Goal: Task Accomplishment & Management: Manage account settings

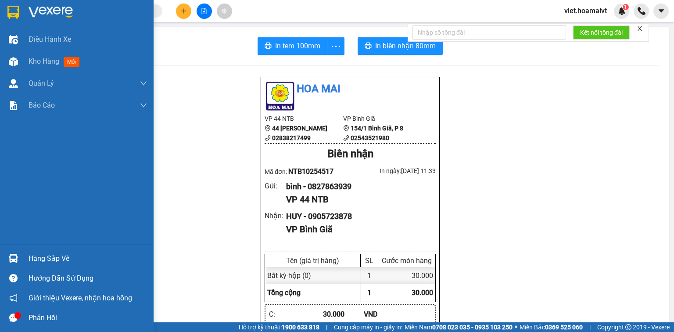
click at [41, 65] on span "Kho hàng" at bounding box center [44, 61] width 31 height 8
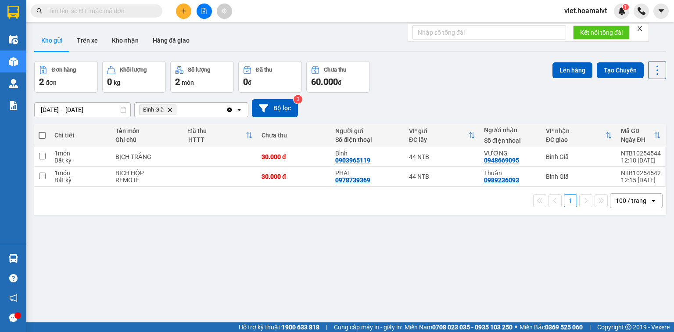
click at [170, 108] on icon "Delete" at bounding box center [169, 109] width 5 height 5
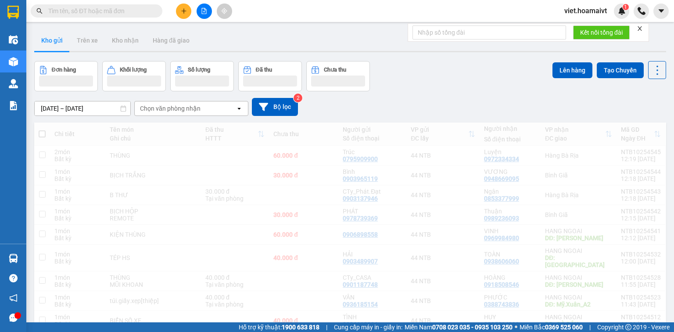
click at [171, 110] on div "Chọn văn phòng nhận" at bounding box center [170, 108] width 61 height 9
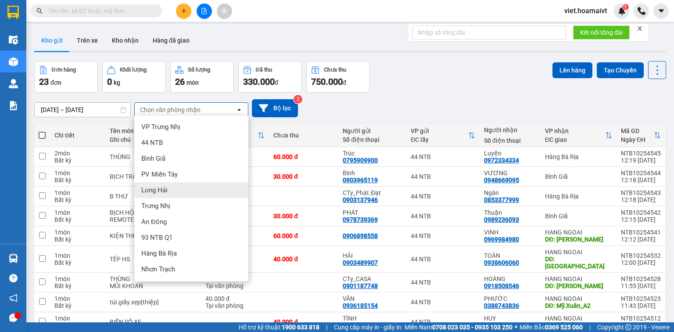
click at [190, 190] on div "Long Hải" at bounding box center [191, 190] width 114 height 16
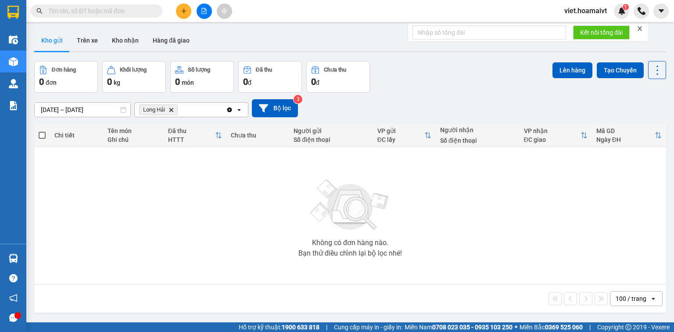
click at [172, 111] on icon "Delete" at bounding box center [171, 109] width 5 height 5
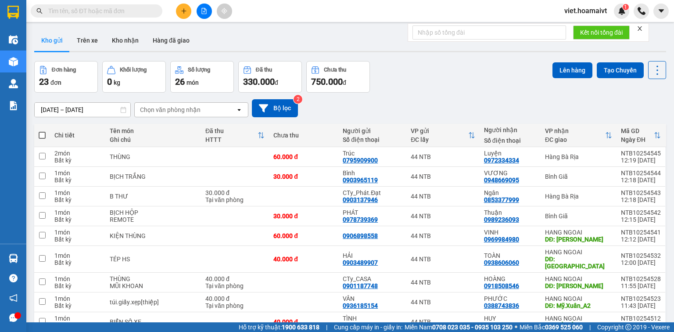
click at [640, 29] on icon "close" at bounding box center [640, 28] width 4 height 4
click at [197, 109] on div "Chọn văn phòng nhận" at bounding box center [170, 109] width 61 height 9
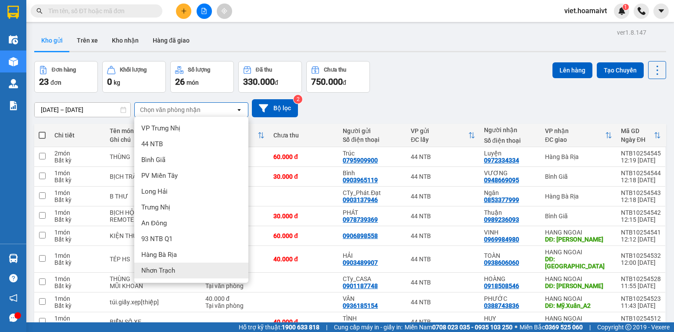
scroll to position [35, 0]
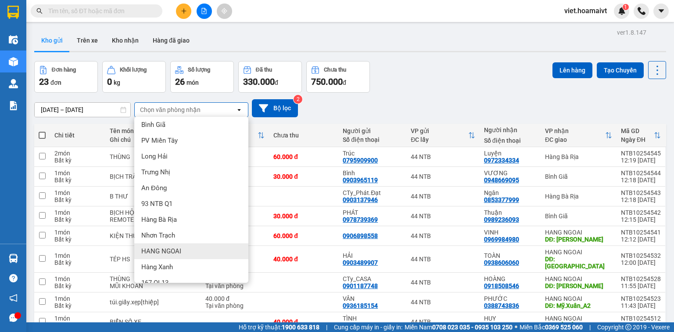
click at [199, 249] on div "HANG NGOAI" at bounding box center [191, 251] width 114 height 16
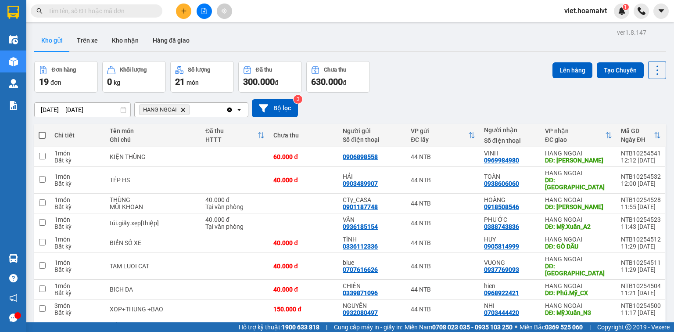
click at [179, 13] on button at bounding box center [183, 11] width 15 height 15
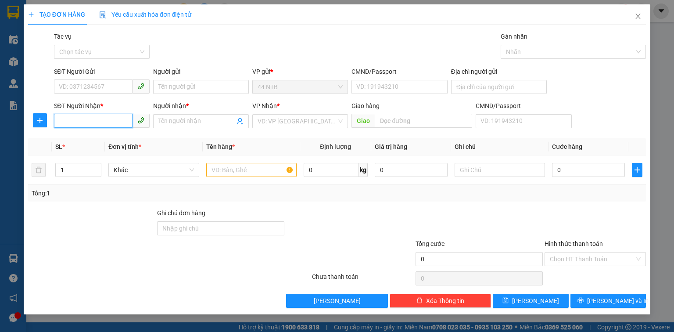
click at [78, 120] on input "SĐT Người Nhận *" at bounding box center [93, 121] width 79 height 14
type input "0976095610"
click at [102, 138] on div "0976095610 - hoàng" at bounding box center [101, 139] width 85 height 10
type input "403_T.Ng.Vân_Th.An"
type input "hoàng"
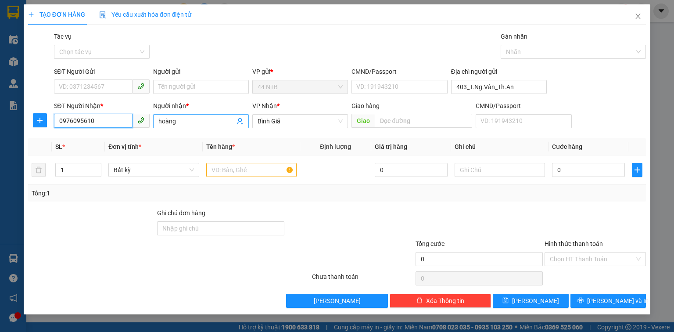
type input "0976095610"
click at [161, 121] on input "hoàng" at bounding box center [196, 121] width 76 height 10
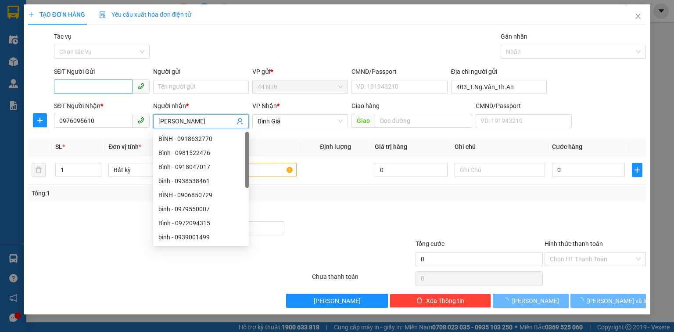
type input "Hà Hoàng"
click at [114, 86] on input "SĐT Người Gửi" at bounding box center [93, 86] width 79 height 14
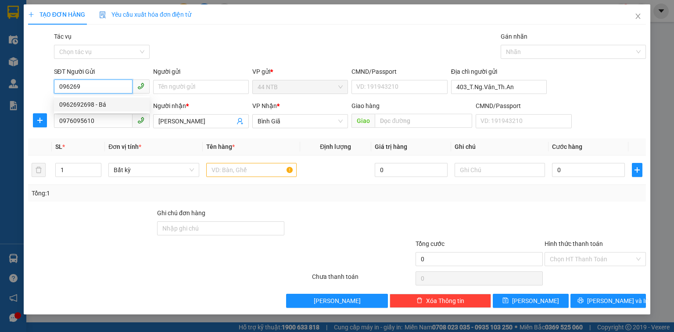
click at [141, 102] on div "0962692698 - Bá" at bounding box center [101, 105] width 85 height 10
type input "0962692698"
type input "Bá"
type input "079096008151"
type input "0962692698"
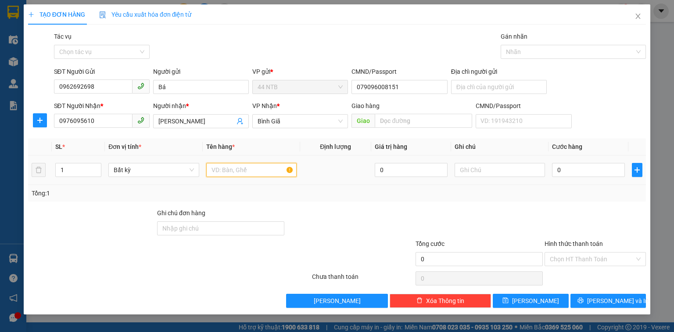
click at [241, 167] on input "text" at bounding box center [251, 170] width 90 height 14
type input "bao"
click at [583, 167] on input "0" at bounding box center [588, 170] width 73 height 14
type input "3"
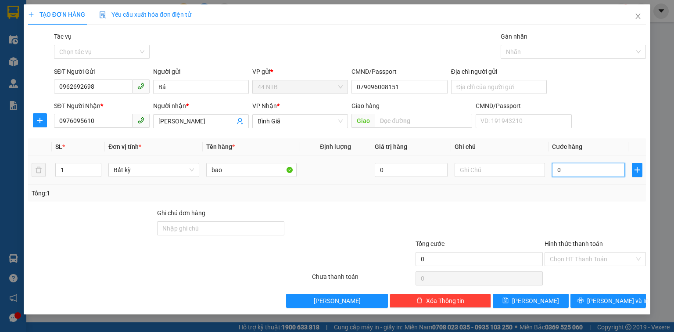
type input "3"
type input "30"
type input "30.000"
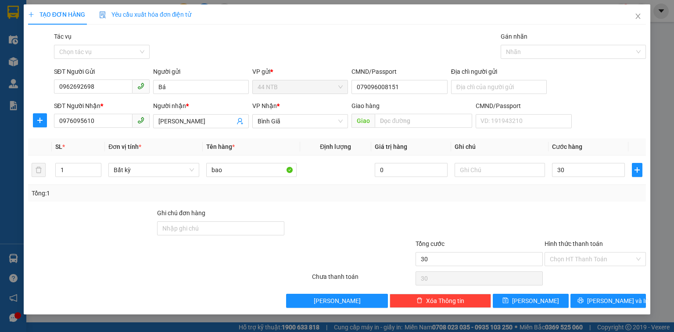
type input "30.000"
click at [611, 302] on span "Lưu và In" at bounding box center [617, 301] width 61 height 10
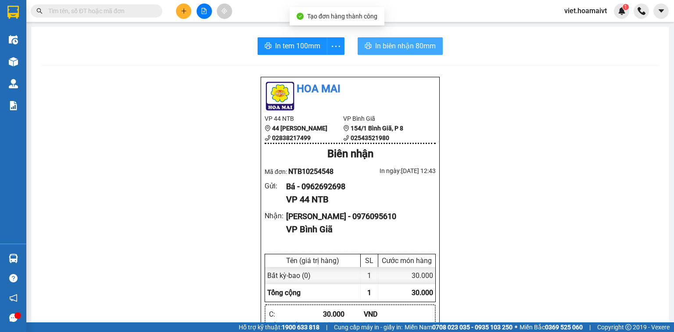
click at [425, 45] on span "In biên nhận 80mm" at bounding box center [405, 45] width 61 height 11
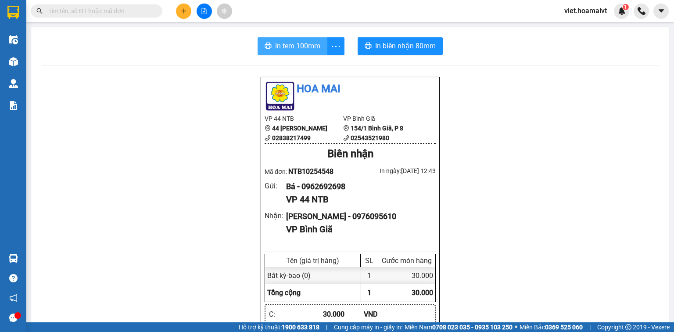
click at [291, 51] on span "In tem 100mm" at bounding box center [297, 45] width 45 height 11
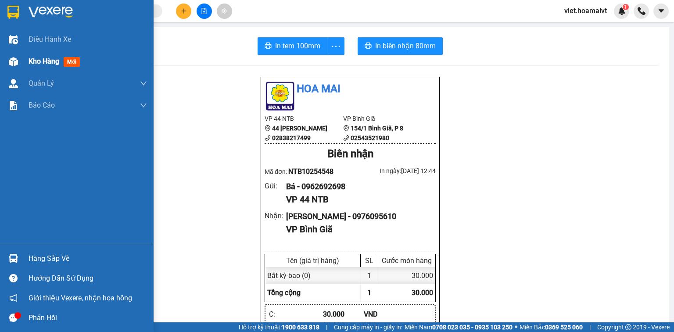
click at [47, 59] on span "Kho hàng" at bounding box center [44, 61] width 31 height 8
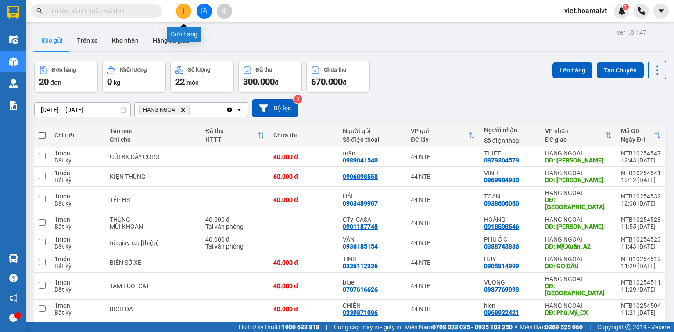
click at [179, 15] on button at bounding box center [183, 11] width 15 height 15
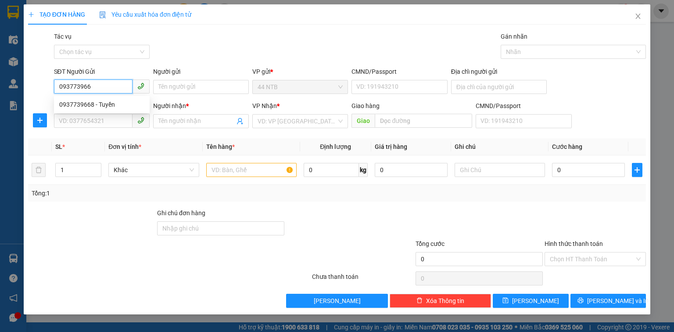
type input "0937739668"
click at [112, 107] on div "0937739668 - Tuyền" at bounding box center [101, 105] width 85 height 10
type input "Tuyền"
type input "079183028173"
type input "0907585002"
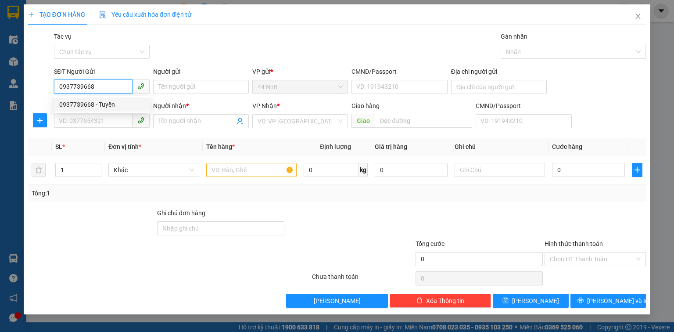
type input "Hương"
type input "0937739668"
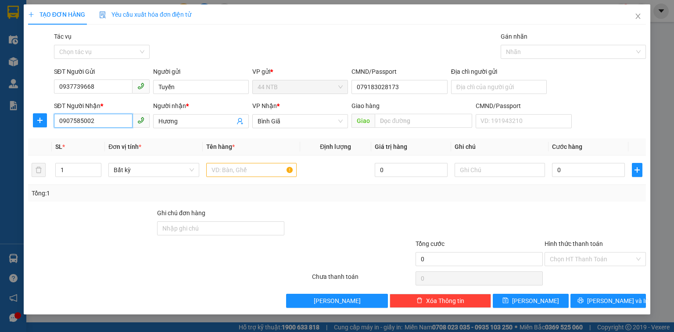
click at [115, 121] on input "0907585002" at bounding box center [93, 121] width 79 height 14
type input "0941248042"
click at [125, 141] on div "0941248042 - THỦY" at bounding box center [101, 139] width 85 height 10
type input "THỦY"
type input "0941248042"
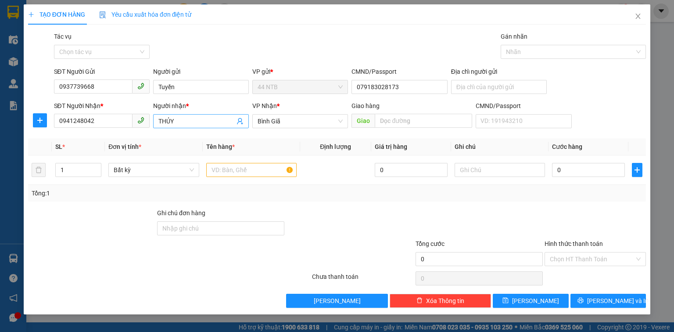
click at [184, 124] on input "THỦY" at bounding box center [196, 121] width 76 height 10
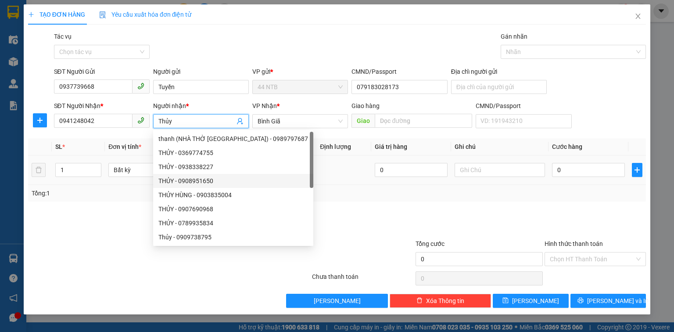
type input "Thủy"
click at [334, 170] on td at bounding box center [335, 169] width 71 height 29
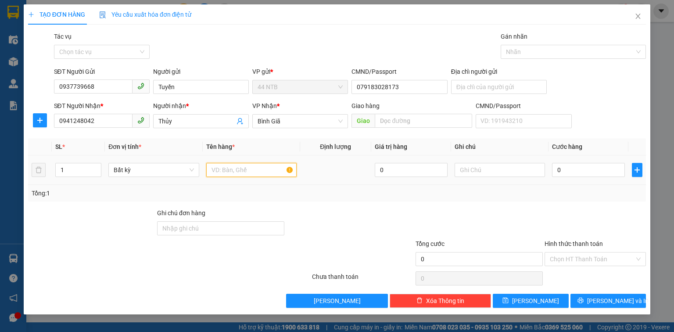
click at [281, 169] on input "text" at bounding box center [251, 170] width 90 height 14
type input "gói.bkeo"
click at [581, 167] on input "0" at bounding box center [588, 170] width 73 height 14
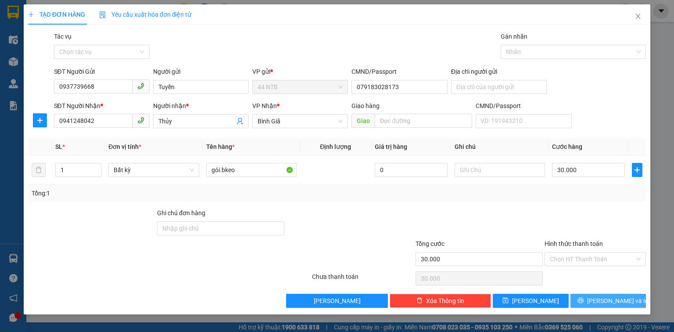
click at [620, 302] on span "Lưu và In" at bounding box center [617, 301] width 61 height 10
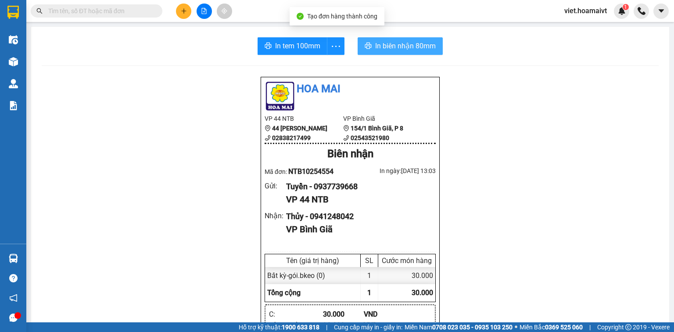
click at [404, 49] on span "In biên nhận 80mm" at bounding box center [405, 45] width 61 height 11
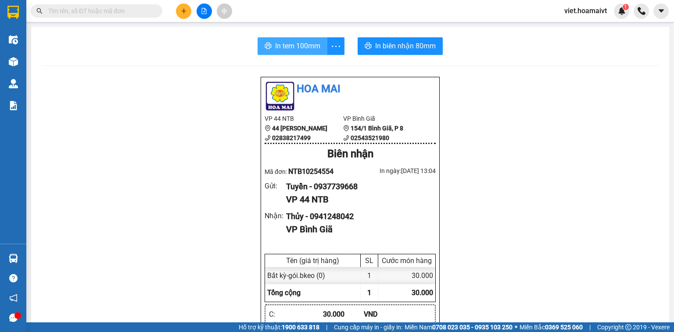
click at [300, 50] on span "In tem 100mm" at bounding box center [297, 45] width 45 height 11
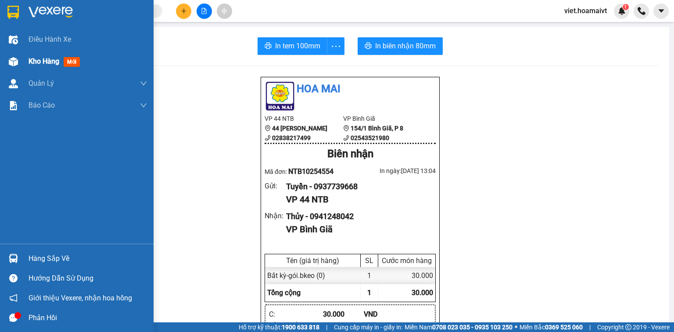
click at [53, 72] on div "Kho hàng mới" at bounding box center [88, 61] width 119 height 22
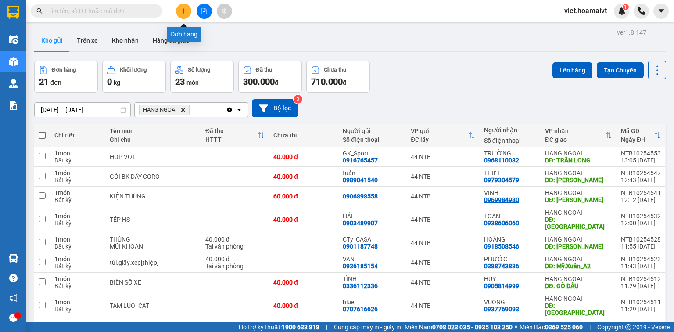
click at [184, 16] on button at bounding box center [183, 11] width 15 height 15
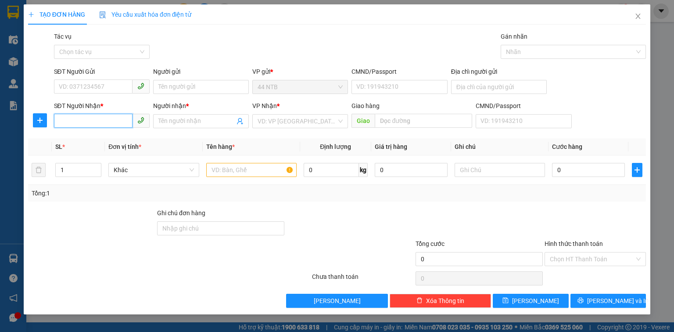
click at [92, 121] on input "SĐT Người Nhận *" at bounding box center [93, 121] width 79 height 14
type input "0933550257"
click at [163, 119] on input "Người nhận *" at bounding box center [196, 121] width 76 height 10
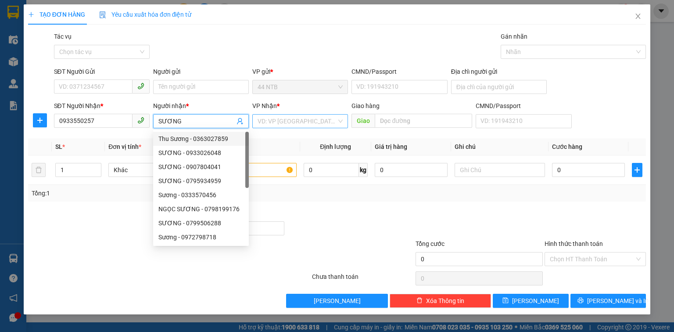
type input "SƯƠNG"
click at [281, 118] on input "search" at bounding box center [297, 121] width 79 height 13
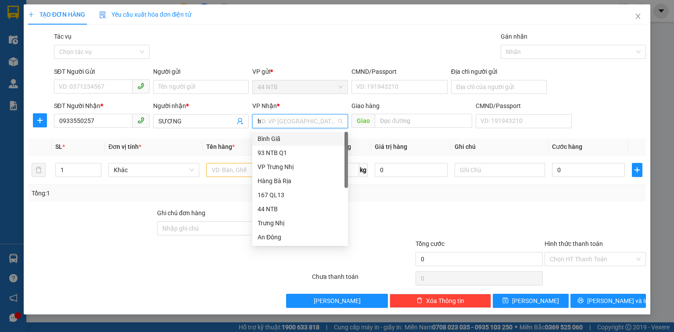
type input "hn"
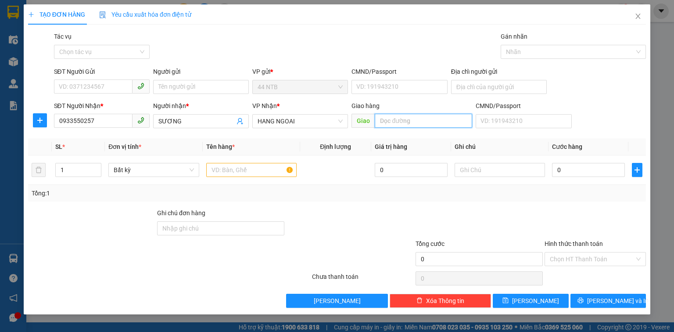
click at [399, 123] on input "text" at bounding box center [423, 121] width 97 height 14
type input "Mỹ.Xuân_N3"
click at [255, 168] on input "text" at bounding box center [251, 170] width 90 height 14
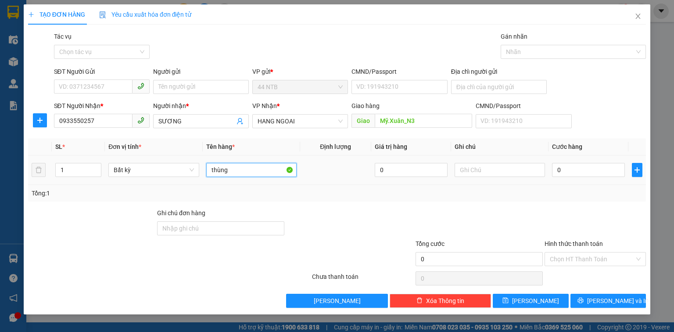
type input "thùng"
click at [578, 177] on div "0" at bounding box center [588, 170] width 73 height 18
click at [580, 174] on input "0" at bounding box center [588, 170] width 73 height 14
type input "8"
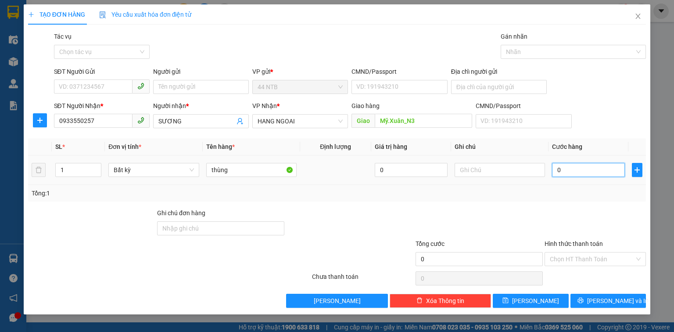
type input "8"
type input "80"
type input "80.000"
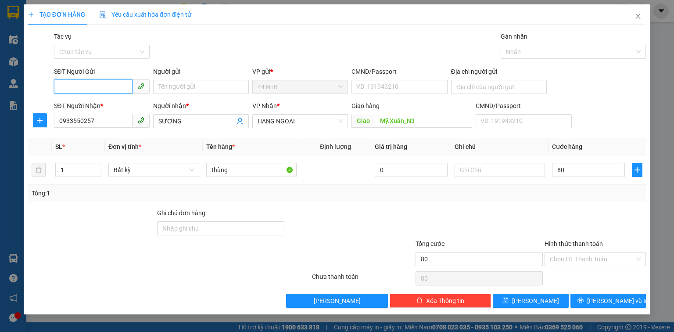
type input "80.000"
click at [79, 88] on input "SĐT Người Gửi" at bounding box center [93, 86] width 79 height 14
type input "0901446372"
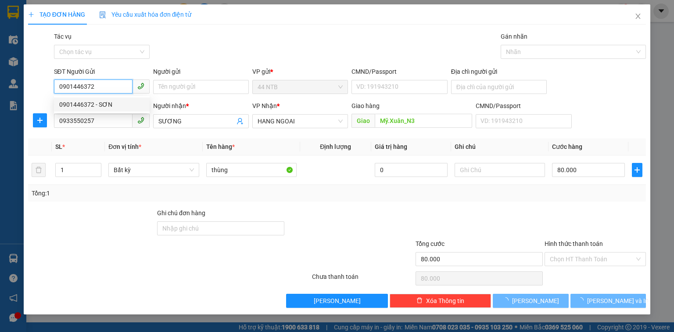
click at [79, 105] on div "0901446372 - SƠN" at bounding box center [101, 105] width 85 height 10
type input "SƠN"
type input "079067009674"
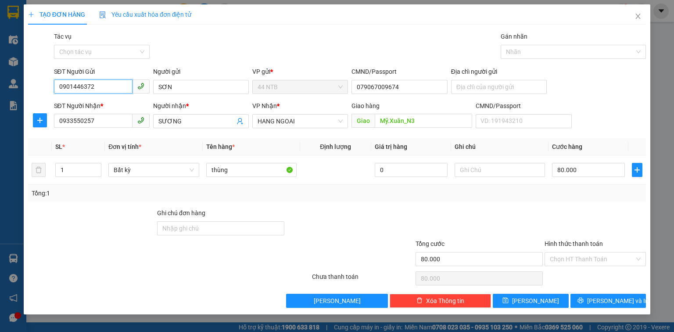
type input "0901446372"
click at [573, 203] on div "Transit Pickup Surcharge Ids Transit Deliver Surcharge Ids Transit Deliver Surc…" at bounding box center [337, 170] width 618 height 276
click at [626, 297] on button "Lưu và In" at bounding box center [609, 301] width 76 height 14
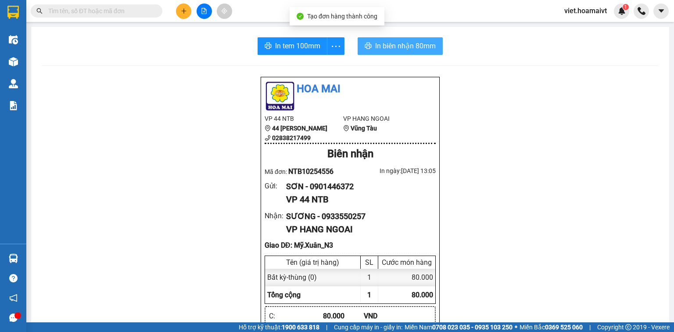
click at [402, 45] on span "In biên nhận 80mm" at bounding box center [405, 45] width 61 height 11
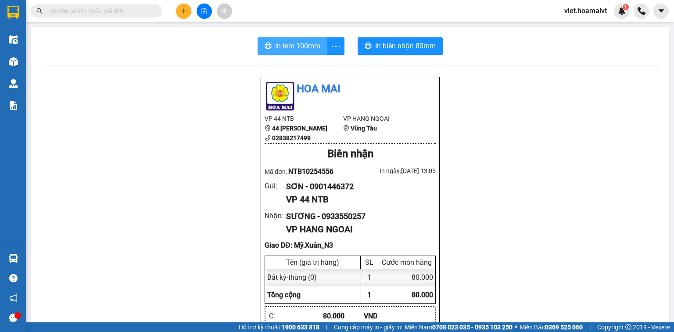
click at [300, 51] on button "In tem 100mm" at bounding box center [293, 46] width 70 height 18
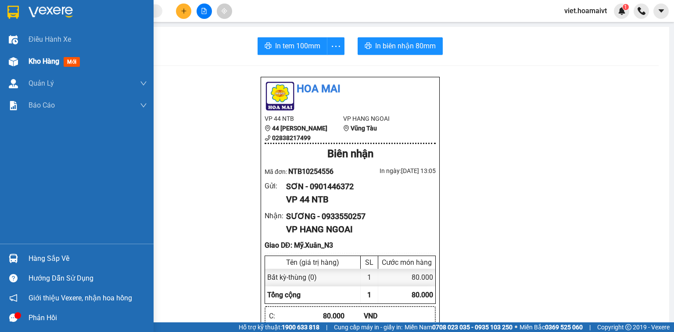
click at [53, 61] on span "Kho hàng" at bounding box center [44, 61] width 31 height 8
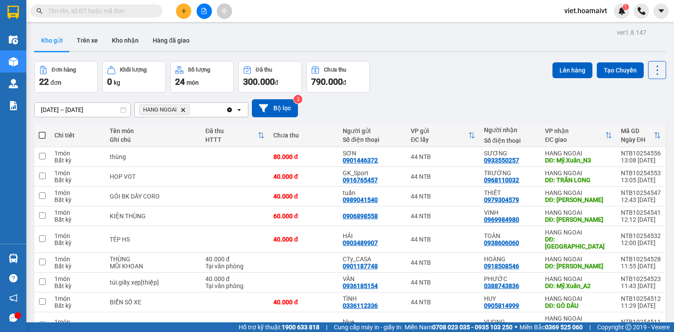
click at [184, 109] on icon "HANG NGOAI, close by backspace" at bounding box center [183, 110] width 4 height 4
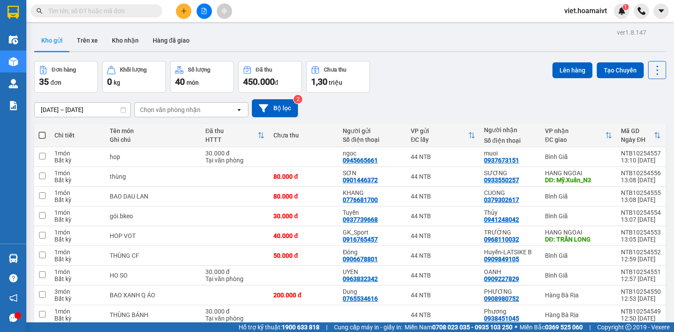
click at [180, 105] on div "Chọn văn phòng nhận" at bounding box center [170, 109] width 61 height 9
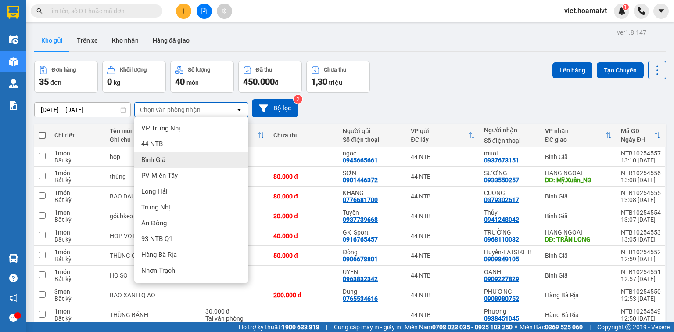
click at [166, 159] on div "Bình Giã" at bounding box center [191, 160] width 114 height 16
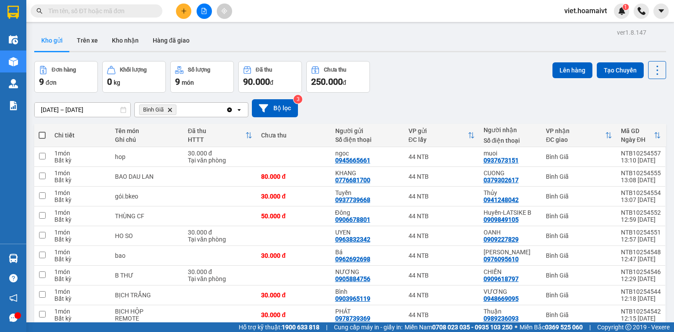
click at [171, 111] on icon "Delete" at bounding box center [169, 109] width 5 height 5
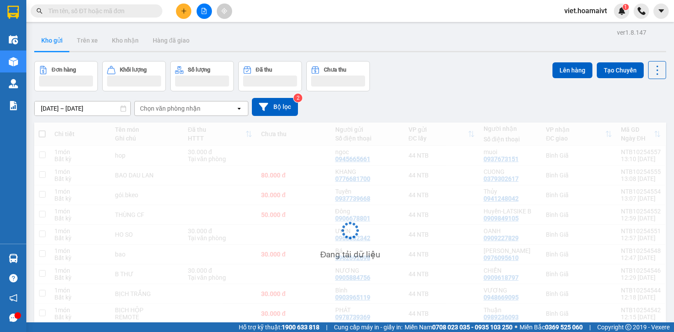
click at [174, 108] on div "Chọn văn phòng nhận" at bounding box center [170, 108] width 61 height 9
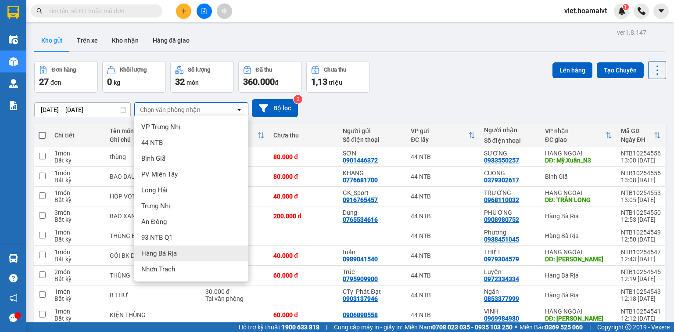
click at [191, 255] on div "Hàng Bà Rịa" at bounding box center [191, 253] width 114 height 16
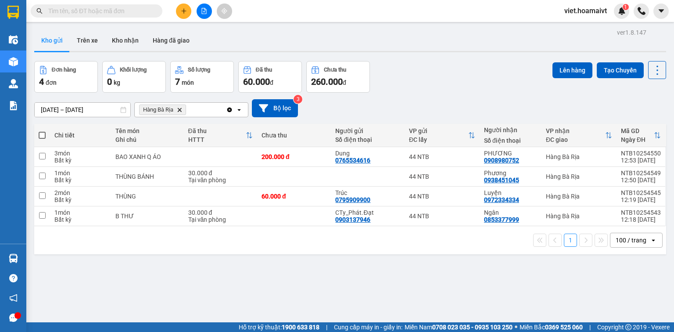
click at [41, 135] on span at bounding box center [42, 135] width 7 height 7
click at [42, 131] on input "checkbox" at bounding box center [42, 131] width 0 height 0
checkbox input "true"
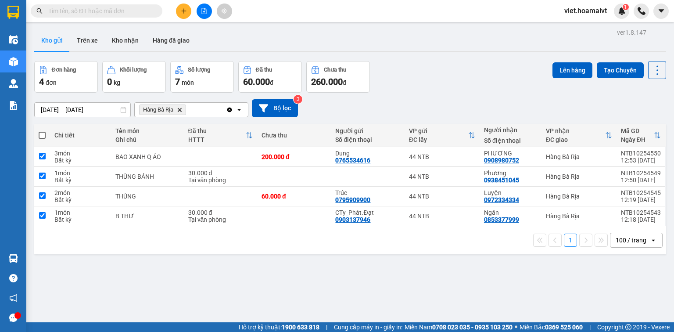
checkbox input "true"
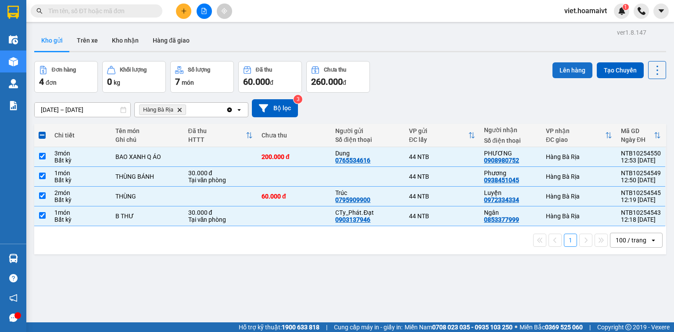
click at [565, 76] on button "Lên hàng" at bounding box center [573, 70] width 40 height 16
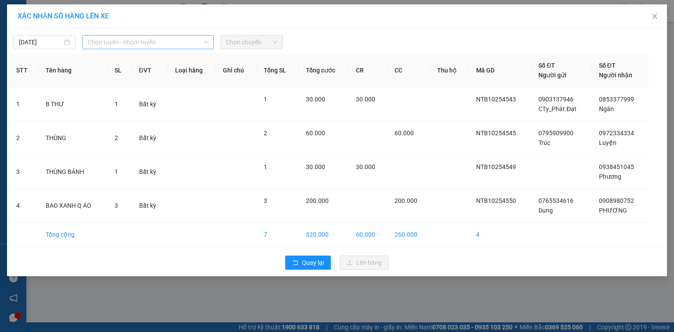
click at [183, 42] on span "Chọn tuyến - nhóm tuyến" at bounding box center [148, 42] width 121 height 13
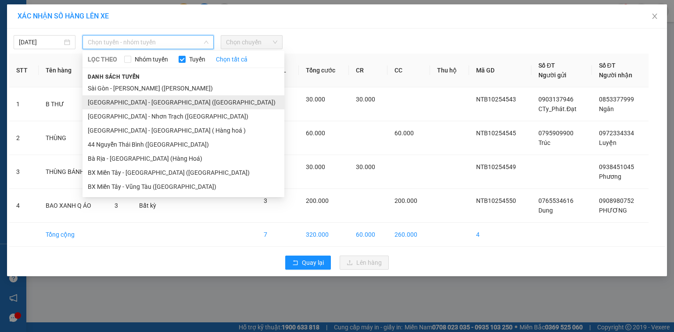
click at [167, 101] on li "Sài Gòn - Bà Rịa (Hàng Hoá)" at bounding box center [184, 102] width 202 height 14
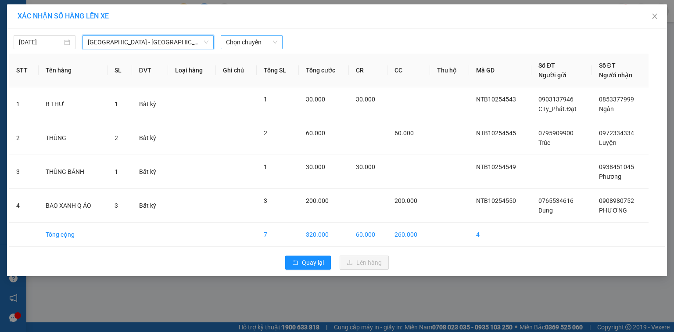
click at [240, 46] on span "Chọn chuyến" at bounding box center [251, 42] width 51 height 13
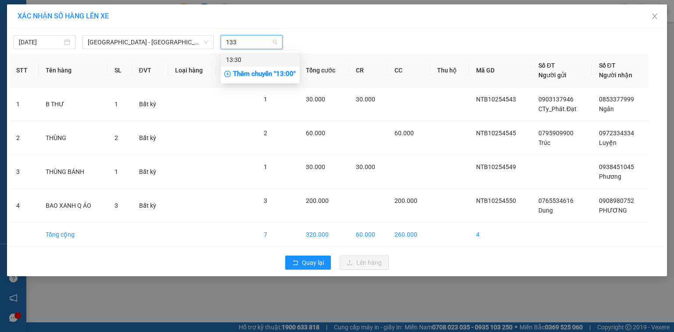
type input "1330"
click at [246, 61] on div "13:30" at bounding box center [260, 60] width 68 height 10
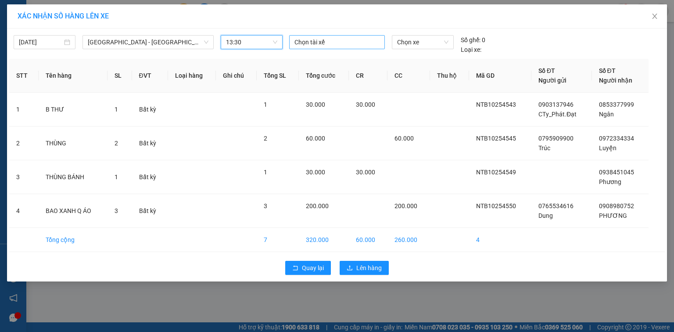
click at [304, 44] on div at bounding box center [337, 42] width 91 height 11
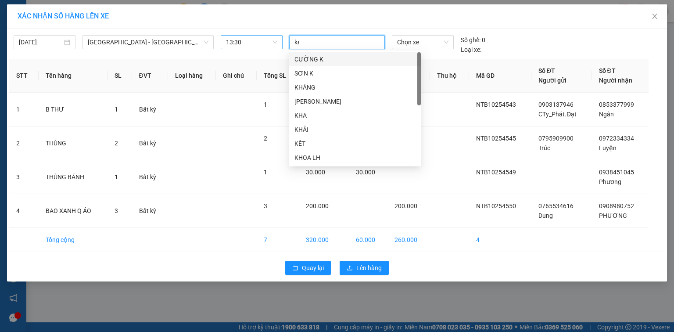
type input "ket"
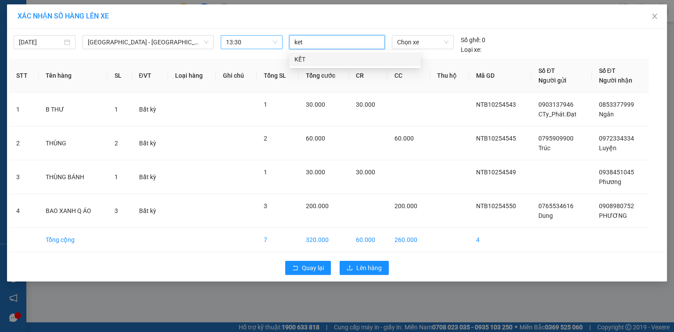
click at [319, 62] on div "KẾT" at bounding box center [355, 59] width 121 height 10
click at [413, 45] on span "Chọn xe" at bounding box center [422, 42] width 51 height 13
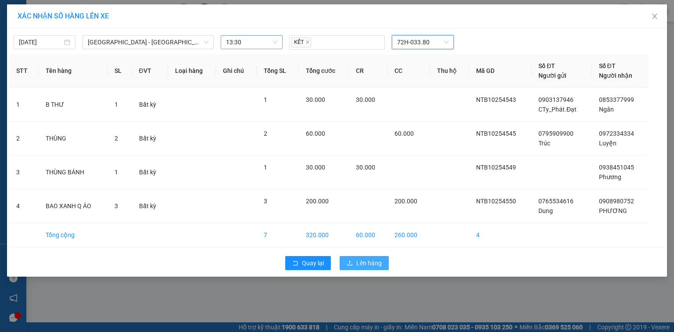
click at [376, 263] on span "Lên hàng" at bounding box center [368, 263] width 25 height 10
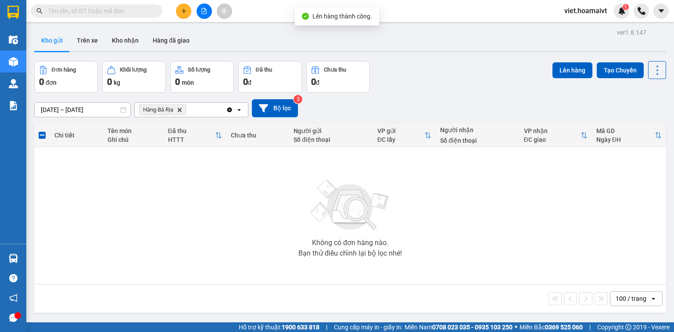
click at [179, 109] on icon "Hàng Bà Rịa, close by backspace" at bounding box center [180, 110] width 4 height 4
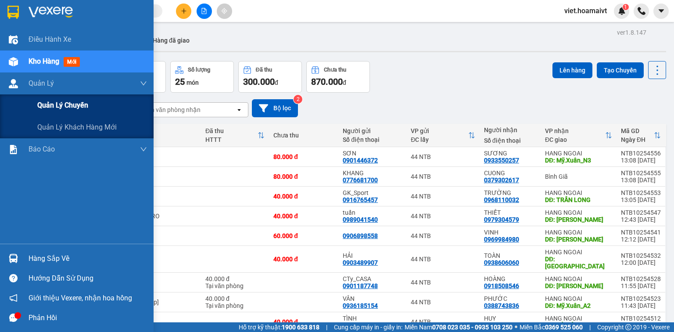
click at [74, 104] on span "Quản lý chuyến" at bounding box center [62, 105] width 51 height 11
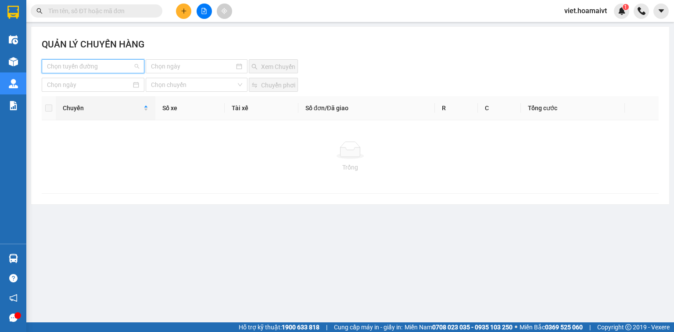
click at [117, 63] on input "search" at bounding box center [90, 66] width 86 height 13
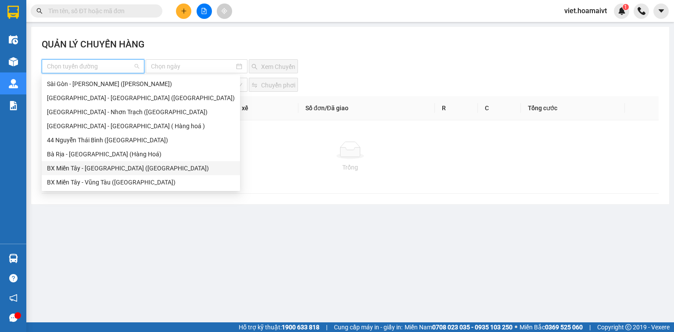
click at [116, 167] on div "BX Miền Tây - Bà Rịa (Hàng Hóa)" at bounding box center [141, 168] width 188 height 10
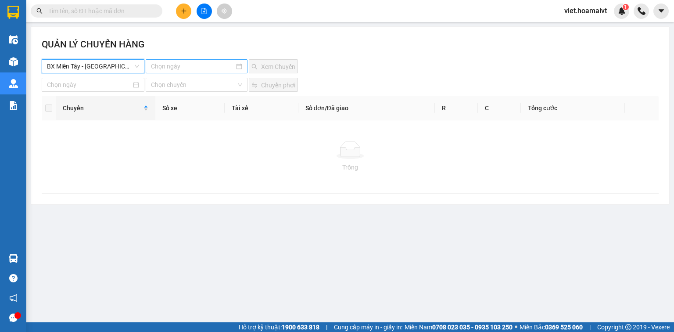
click at [169, 66] on input at bounding box center [192, 66] width 83 height 10
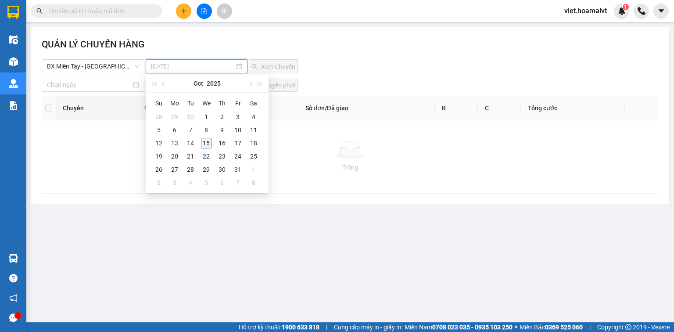
type input "15-10-2025"
click at [204, 141] on div "15" at bounding box center [206, 143] width 11 height 11
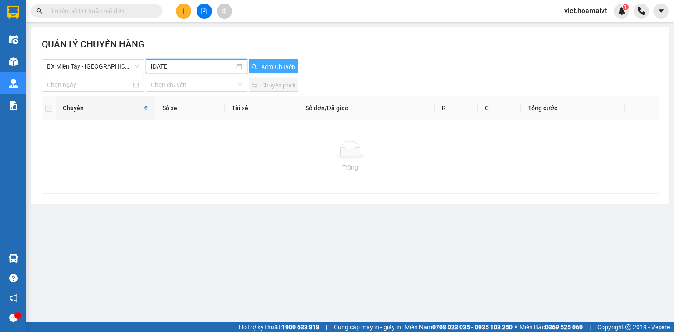
drag, startPoint x: 256, startPoint y: 65, endPoint x: 292, endPoint y: 60, distance: 35.5
click at [256, 65] on icon "search" at bounding box center [255, 67] width 6 height 6
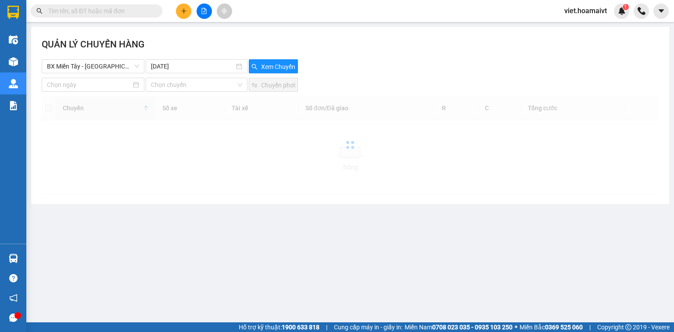
click at [422, 42] on div "QUẢN LÝ CHUYẾN HÀNG" at bounding box center [350, 48] width 617 height 22
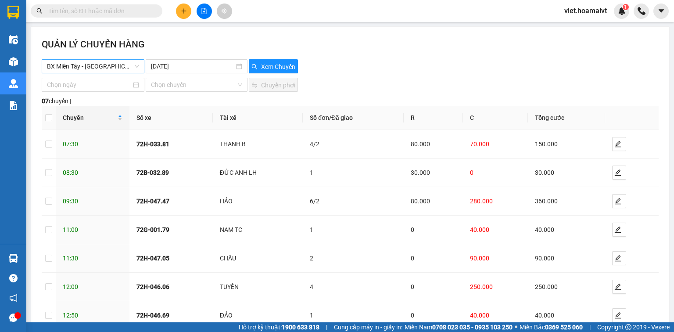
click at [74, 67] on span "BX Miền Tây - Bà Rịa (Hàng Hóa)" at bounding box center [93, 66] width 92 height 13
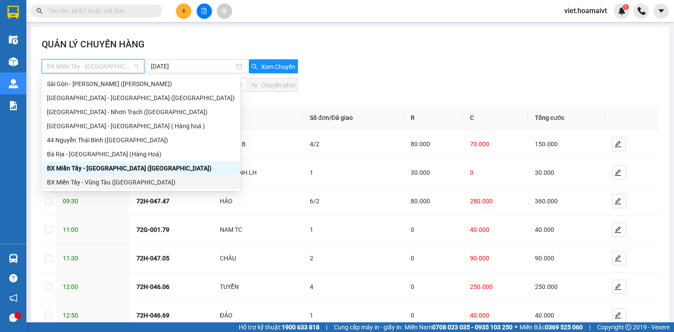
click at [121, 181] on div "BX Miền Tây - Vũng Tàu (Hàng Hóa)" at bounding box center [141, 182] width 188 height 10
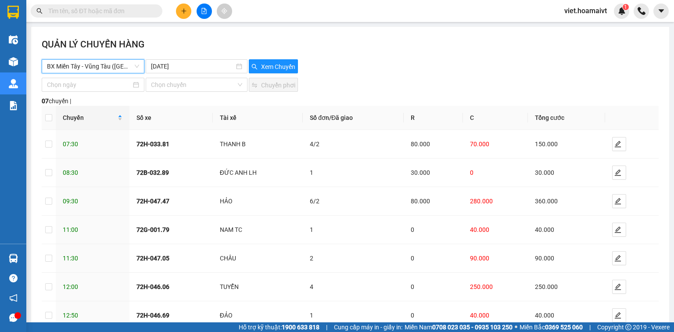
click at [270, 58] on div "QUẢN LÝ CHUYẾN HÀNG" at bounding box center [350, 48] width 617 height 22
click at [284, 64] on span "Xem Chuyến" at bounding box center [278, 67] width 34 height 10
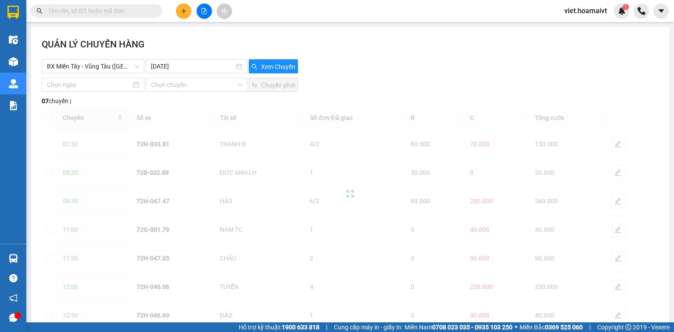
click at [358, 65] on div "BX Miền Tây - Vũng Tàu (Hàng Hóa) 15-10-2025 Xem Chuyến" at bounding box center [350, 66] width 617 height 14
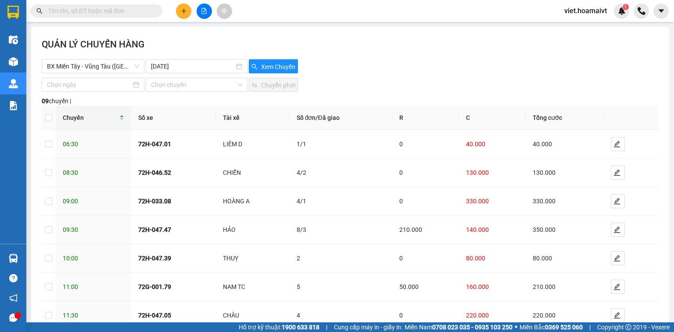
click at [359, 65] on div "BX Miền Tây - Vũng Tàu (Hàng Hóa) 15-10-2025 Xem Chuyến" at bounding box center [350, 66] width 617 height 14
click at [188, 302] on div "Chuyến Số xe Tài xế Số đơn/Đã giao R C Tổng cước 06:30 72H-047.01 LIÊM D 1/1 0 …" at bounding box center [350, 262] width 617 height 313
click at [180, 15] on button at bounding box center [183, 11] width 15 height 15
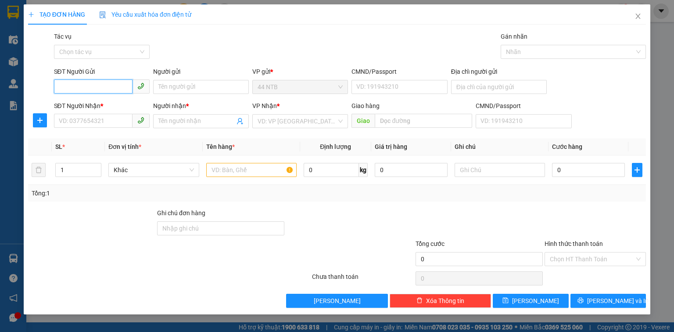
click at [72, 82] on input "SĐT Người Gửi" at bounding box center [93, 86] width 79 height 14
click at [59, 86] on input "977" at bounding box center [93, 86] width 79 height 14
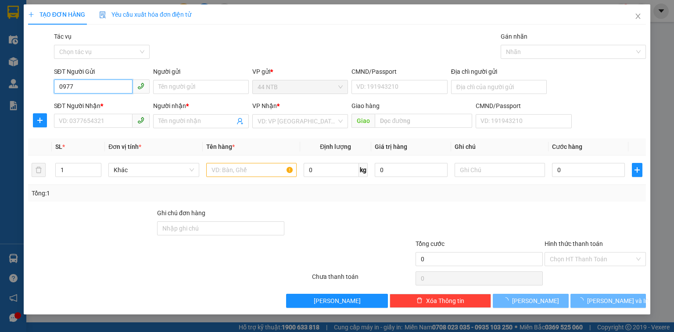
click at [80, 84] on input "0977" at bounding box center [93, 86] width 79 height 14
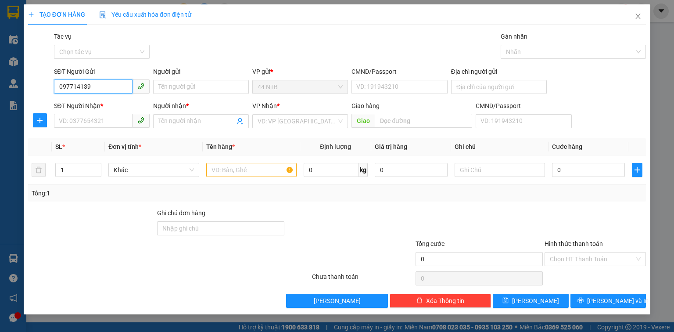
type input "0977141395"
click at [107, 101] on div "0977141395 - MINH" at bounding box center [102, 105] width 86 height 10
type input "MINH"
type input "0913693237"
type input "CHIÊU"
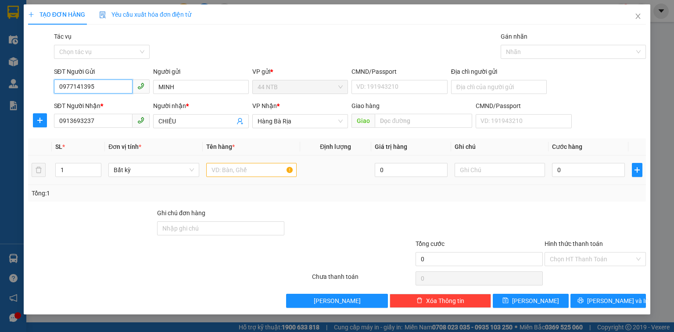
type input "0977141395"
click at [254, 165] on input "text" at bounding box center [251, 170] width 90 height 14
type input "hộp bk"
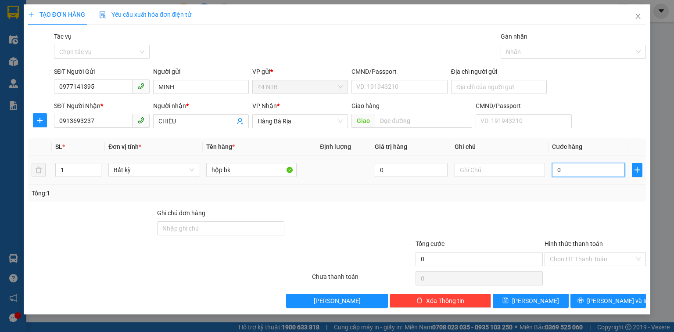
click at [562, 174] on input "0" at bounding box center [588, 170] width 73 height 14
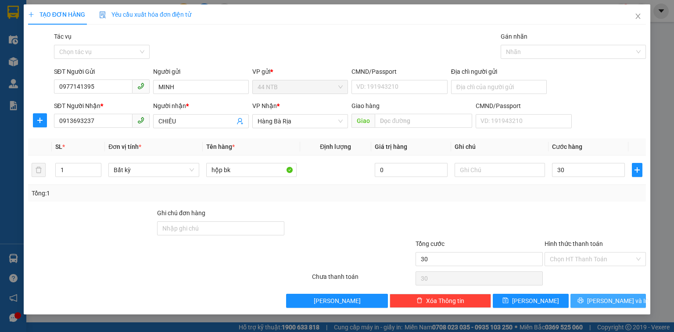
click at [614, 299] on span "Lưu và In" at bounding box center [617, 301] width 61 height 10
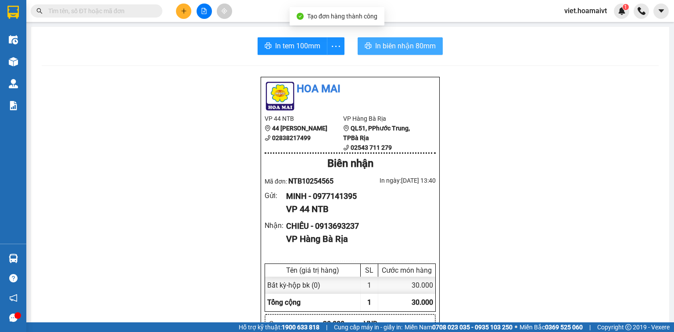
click at [402, 47] on span "In biên nhận 80mm" at bounding box center [405, 45] width 61 height 11
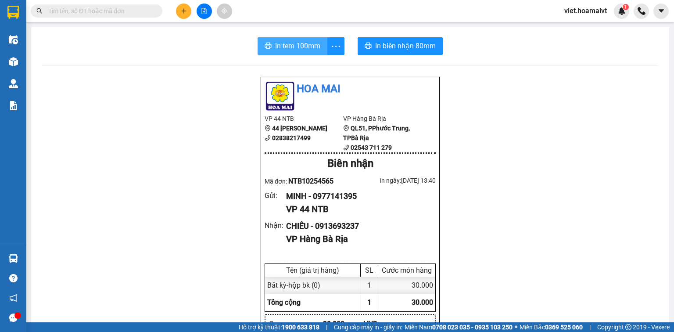
click at [306, 47] on span "In tem 100mm" at bounding box center [297, 45] width 45 height 11
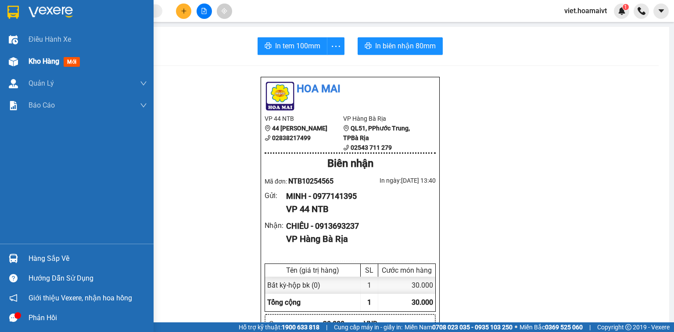
click at [32, 54] on div "Kho hàng mới" at bounding box center [88, 61] width 119 height 22
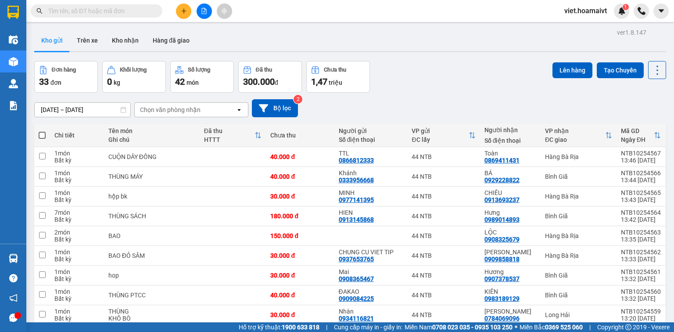
click at [163, 107] on div "Chọn văn phòng nhận" at bounding box center [170, 109] width 61 height 9
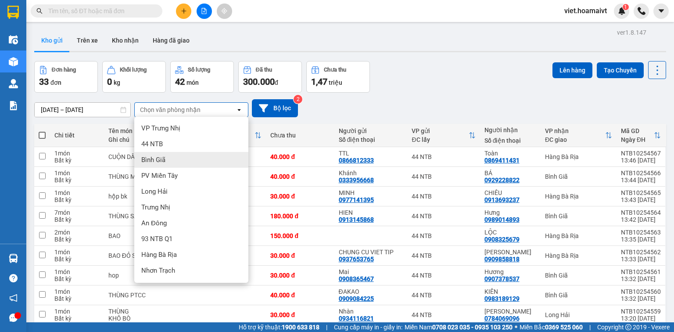
click at [174, 156] on div "Bình Giã" at bounding box center [191, 160] width 114 height 16
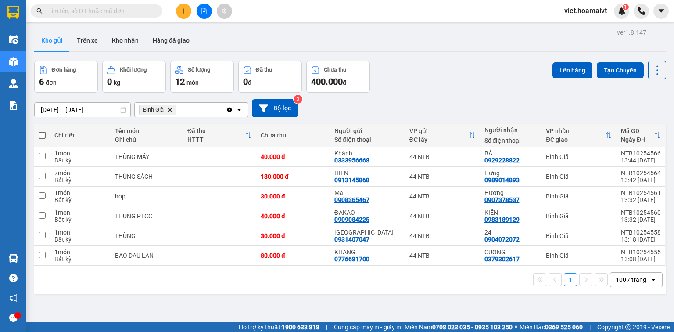
click at [170, 110] on icon "Bình Giã, close by backspace" at bounding box center [170, 110] width 4 height 4
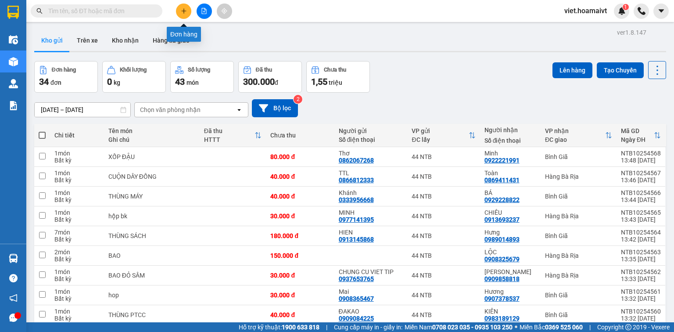
click at [186, 14] on button at bounding box center [183, 11] width 15 height 15
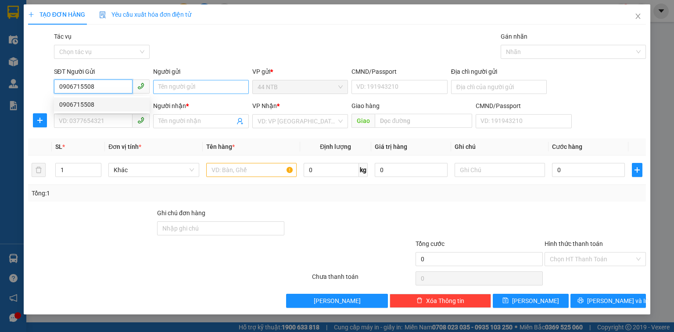
type input "0906715508"
click at [208, 88] on input "Người gửi" at bounding box center [201, 87] width 96 height 14
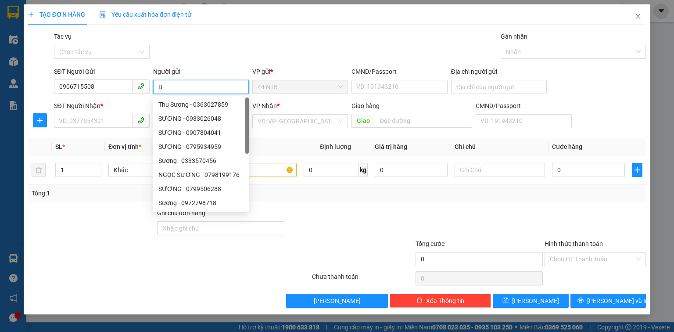
type input "D"
type input "ĐẠT"
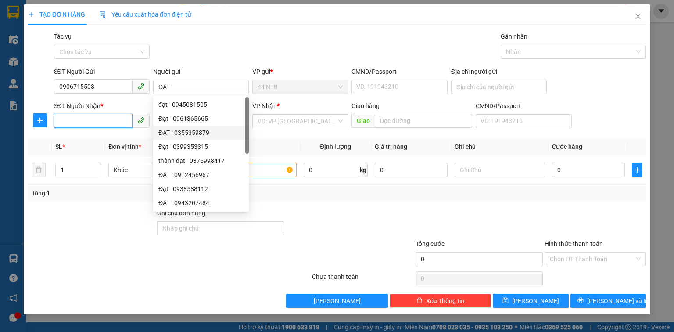
click at [116, 122] on input "SĐT Người Nhận *" at bounding box center [93, 121] width 79 height 14
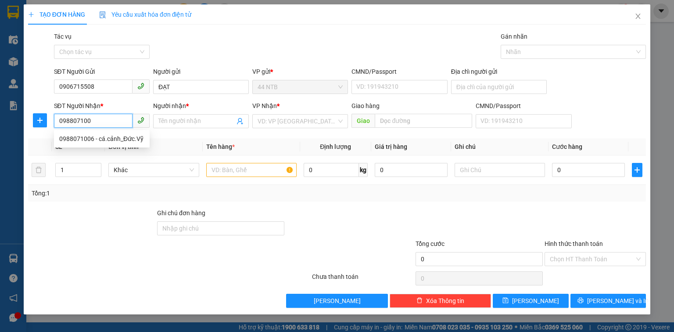
type input "0988071006"
click at [122, 141] on div "0988071006 - cá.cảnh_Đức.Vỹ" at bounding box center [101, 139] width 85 height 10
type input "cá.cảnh_Đức.Vỹ"
type input "Trần.Long_NH"
type input "0988071006"
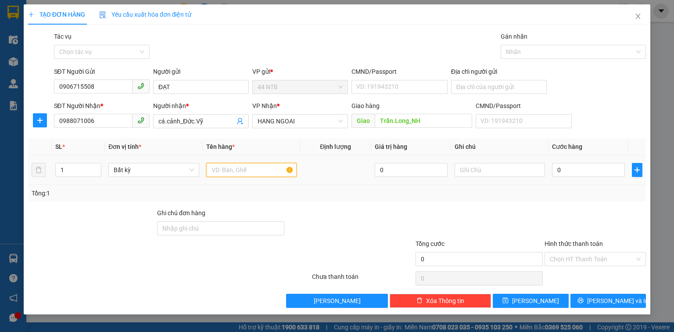
click at [240, 167] on input "text" at bounding box center [251, 170] width 90 height 14
type input "xốp[th.ăn.cá]"
click at [587, 170] on input "0" at bounding box center [588, 170] width 73 height 14
type input "4"
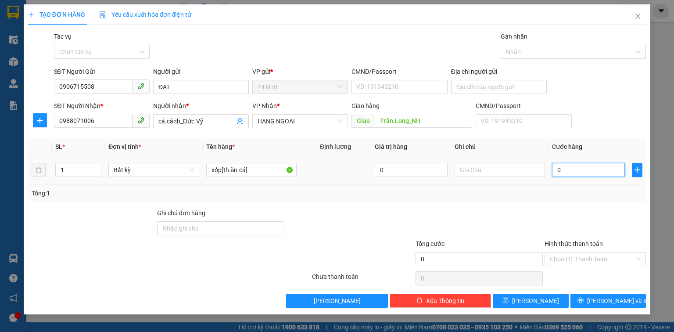
type input "4"
type input "40"
type input "40.000"
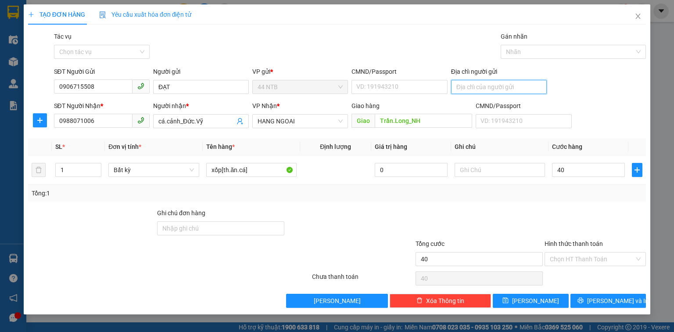
type input "40.000"
click at [482, 88] on input "Địa chỉ người gửi" at bounding box center [499, 87] width 96 height 14
type input "599"
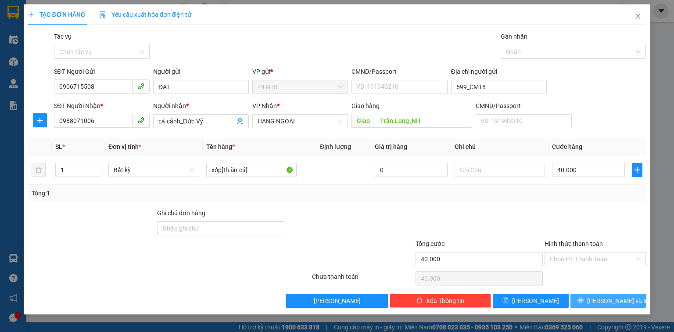
click at [621, 299] on span "Lưu và In" at bounding box center [617, 301] width 61 height 10
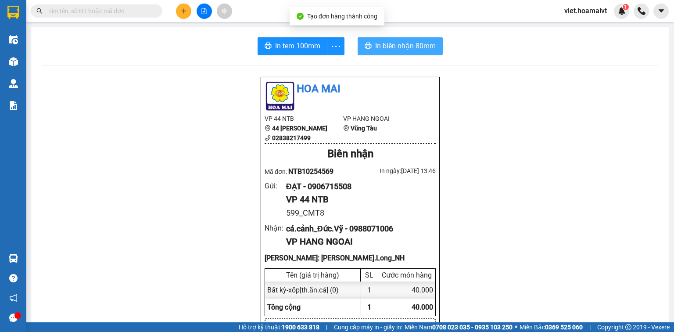
click at [376, 46] on span "In biên nhận 80mm" at bounding box center [405, 45] width 61 height 11
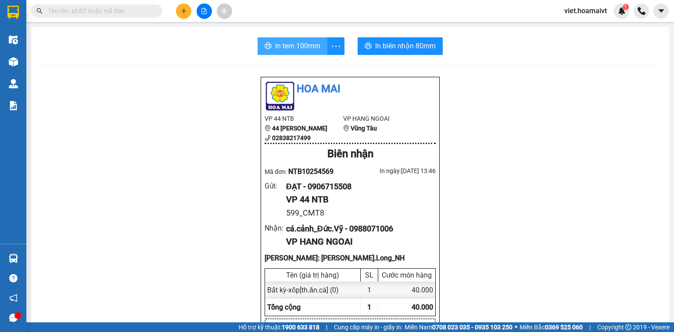
click at [300, 48] on span "In tem 100mm" at bounding box center [297, 45] width 45 height 11
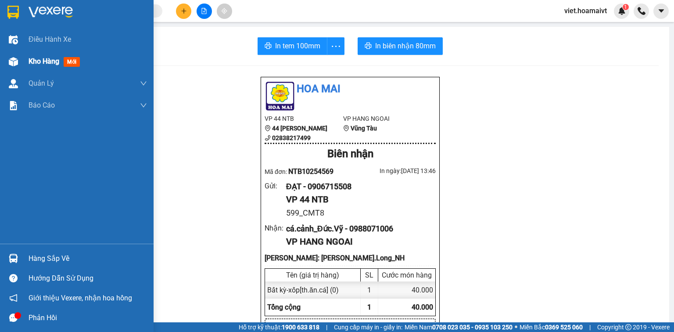
click at [46, 61] on span "Kho hàng" at bounding box center [44, 61] width 31 height 8
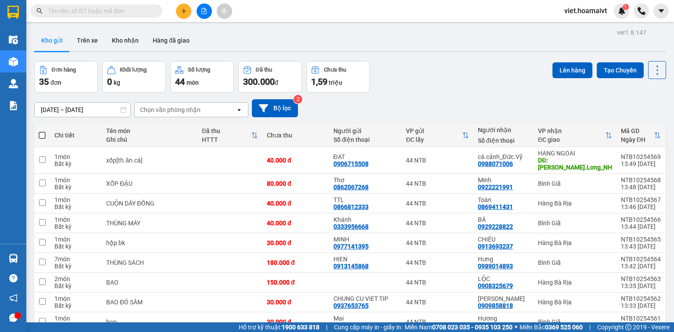
click at [189, 108] on div "Chọn văn phòng nhận" at bounding box center [170, 109] width 61 height 9
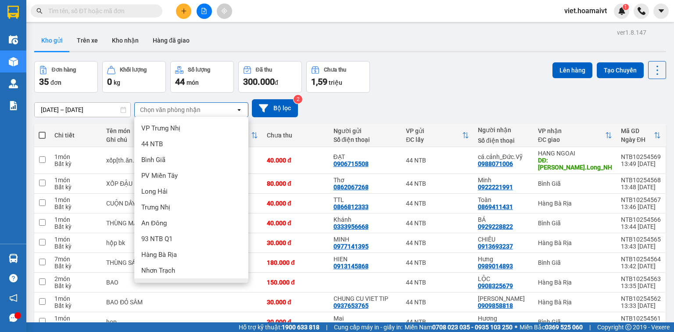
click at [182, 278] on div "HANG NGOAI" at bounding box center [191, 286] width 114 height 16
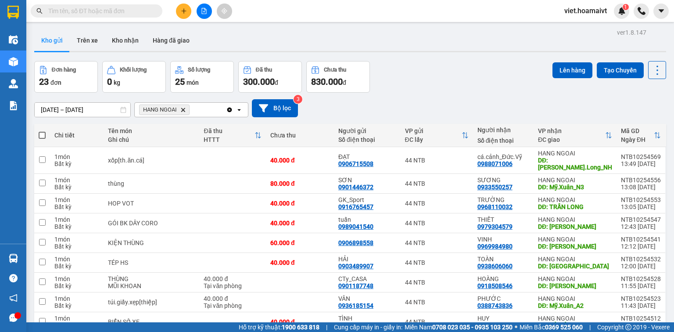
click at [43, 135] on span at bounding box center [42, 135] width 7 height 7
click at [42, 131] on input "checkbox" at bounding box center [42, 131] width 0 height 0
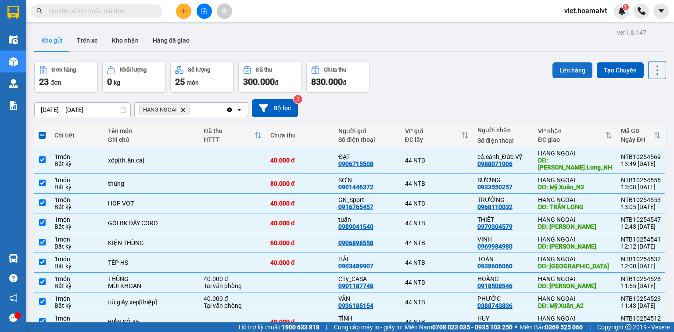
click at [565, 73] on button "Lên hàng" at bounding box center [573, 70] width 40 height 16
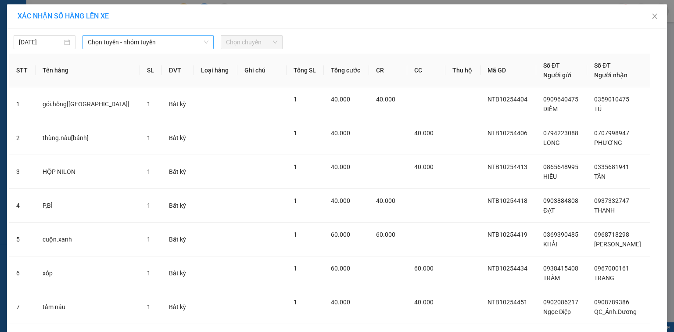
click at [155, 40] on span "Chọn tuyến - nhóm tuyến" at bounding box center [148, 42] width 121 height 13
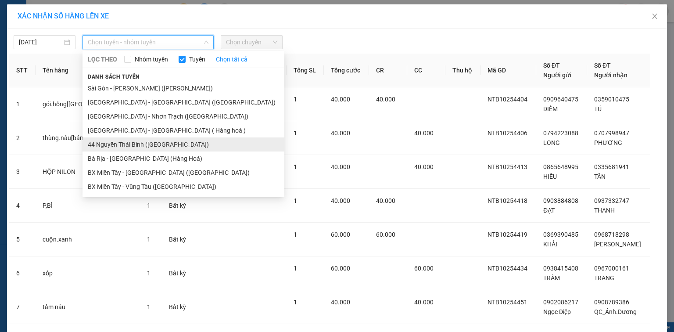
click at [156, 143] on li "44 Nguyễn Thái Bình (Hàng Ngoài)" at bounding box center [184, 144] width 202 height 14
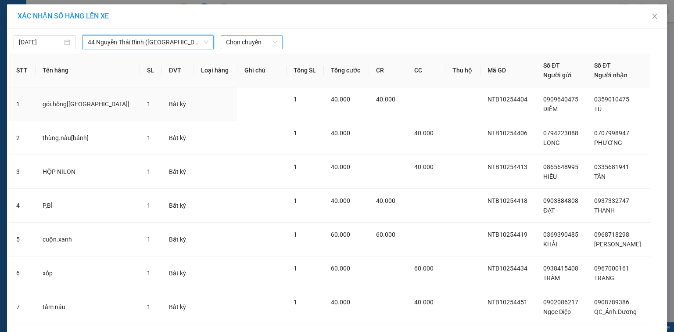
click at [242, 44] on span "Chọn chuyến" at bounding box center [251, 42] width 51 height 13
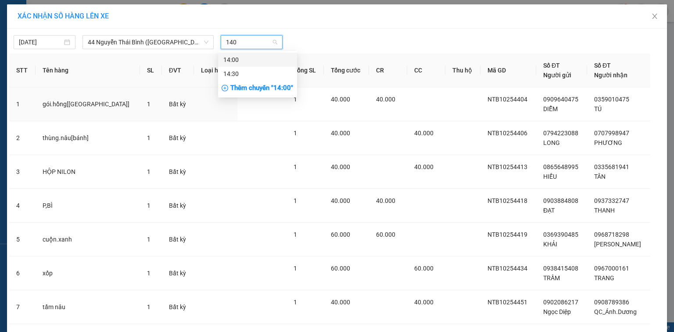
type input "1400"
click at [252, 61] on div "14:00" at bounding box center [257, 60] width 68 height 10
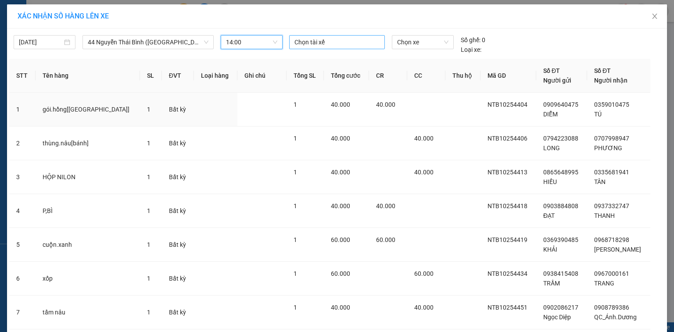
click at [313, 42] on div at bounding box center [337, 42] width 91 height 11
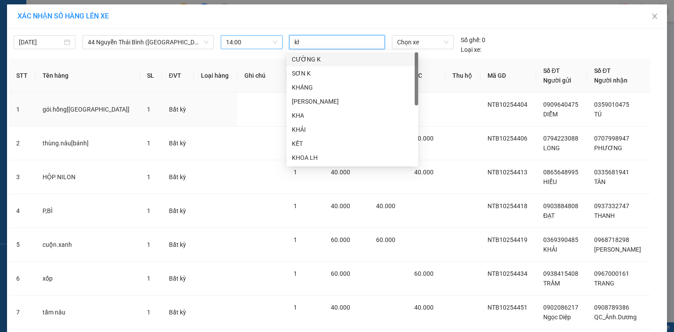
type input "kho"
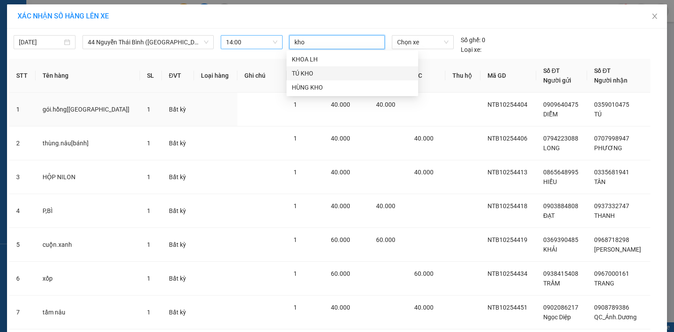
click at [320, 77] on div "TÚ KHO" at bounding box center [352, 73] width 121 height 10
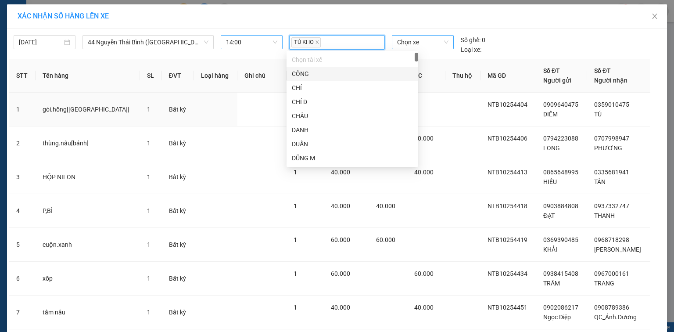
click at [425, 42] on span "Chọn xe" at bounding box center [422, 42] width 51 height 13
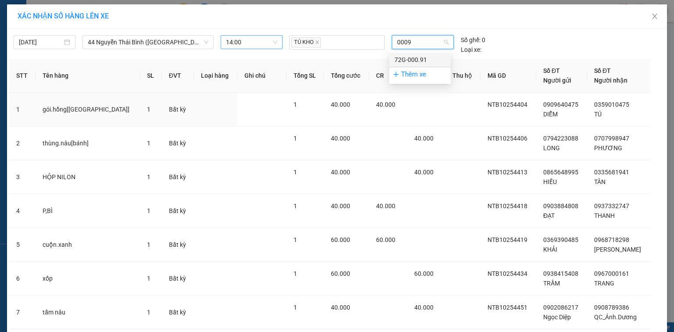
type input "00091"
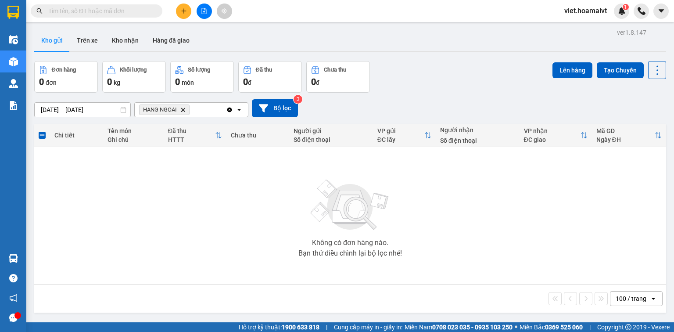
click at [183, 110] on icon "HANG NGOAI, close by backspace" at bounding box center [183, 110] width 4 height 4
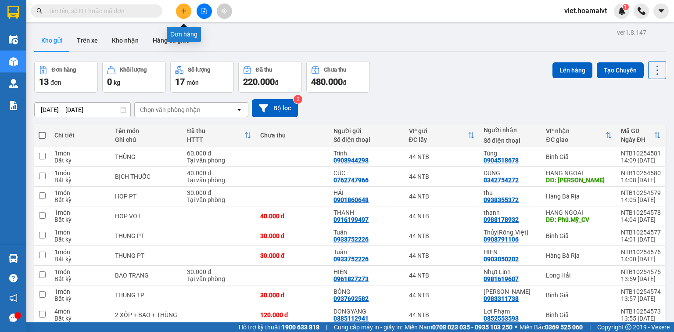
drag, startPoint x: 183, startPoint y: 9, endPoint x: 185, endPoint y: 14, distance: 5.3
click at [185, 14] on button at bounding box center [183, 11] width 15 height 15
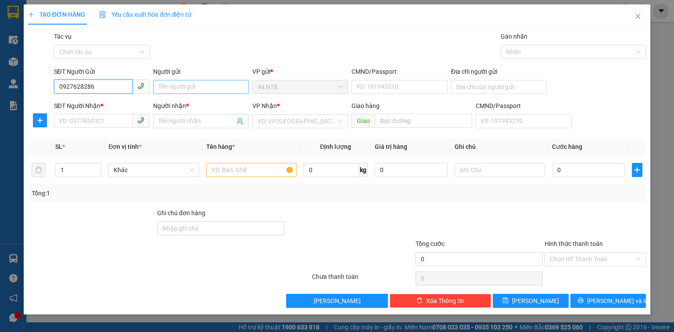
type input "0927628286"
click at [204, 82] on input "Người gửi" at bounding box center [201, 87] width 96 height 14
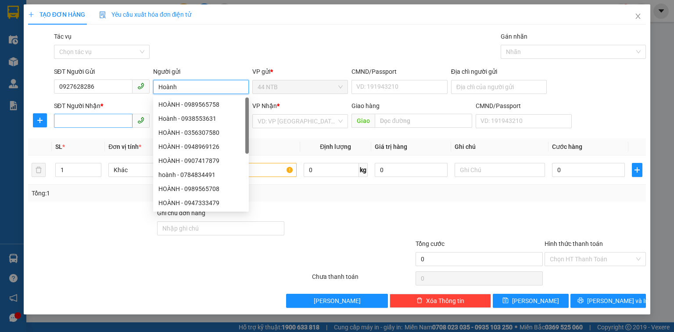
type input "Hoành"
click at [114, 119] on input "SĐT Người Nhận *" at bounding box center [93, 121] width 79 height 14
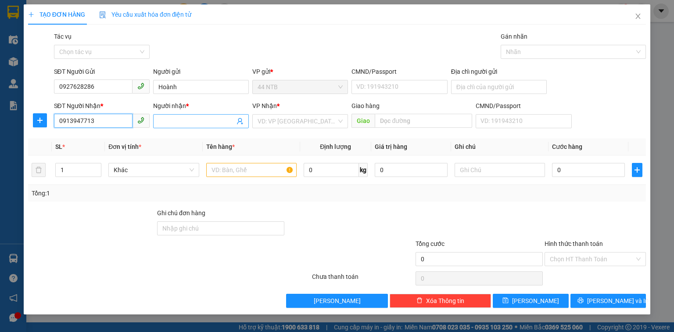
type input "0913947713"
click at [189, 118] on input "Người nhận *" at bounding box center [196, 121] width 76 height 10
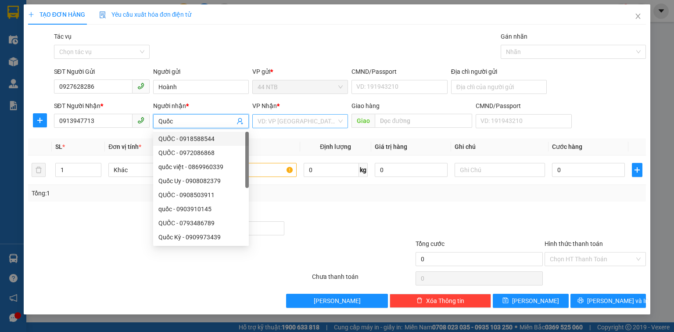
type input "Quốc"
click at [274, 123] on input "search" at bounding box center [297, 121] width 79 height 13
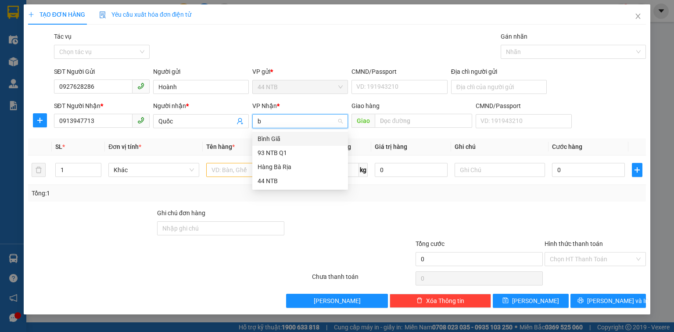
type input "bg"
click at [272, 166] on input "text" at bounding box center [251, 170] width 90 height 14
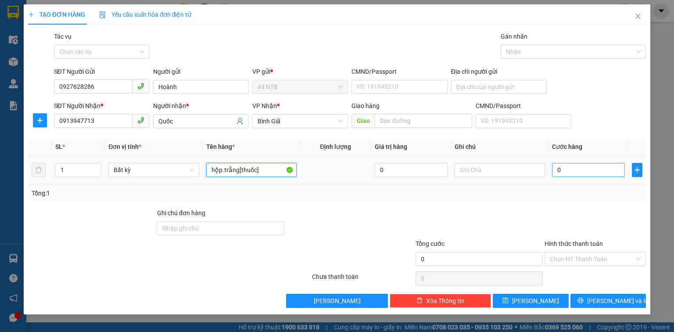
type input "hộp.trắng[thuốc]"
type input "3"
type input "30"
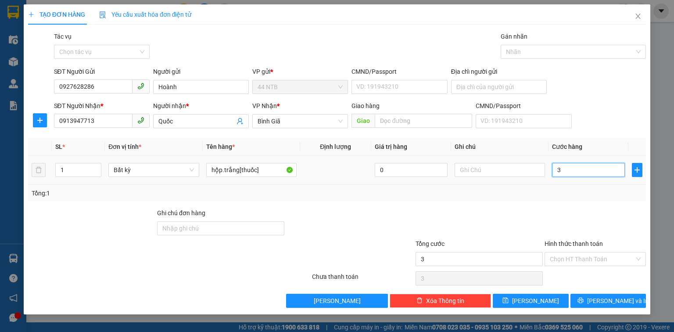
type input "30"
type input "30.000"
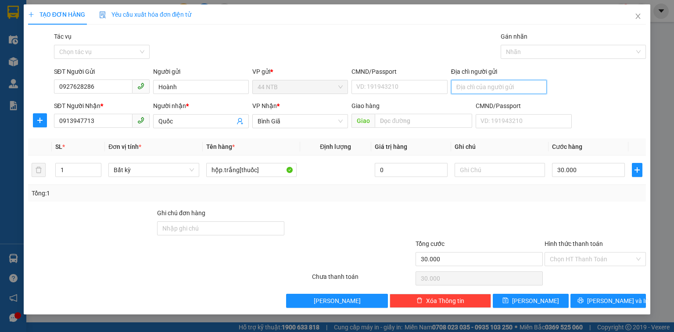
click at [471, 83] on input "Địa chỉ người gửi" at bounding box center [499, 87] width 96 height 14
type input "303_T.V.Bang_HCM"
click at [629, 298] on button "Lưu và In" at bounding box center [609, 301] width 76 height 14
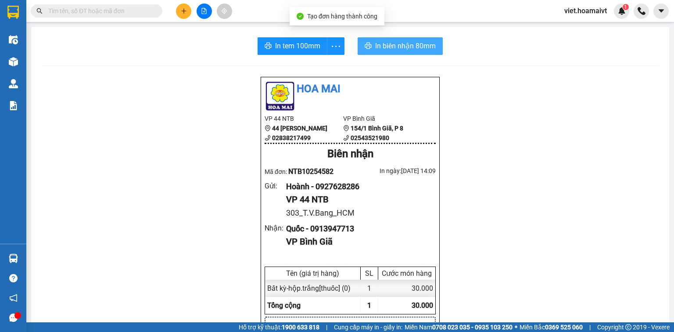
click at [411, 49] on span "In biên nhận 80mm" at bounding box center [405, 45] width 61 height 11
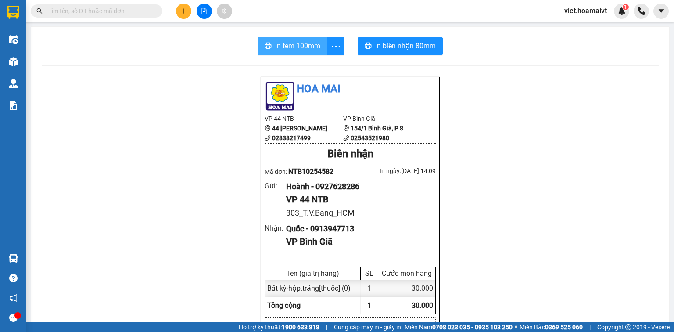
click at [300, 47] on span "In tem 100mm" at bounding box center [297, 45] width 45 height 11
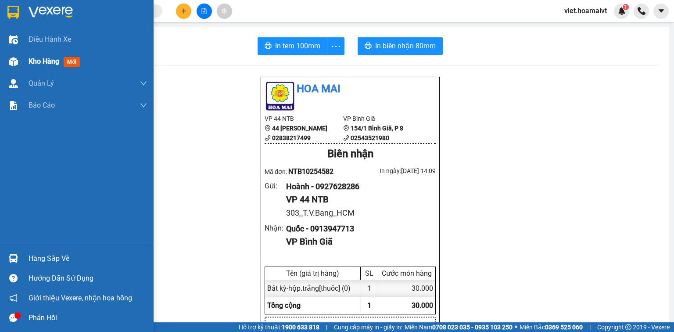
click at [50, 60] on span "Kho hàng" at bounding box center [44, 61] width 31 height 8
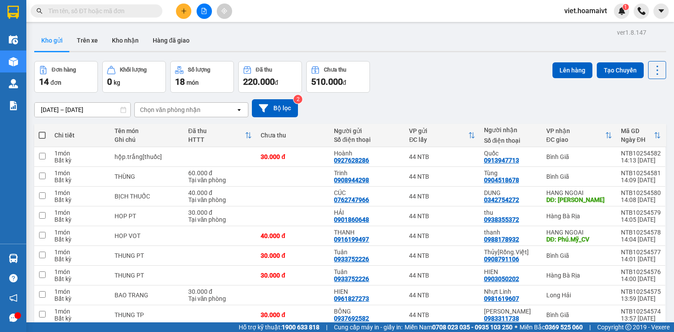
click at [147, 12] on input "text" at bounding box center [100, 11] width 104 height 10
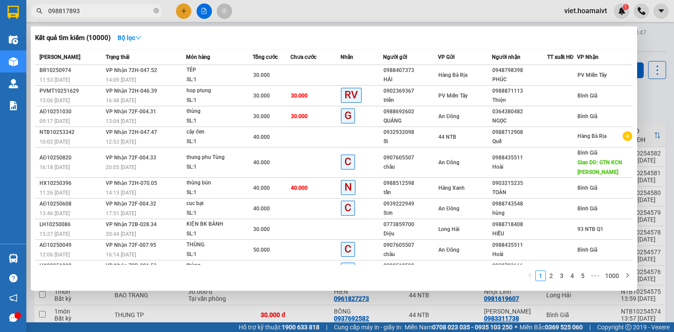
type input "0988178932"
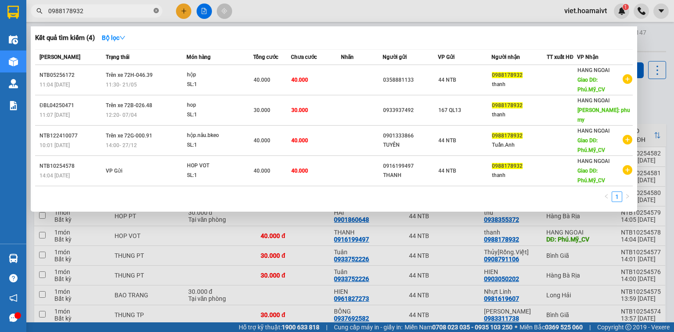
click at [156, 12] on icon "close-circle" at bounding box center [156, 10] width 5 height 5
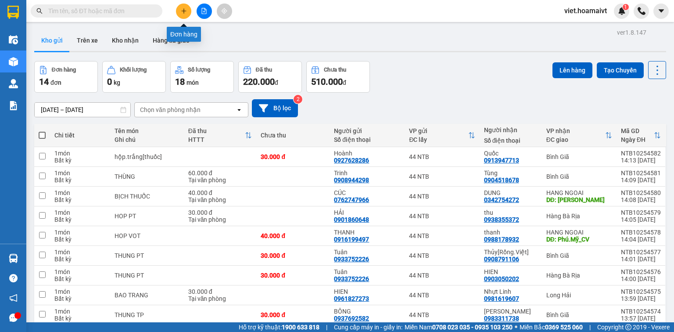
click at [181, 11] on icon "plus" at bounding box center [184, 11] width 6 height 6
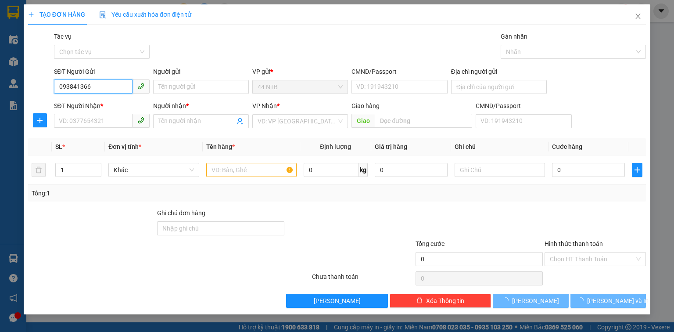
type input "0938413661"
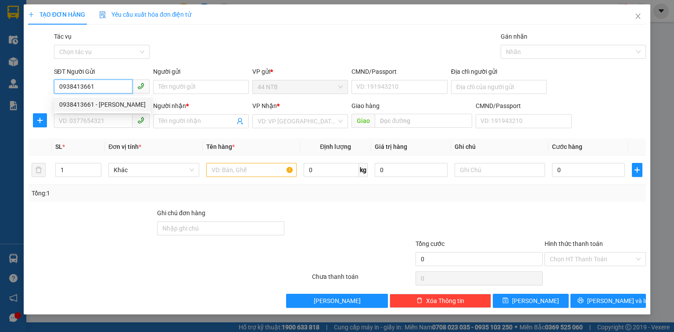
click at [116, 107] on div "0938413661 - anh Hạnh" at bounding box center [102, 105] width 86 height 10
type input "anh Hạnh"
type input "001067005150"
type input "0395122922"
type input "chị Hương"
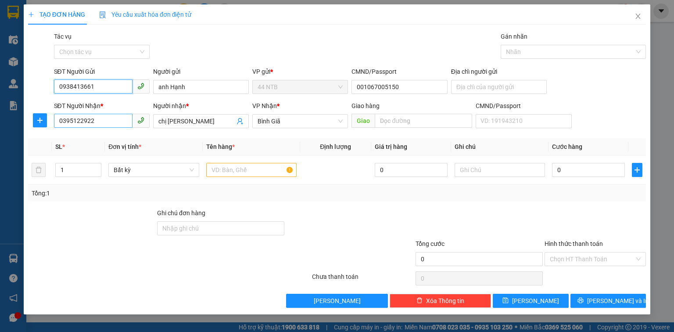
type input "0938413661"
drag, startPoint x: 104, startPoint y: 118, endPoint x: 0, endPoint y: 172, distance: 116.6
click at [0, 172] on div "TẠO ĐƠN HÀNG Yêu cầu xuất hóa đơn điện tử Transit Pickup Surcharge Ids Transit …" at bounding box center [337, 166] width 674 height 332
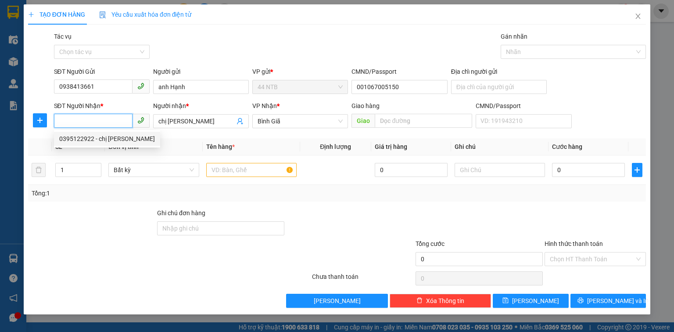
click at [116, 139] on div "0395122922 - chị Hương" at bounding box center [107, 139] width 96 height 10
type input "0395122922"
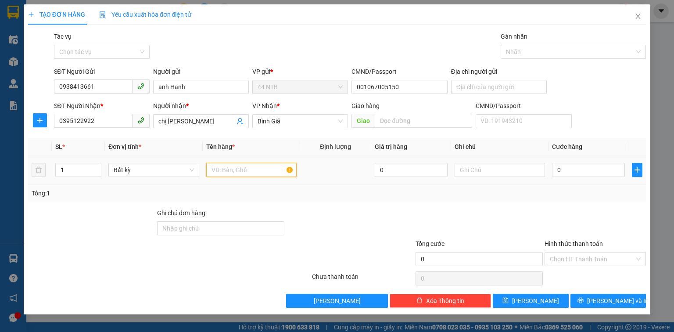
drag, startPoint x: 244, startPoint y: 172, endPoint x: 244, endPoint y: 167, distance: 4.8
click at [244, 171] on input "text" at bounding box center [251, 170] width 90 height 14
type input "phong"
click at [582, 172] on input "0" at bounding box center [588, 170] width 73 height 14
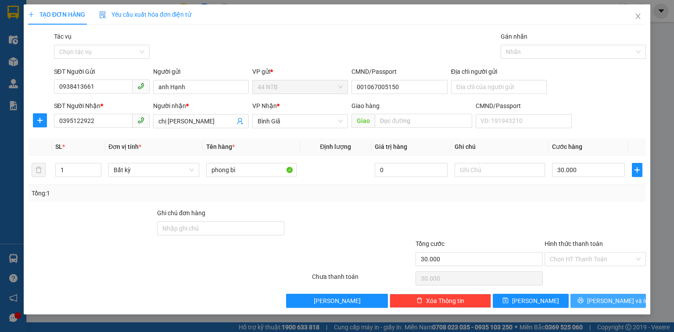
click at [616, 303] on span "Lưu và In" at bounding box center [617, 301] width 61 height 10
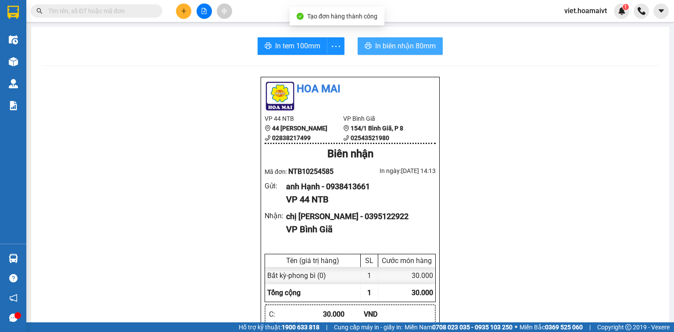
click at [427, 43] on span "In biên nhận 80mm" at bounding box center [405, 45] width 61 height 11
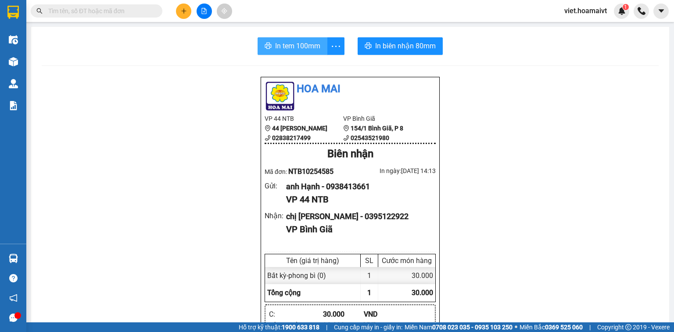
click at [288, 50] on span "In tem 100mm" at bounding box center [297, 45] width 45 height 11
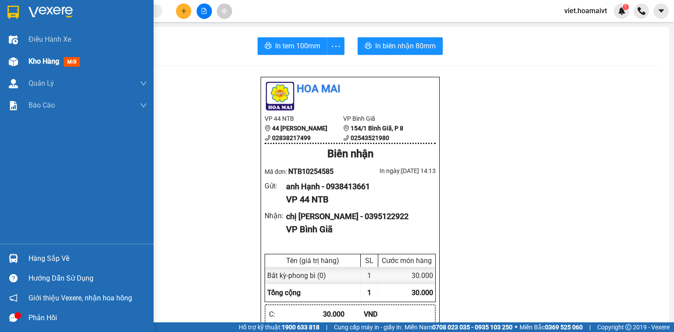
click at [40, 65] on div "Kho hàng mới" at bounding box center [56, 61] width 55 height 11
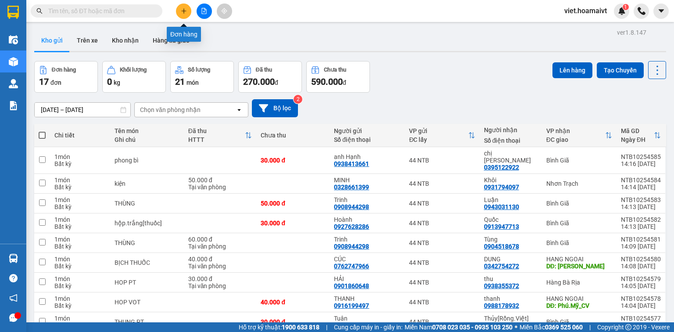
click at [180, 16] on button at bounding box center [183, 11] width 15 height 15
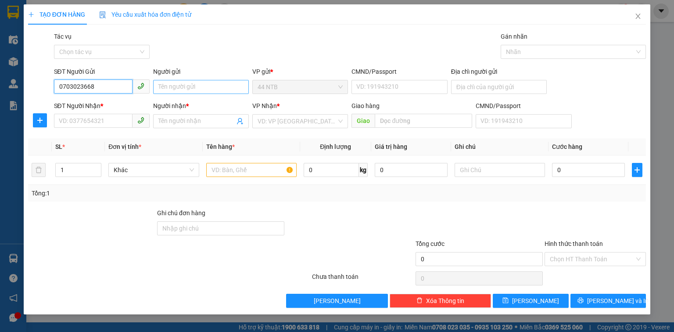
type input "0703023668"
click at [184, 85] on input "Người gửi" at bounding box center [201, 87] width 96 height 14
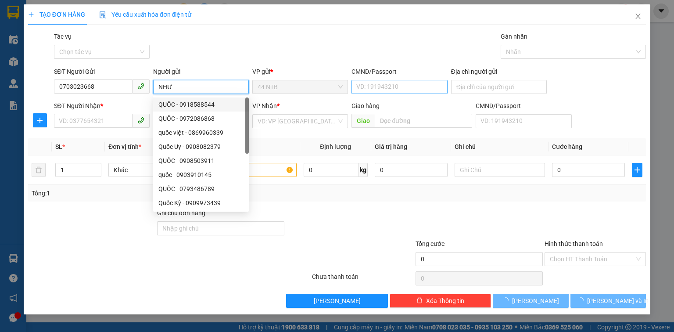
type input "NHƯ"
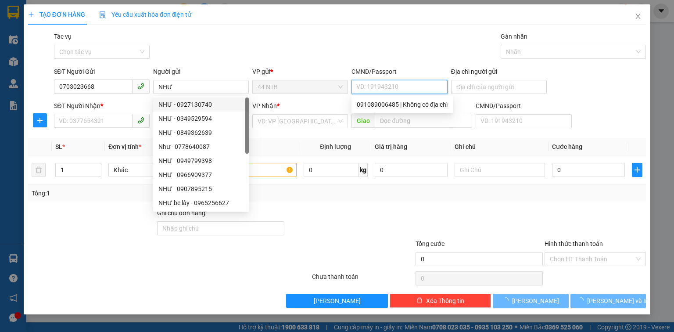
click at [399, 90] on input "CMND/Passport" at bounding box center [400, 87] width 96 height 14
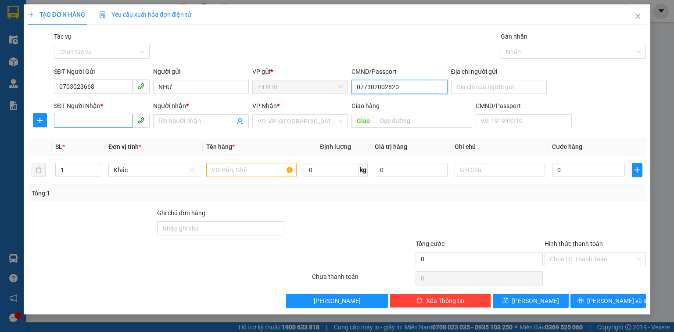
type input "077302002820"
click at [94, 124] on input "SĐT Người Nhận *" at bounding box center [93, 121] width 79 height 14
type input "0358971217"
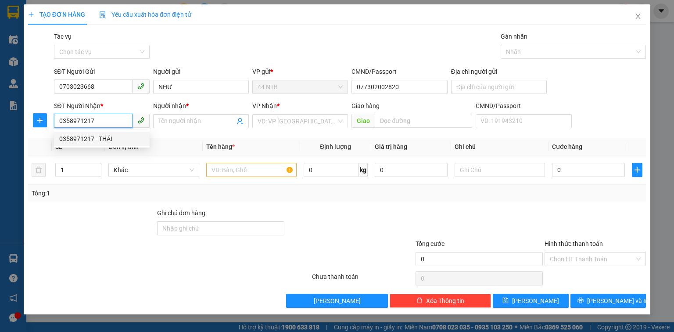
click at [107, 143] on div "0358971217 - THÁI" at bounding box center [101, 139] width 85 height 10
type input "THÁI"
type input "Long.Sơn_N3"
type input "0358971217"
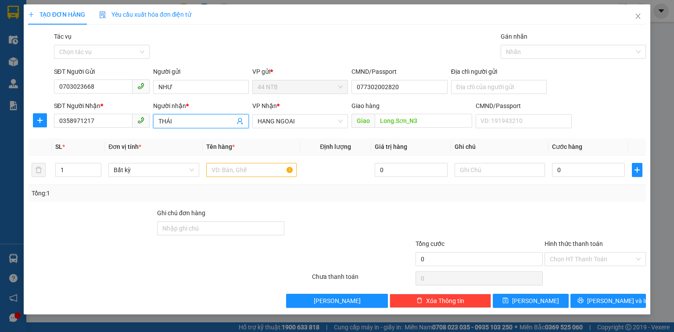
drag, startPoint x: 183, startPoint y: 123, endPoint x: 142, endPoint y: 134, distance: 42.4
click at [142, 134] on div "Transit Pickup Surcharge Ids Transit Deliver Surcharge Ids Transit Deliver Surc…" at bounding box center [337, 170] width 618 height 276
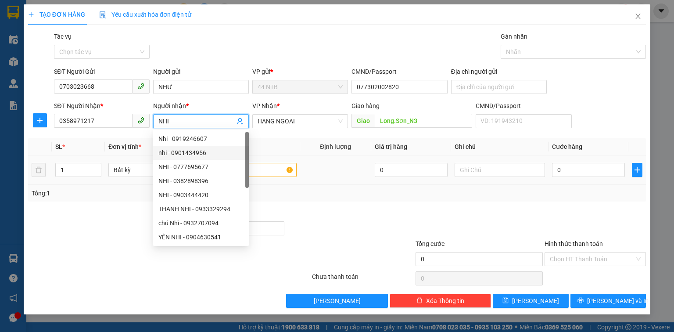
type input "NHI"
click at [271, 170] on input "text" at bounding box center [251, 170] width 90 height 14
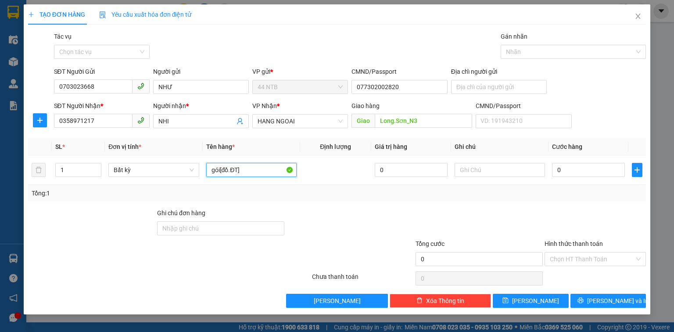
type input "gói[đồ.ĐT]"
click at [590, 172] on input "0" at bounding box center [588, 170] width 73 height 14
drag, startPoint x: 585, startPoint y: 256, endPoint x: 596, endPoint y: 271, distance: 17.9
click at [586, 257] on input "Hình thức thanh toán" at bounding box center [592, 258] width 85 height 13
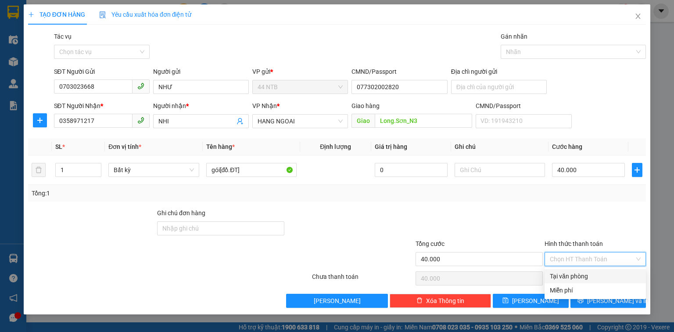
click at [595, 273] on div "Tại văn phòng" at bounding box center [595, 276] width 91 height 10
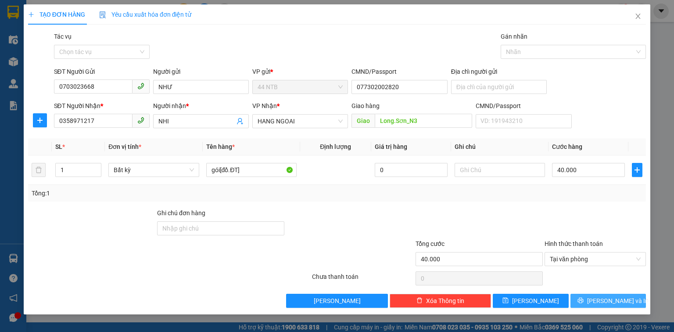
click at [604, 299] on span "Lưu và In" at bounding box center [617, 301] width 61 height 10
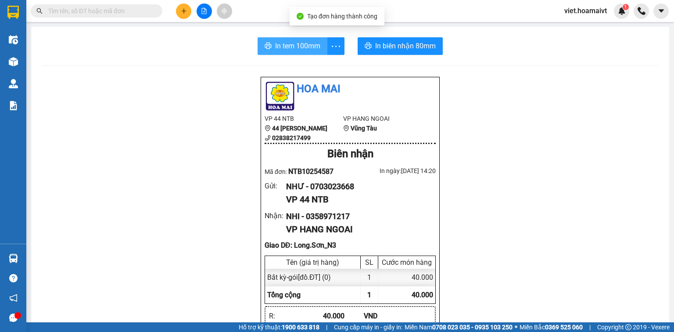
click at [284, 46] on span "In tem 100mm" at bounding box center [297, 45] width 45 height 11
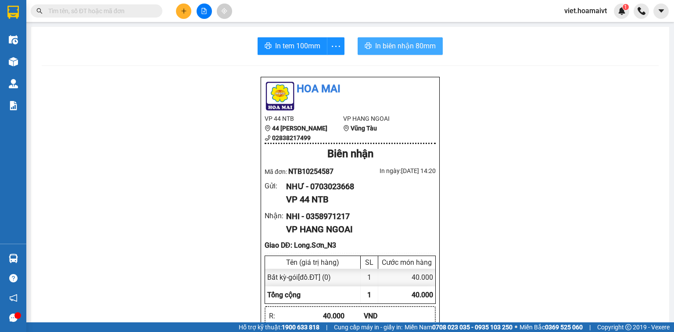
click at [410, 43] on span "In biên nhận 80mm" at bounding box center [405, 45] width 61 height 11
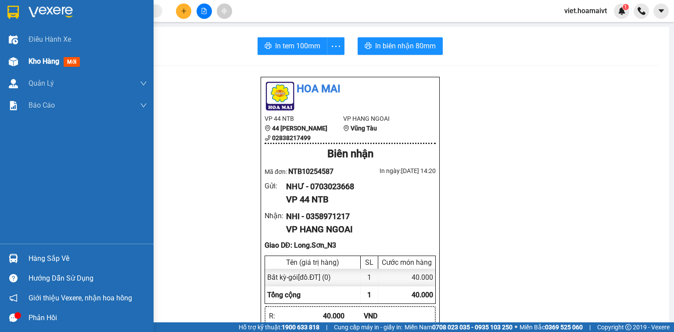
click at [22, 58] on div "Kho hàng mới" at bounding box center [77, 61] width 154 height 22
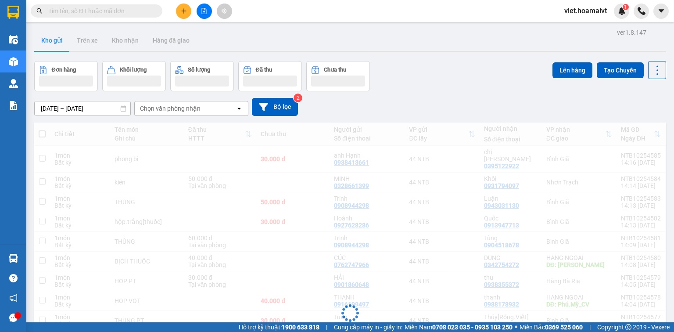
click at [207, 108] on div "Chọn văn phòng nhận" at bounding box center [185, 108] width 101 height 14
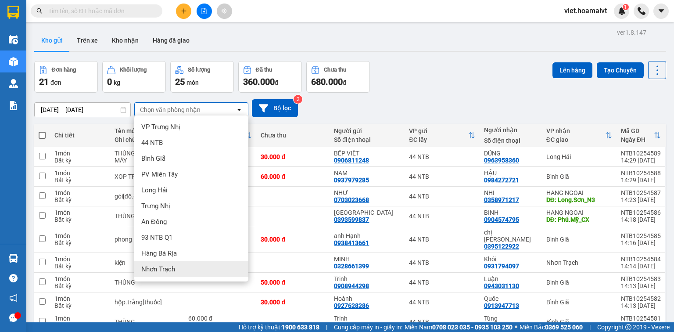
click at [170, 266] on span "Nhơn Trạch" at bounding box center [158, 269] width 34 height 9
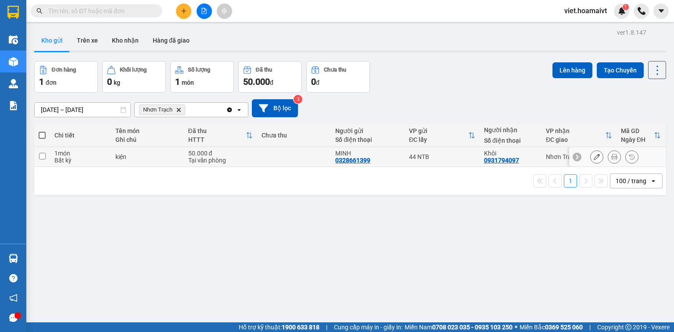
click at [313, 152] on td at bounding box center [294, 157] width 74 height 20
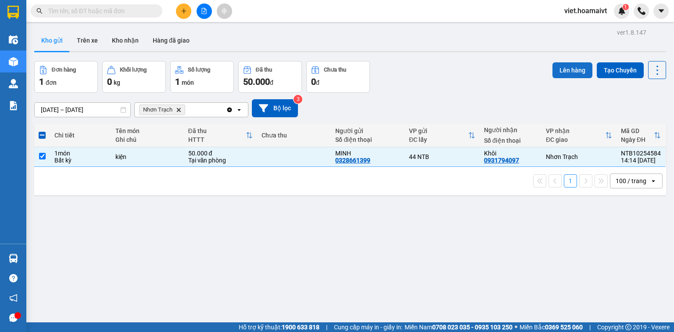
click at [553, 72] on button "Lên hàng" at bounding box center [573, 70] width 40 height 16
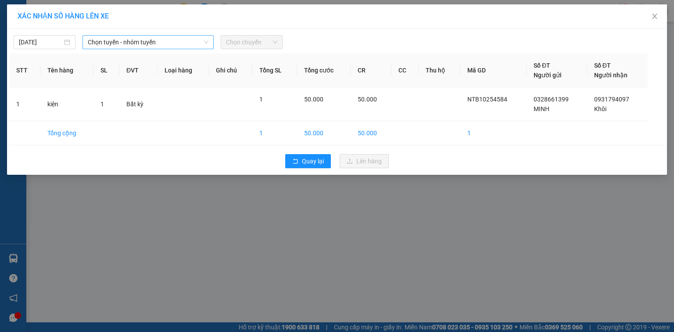
click at [174, 38] on span "Chọn tuyến - nhóm tuyến" at bounding box center [148, 42] width 121 height 13
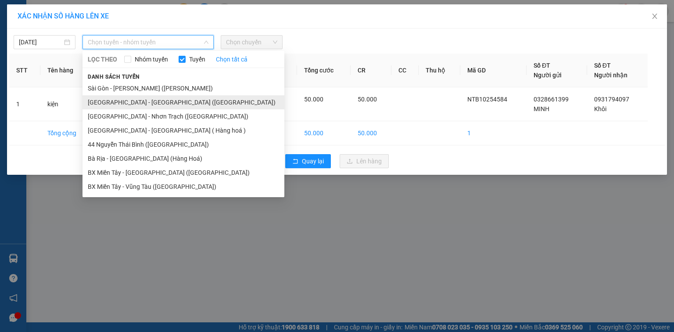
click at [179, 104] on li "Sài Gòn - Bà Rịa (Hàng Hoá)" at bounding box center [184, 102] width 202 height 14
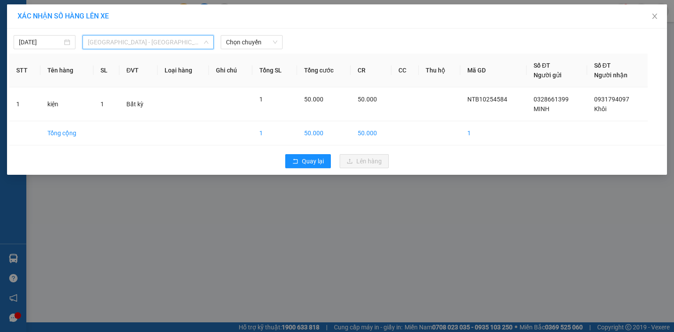
click at [155, 40] on span "Sài Gòn - Bà Rịa (Hàng Hoá)" at bounding box center [148, 42] width 121 height 13
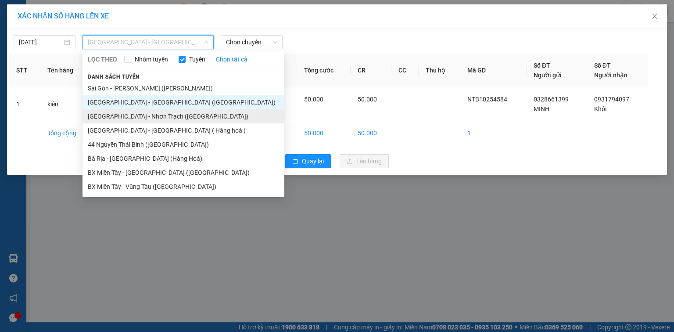
click at [154, 119] on li "Sài Gòn - Nhơn Trạch (Hàng Hoá)" at bounding box center [184, 116] width 202 height 14
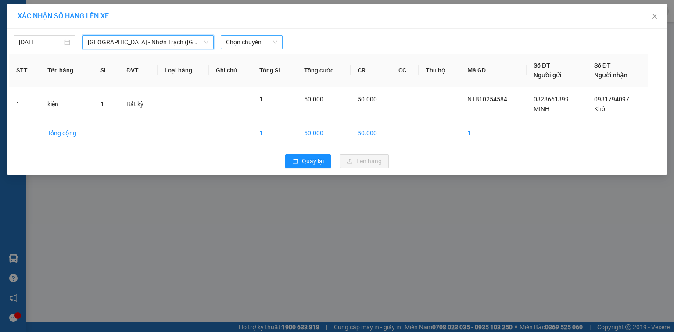
click at [243, 41] on span "Chọn chuyến" at bounding box center [251, 42] width 51 height 13
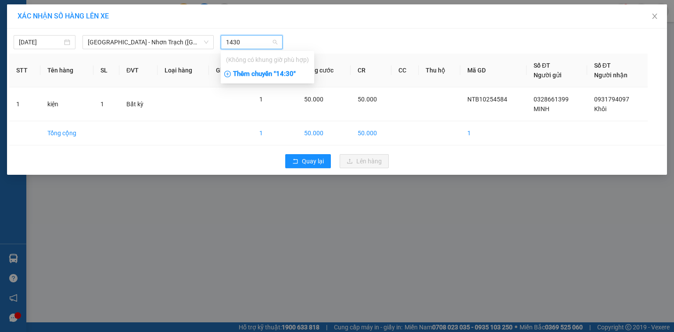
type input "1430"
click at [256, 73] on div "Thêm chuyến " 14:30 "" at bounding box center [268, 74] width 94 height 15
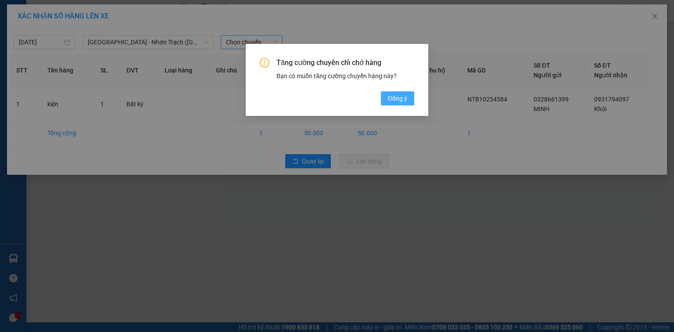
click at [391, 100] on span "Đồng ý" at bounding box center [397, 99] width 19 height 10
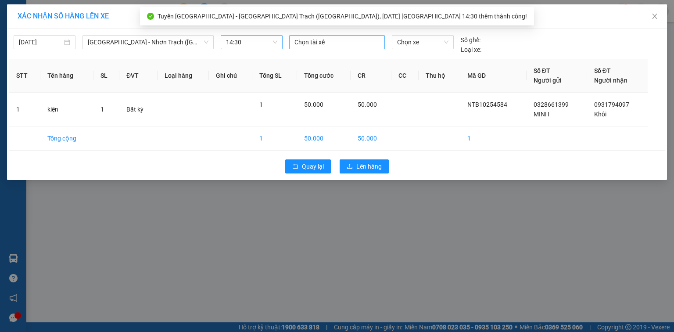
click at [332, 42] on div at bounding box center [337, 42] width 91 height 11
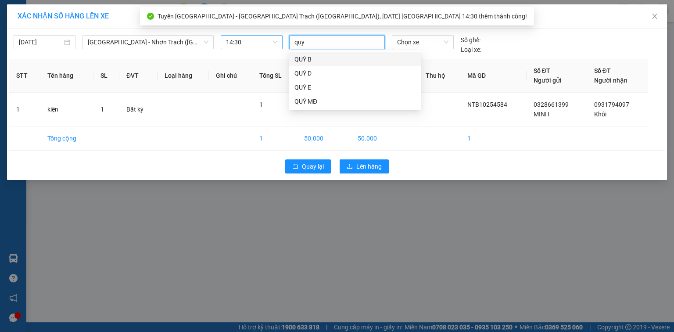
type input "quy d"
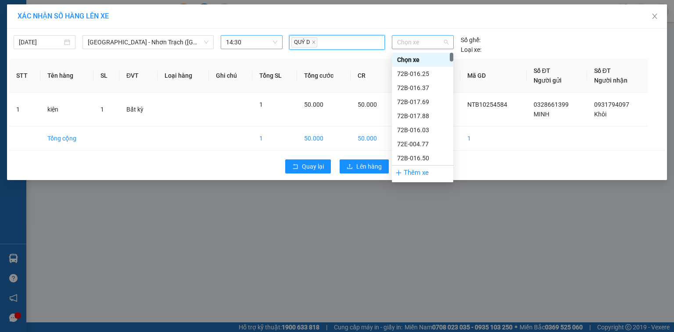
click at [428, 45] on span "Chọn xe" at bounding box center [422, 42] width 51 height 13
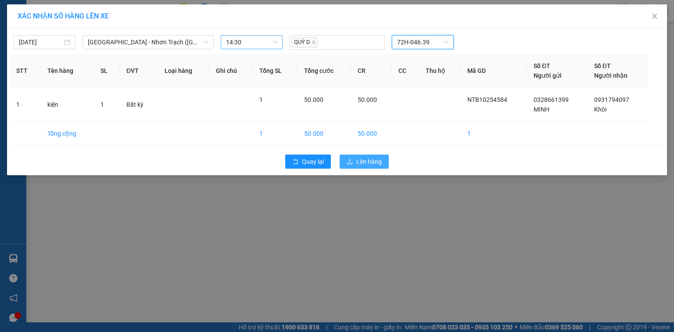
click at [374, 165] on span "Lên hàng" at bounding box center [368, 162] width 25 height 10
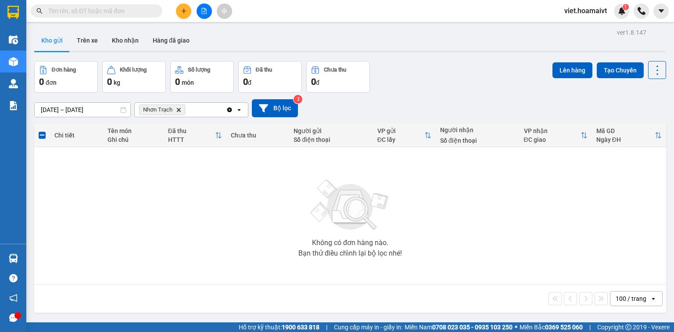
click at [186, 12] on icon "plus" at bounding box center [184, 11] width 6 height 6
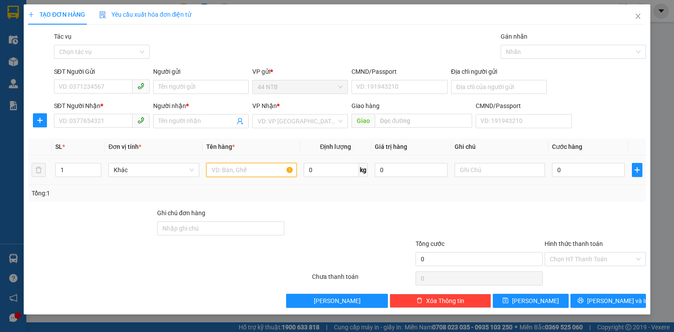
click at [220, 169] on input "text" at bounding box center [251, 170] width 90 height 14
type input "xốp bkeo"
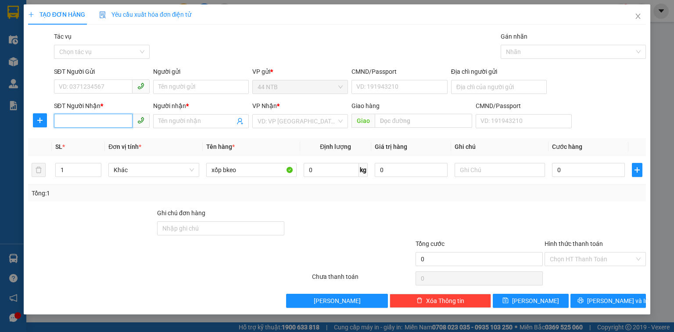
click at [83, 117] on input "SĐT Người Nhận *" at bounding box center [93, 121] width 79 height 14
type input "0933616464"
click at [132, 138] on div "0933616464 - Hùng" at bounding box center [101, 139] width 85 height 10
type input "Hùng"
type input "0933616464"
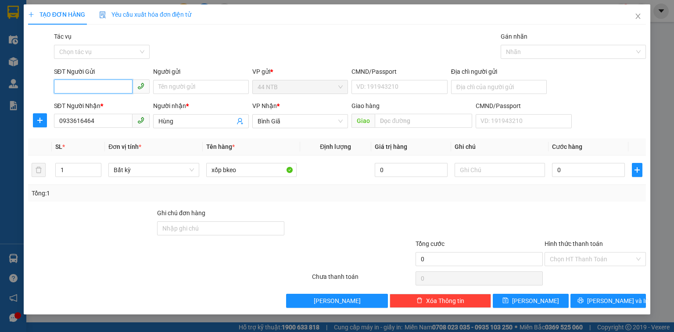
click at [109, 88] on input "SĐT Người Gửi" at bounding box center [93, 86] width 79 height 14
type input "0938120207"
drag, startPoint x: 128, startPoint y: 108, endPoint x: 174, endPoint y: 97, distance: 47.3
click at [130, 108] on div "0938120207 - MƯỜI" at bounding box center [101, 105] width 85 height 10
type input "MƯỜI"
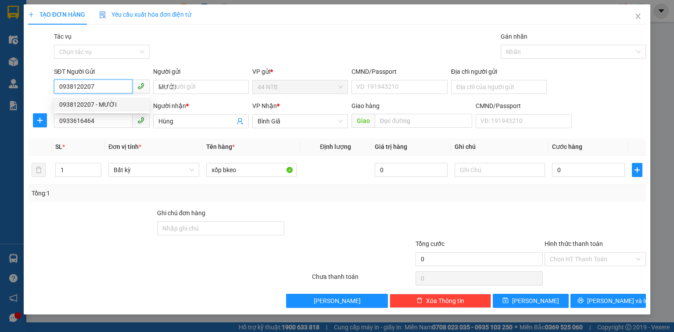
type input "29/3 TRẦN TRIỆU LUẬT"
type input "0938120207"
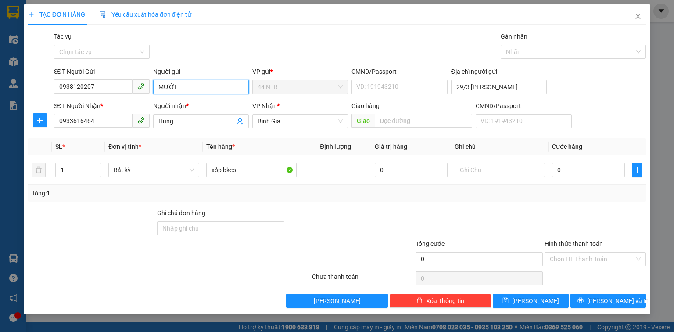
click at [191, 86] on input "MƯỜI" at bounding box center [201, 87] width 96 height 14
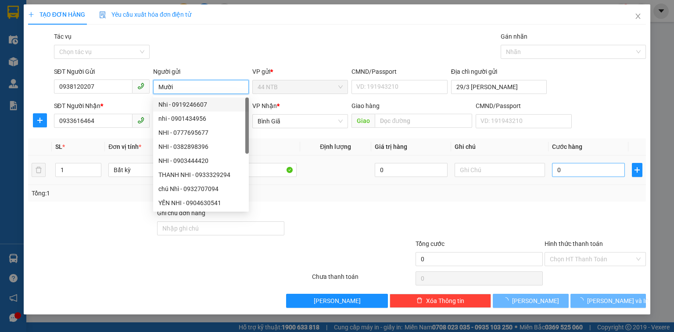
type input "Mười"
click at [578, 166] on input "0" at bounding box center [588, 170] width 73 height 14
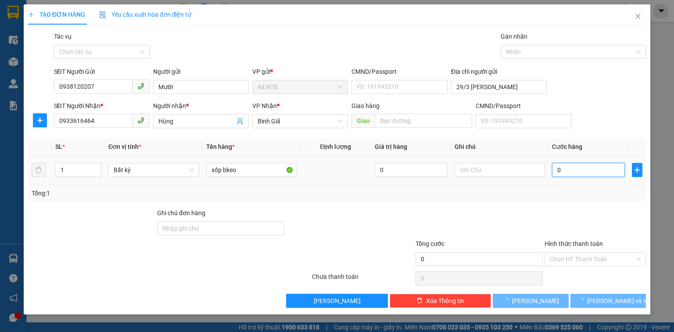
type input "3"
type input "30"
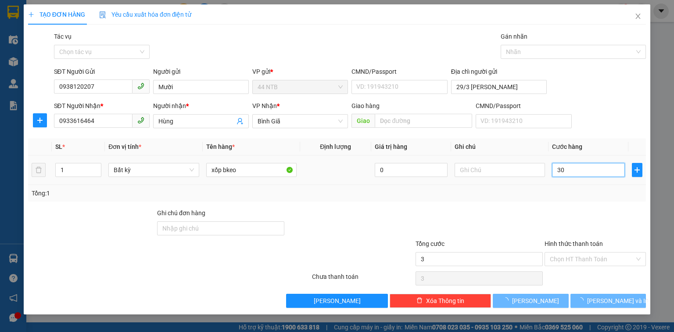
type input "30"
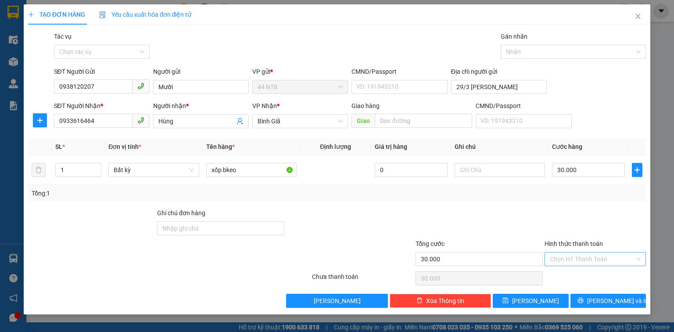
click at [589, 257] on input "Hình thức thanh toán" at bounding box center [592, 258] width 85 height 13
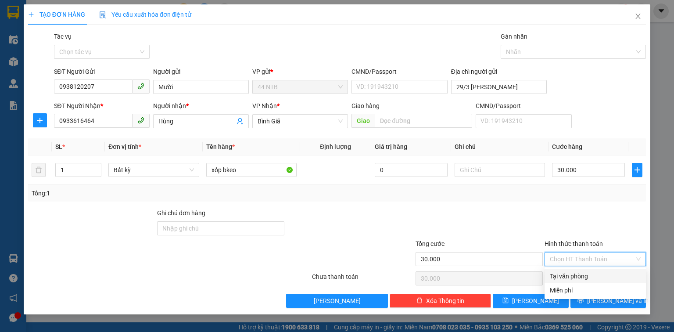
click at [587, 270] on div "Tại văn phòng" at bounding box center [595, 276] width 101 height 14
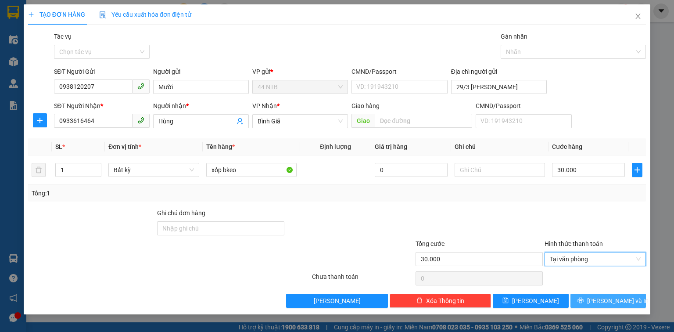
click at [602, 305] on button "Lưu và In" at bounding box center [609, 301] width 76 height 14
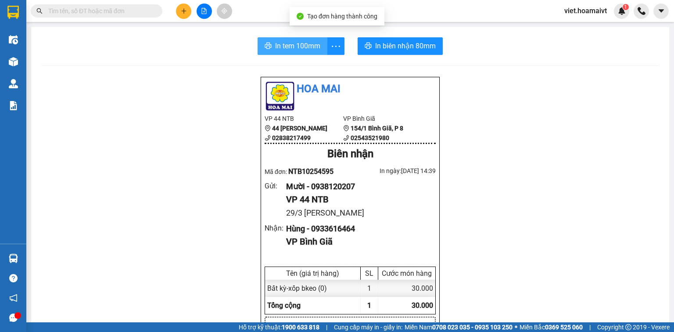
drag, startPoint x: 288, startPoint y: 45, endPoint x: 325, endPoint y: 45, distance: 37.3
click at [290, 45] on span "In tem 100mm" at bounding box center [297, 45] width 45 height 11
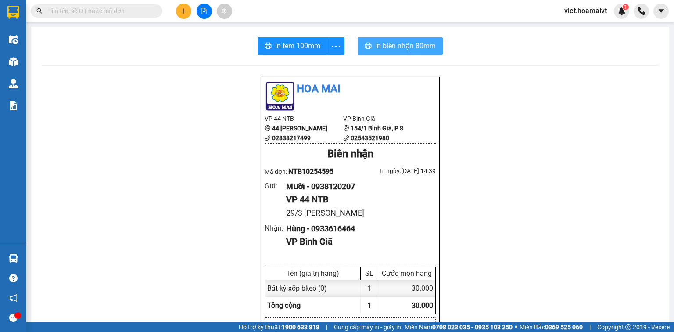
click at [395, 47] on span "In biên nhận 80mm" at bounding box center [405, 45] width 61 height 11
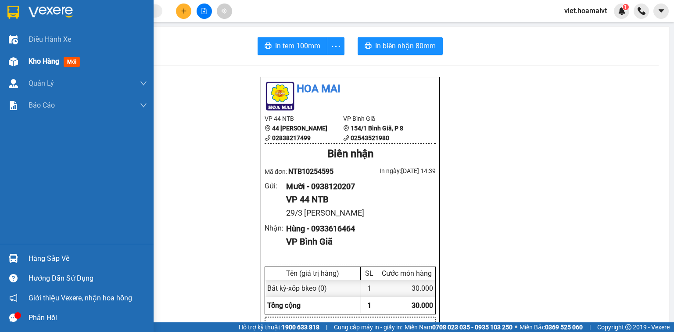
click at [34, 68] on div "Kho hàng mới" at bounding box center [88, 61] width 119 height 22
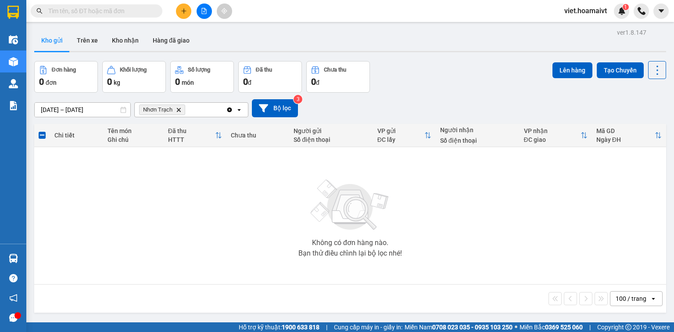
click at [177, 111] on icon "Nhơn Trạch, close by backspace" at bounding box center [179, 110] width 4 height 4
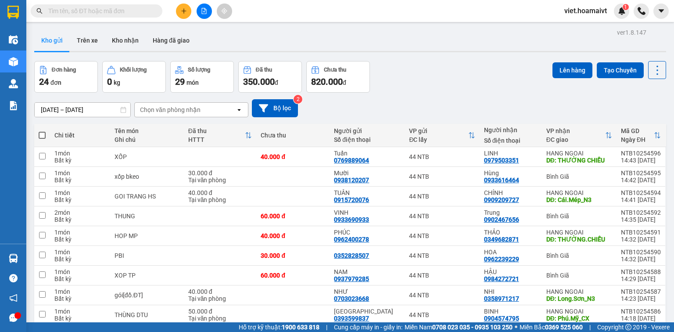
click at [178, 111] on div "Chọn văn phòng nhận" at bounding box center [170, 109] width 61 height 9
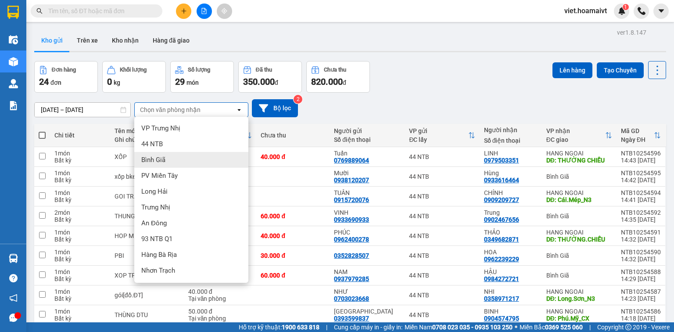
click at [198, 162] on div "Bình Giã" at bounding box center [191, 160] width 114 height 16
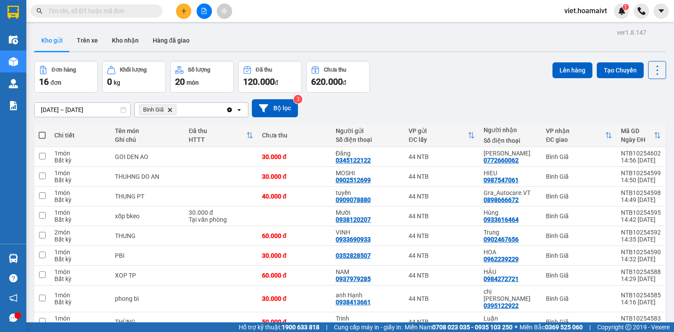
click at [41, 136] on span at bounding box center [42, 135] width 7 height 7
click at [42, 131] on input "checkbox" at bounding box center [42, 131] width 0 height 0
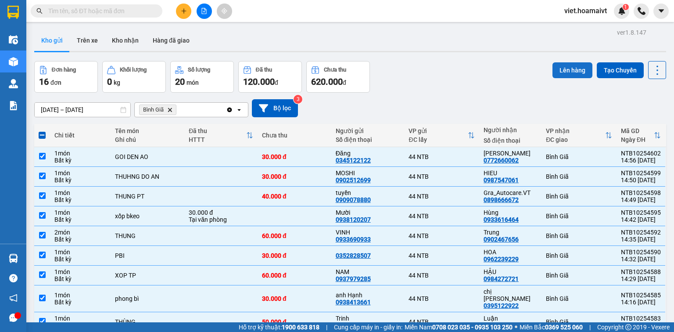
click at [575, 71] on button "Lên hàng" at bounding box center [573, 70] width 40 height 16
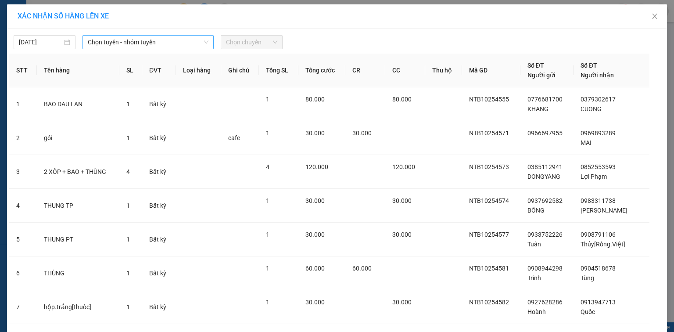
click at [176, 39] on span "Chọn tuyến - nhóm tuyến" at bounding box center [148, 42] width 121 height 13
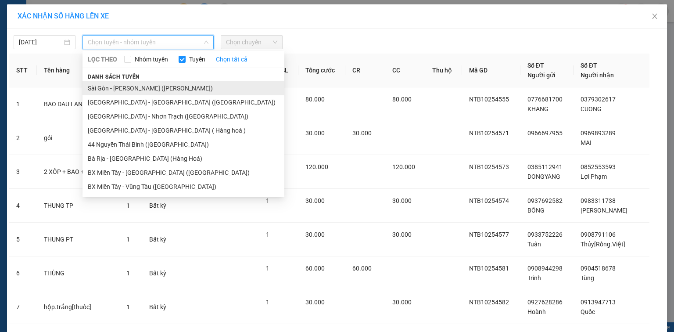
click at [173, 86] on li "Sài Gòn - Vũng Tàu (Hàng Hoá)" at bounding box center [184, 88] width 202 height 14
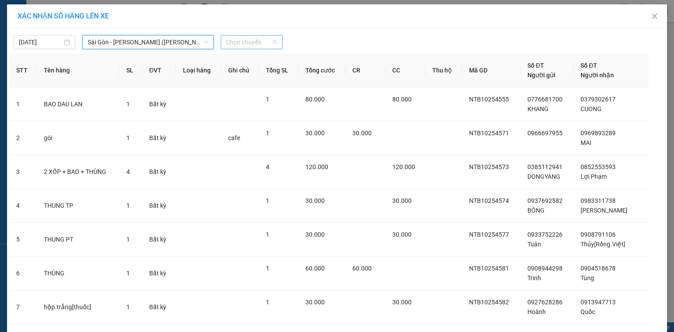
click at [249, 40] on span "Chọn chuyến" at bounding box center [251, 42] width 51 height 13
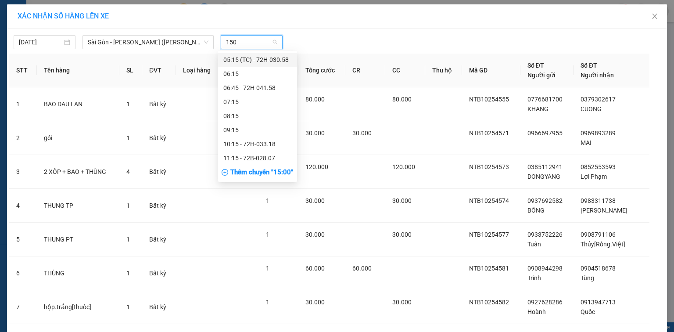
type input "1500"
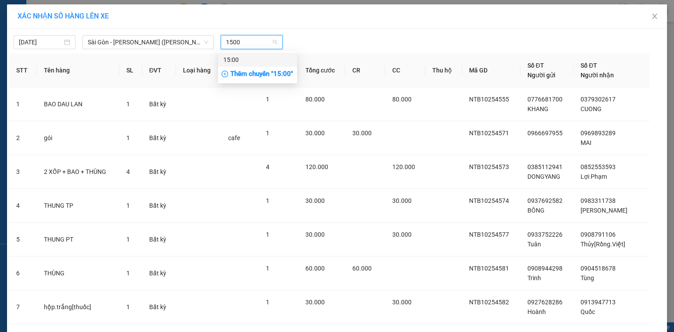
drag, startPoint x: 256, startPoint y: 58, endPoint x: 314, endPoint y: 59, distance: 58.0
click at [257, 59] on div "15:00" at bounding box center [257, 60] width 68 height 10
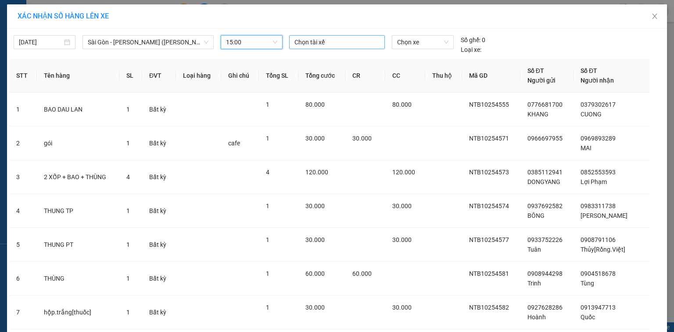
click at [324, 41] on div at bounding box center [337, 42] width 91 height 11
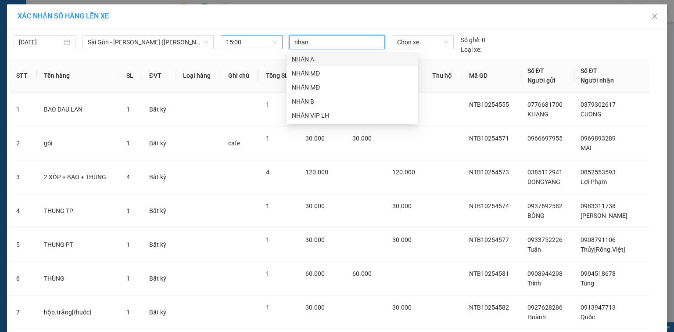
type input "nhan a"
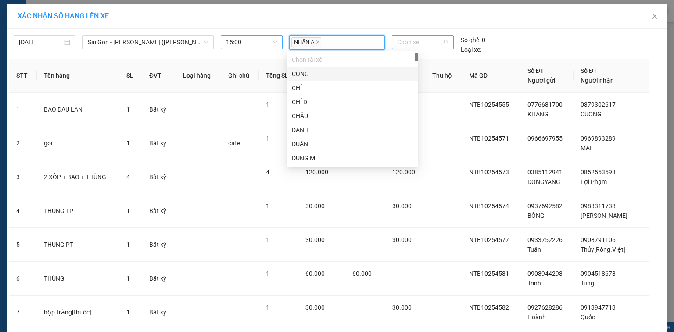
click at [421, 38] on span "Chọn xe" at bounding box center [422, 42] width 51 height 13
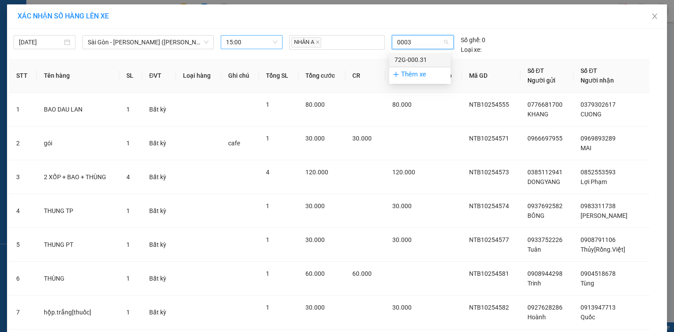
type input "00031"
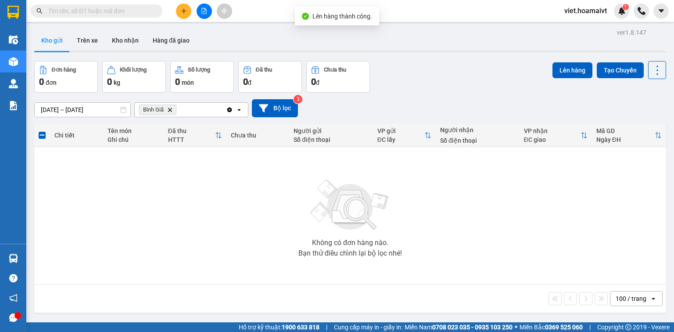
click at [171, 111] on icon "Bình Giã, close by backspace" at bounding box center [170, 110] width 4 height 4
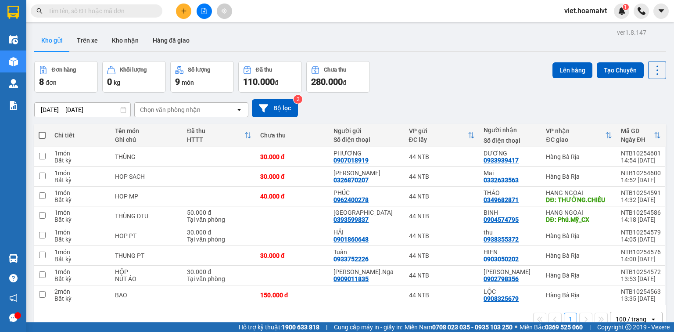
click at [177, 107] on div "Chọn văn phòng nhận" at bounding box center [170, 109] width 61 height 9
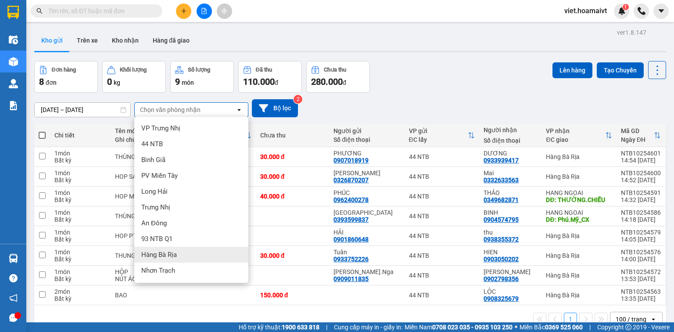
click at [203, 251] on div "Hàng Bà Rịa" at bounding box center [191, 255] width 114 height 16
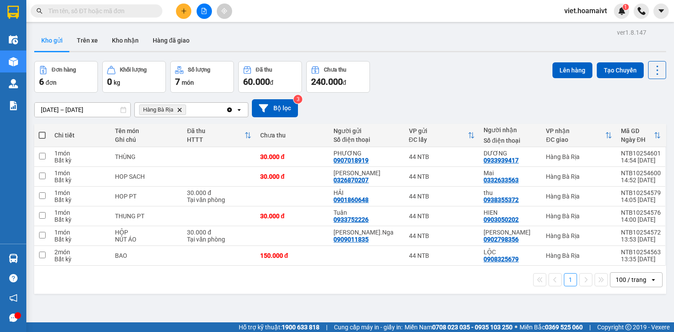
click at [40, 135] on span at bounding box center [42, 135] width 7 height 7
click at [42, 131] on input "checkbox" at bounding box center [42, 131] width 0 height 0
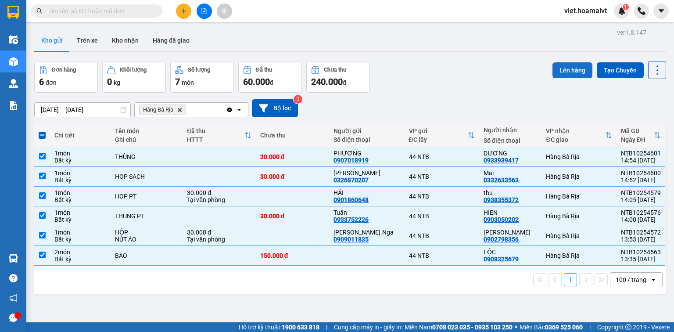
click at [565, 72] on button "Lên hàng" at bounding box center [573, 70] width 40 height 16
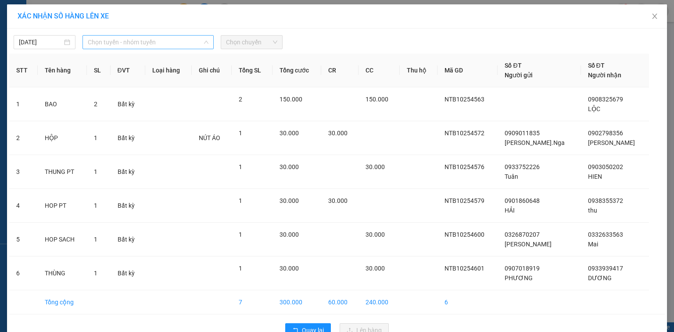
click at [165, 40] on span "Chọn tuyến - nhóm tuyến" at bounding box center [148, 42] width 121 height 13
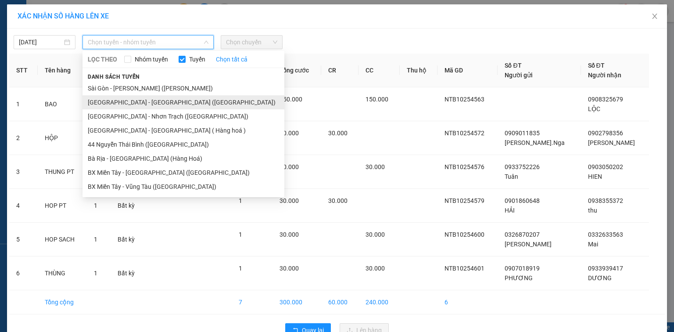
click at [174, 100] on li "Sài Gòn - Bà Rịa (Hàng Hoá)" at bounding box center [184, 102] width 202 height 14
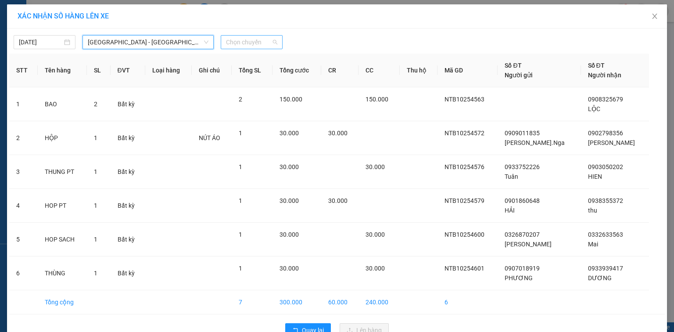
click at [246, 40] on span "Chọn chuyến" at bounding box center [251, 42] width 51 height 13
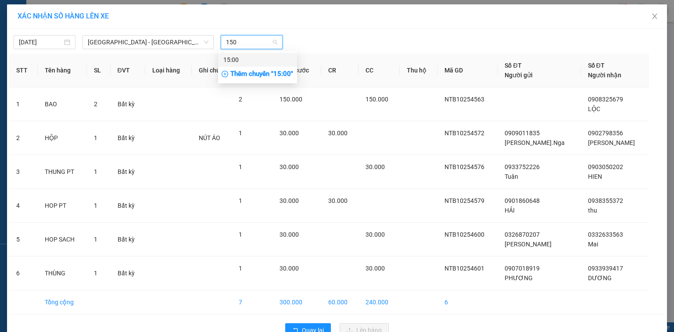
type input "1500"
click at [252, 58] on div "15:00" at bounding box center [257, 60] width 68 height 10
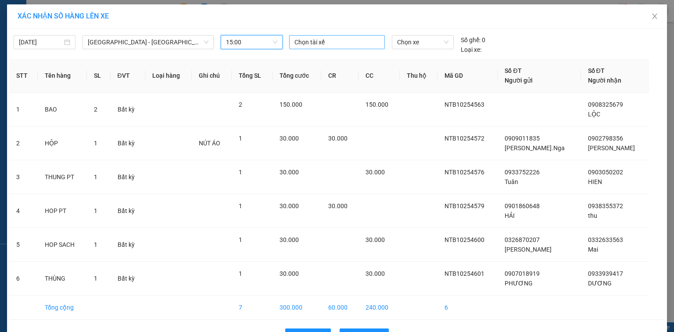
click at [322, 42] on div at bounding box center [337, 42] width 91 height 11
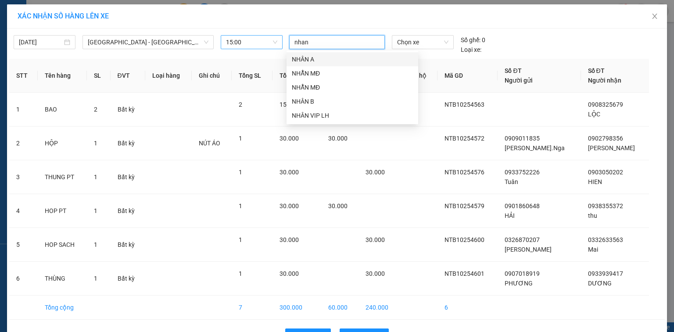
type input "nhan a"
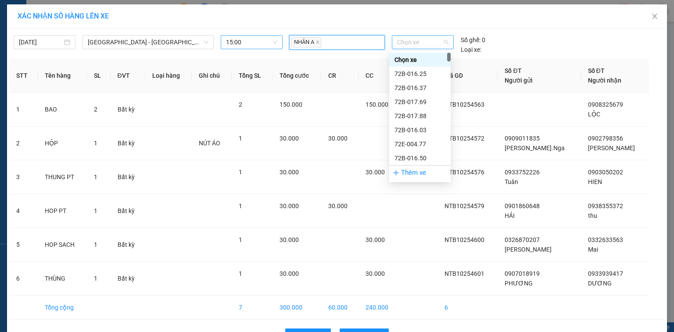
click at [417, 45] on span "Chọn xe" at bounding box center [422, 42] width 51 height 13
type input "0031"
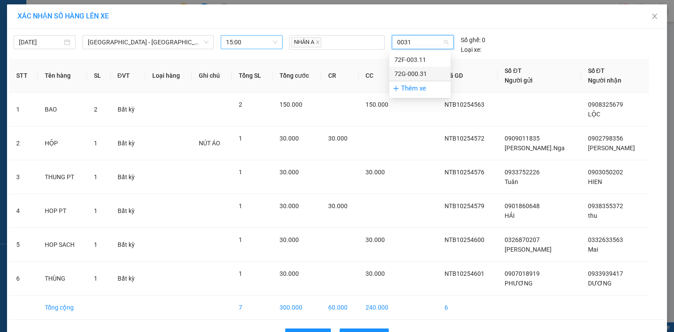
click at [416, 74] on div "72G-000.31" at bounding box center [420, 74] width 51 height 10
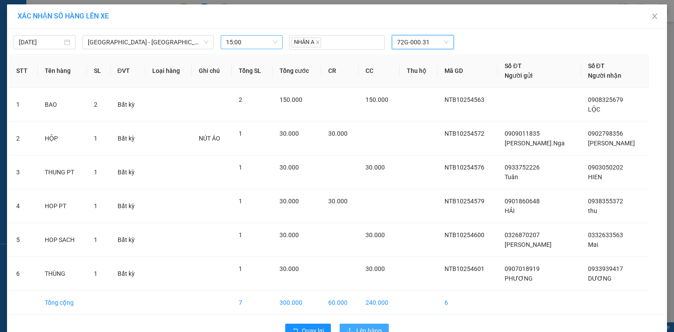
click at [368, 326] on span "Lên hàng" at bounding box center [368, 331] width 25 height 10
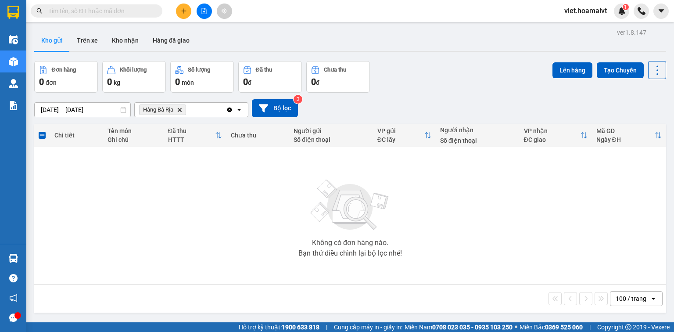
drag, startPoint x: 181, startPoint y: 111, endPoint x: 174, endPoint y: 76, distance: 34.9
click at [181, 111] on icon "Delete" at bounding box center [179, 109] width 5 height 5
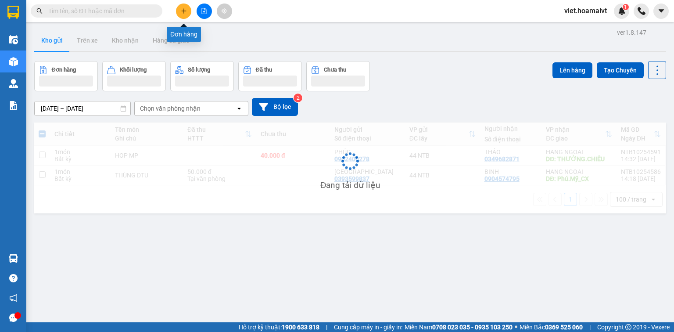
click at [185, 15] on button at bounding box center [183, 11] width 15 height 15
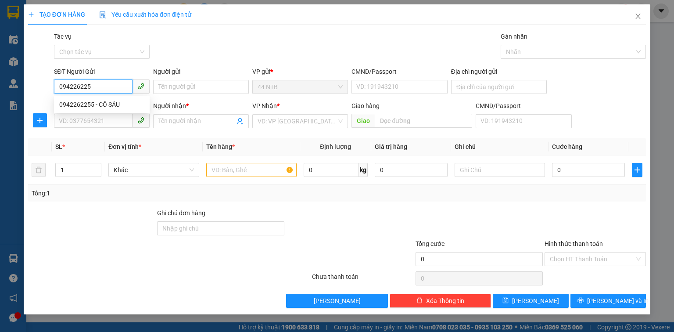
type input "0942262255"
click at [123, 100] on div "0942262255 - CÔ SÁU" at bounding box center [101, 105] width 85 height 10
type input "CÔ SÁU"
type input "0986133603"
type input "LY"
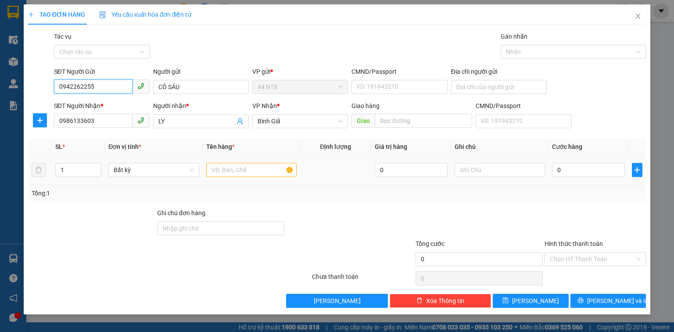
type input "0942262255"
click at [244, 172] on input "text" at bounding box center [251, 170] width 90 height 14
type input "hộp.nilon.bkeo"
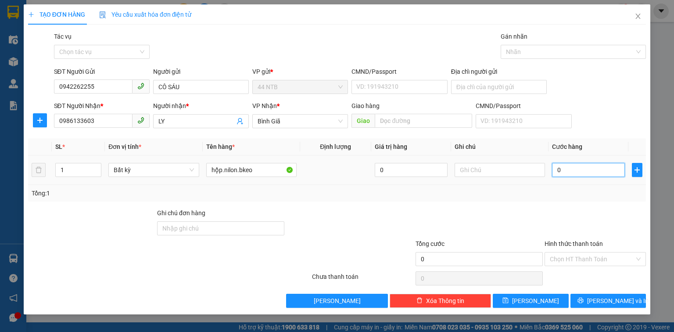
click at [574, 167] on input "0" at bounding box center [588, 170] width 73 height 14
type input "3"
type input "30"
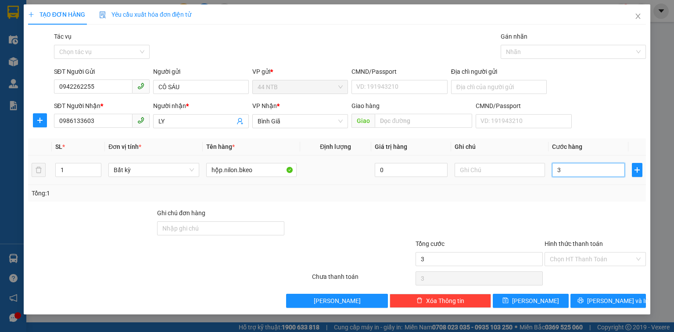
type input "30"
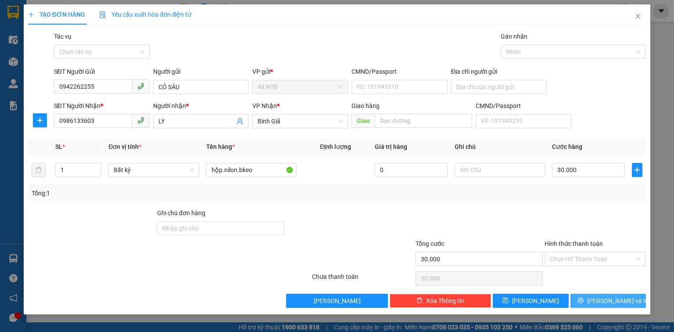
click at [630, 298] on button "Lưu và In" at bounding box center [609, 301] width 76 height 14
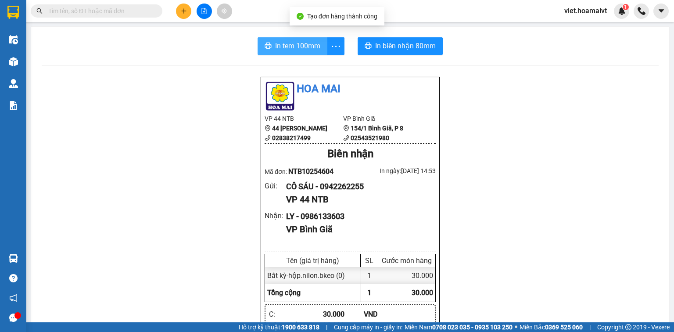
click at [289, 49] on span "In tem 100mm" at bounding box center [297, 45] width 45 height 11
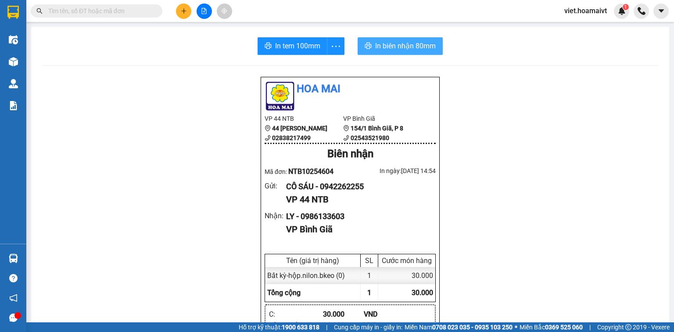
click at [431, 51] on span "In biên nhận 80mm" at bounding box center [405, 45] width 61 height 11
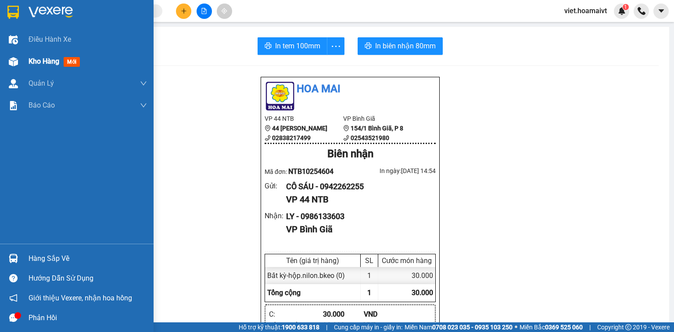
click at [43, 54] on div "Kho hàng mới" at bounding box center [88, 61] width 119 height 22
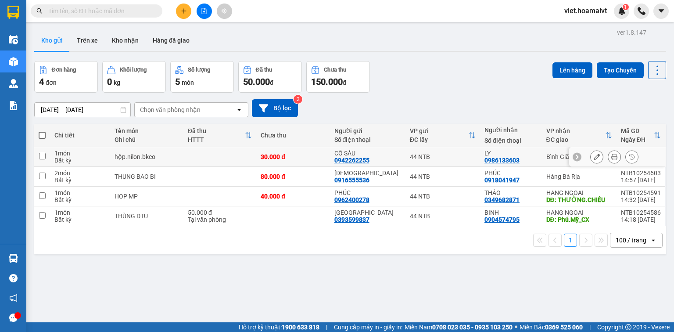
click at [219, 156] on td at bounding box center [220, 157] width 73 height 20
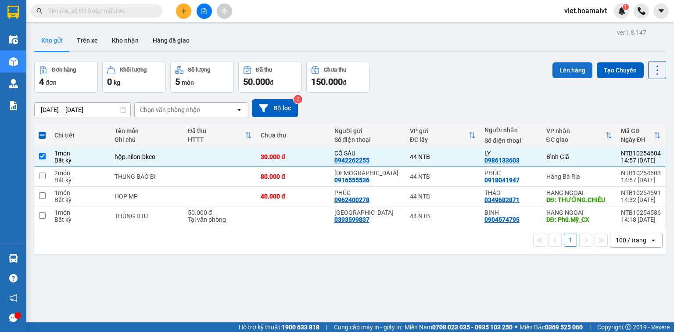
click at [562, 74] on button "Lên hàng" at bounding box center [573, 70] width 40 height 16
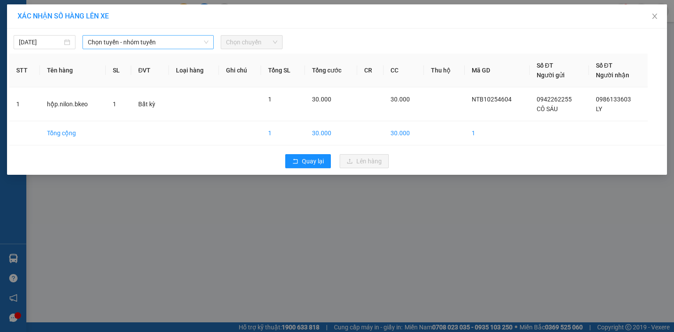
click at [179, 40] on span "Chọn tuyến - nhóm tuyến" at bounding box center [148, 42] width 121 height 13
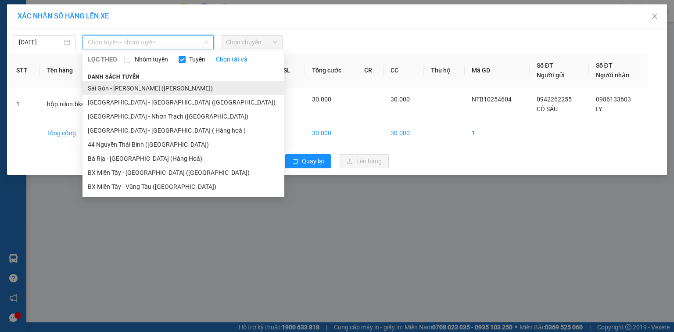
click at [176, 86] on li "Sài Gòn - Vũng Tàu (Hàng Hoá)" at bounding box center [184, 88] width 202 height 14
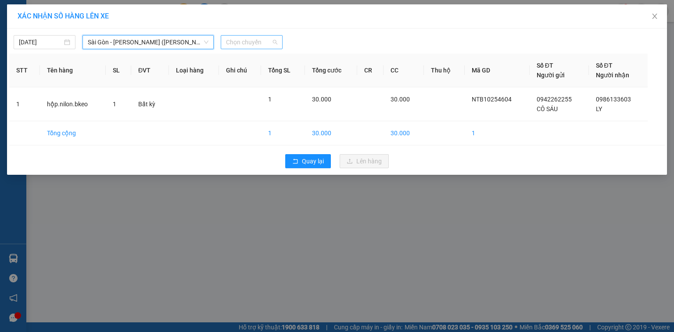
click at [245, 41] on span "Chọn chuyến" at bounding box center [251, 42] width 51 height 13
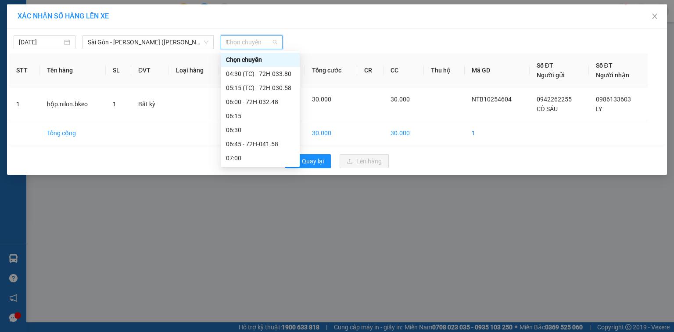
type input "15"
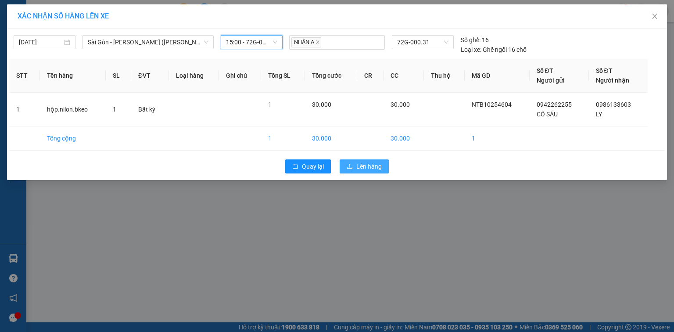
click at [364, 165] on span "Lên hàng" at bounding box center [368, 167] width 25 height 10
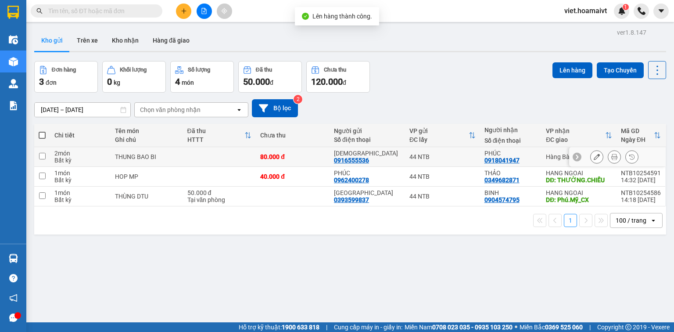
click at [293, 164] on td "80.000 đ" at bounding box center [293, 157] width 74 height 20
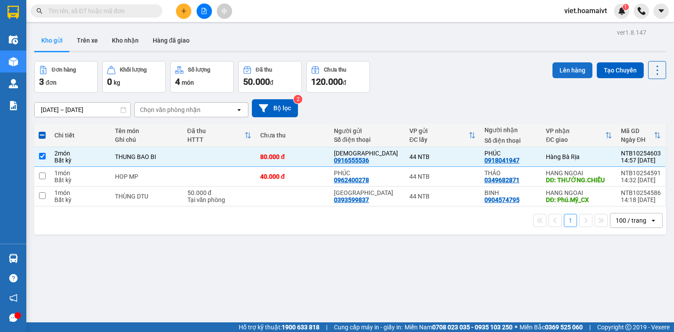
click at [557, 70] on button "Lên hàng" at bounding box center [573, 70] width 40 height 16
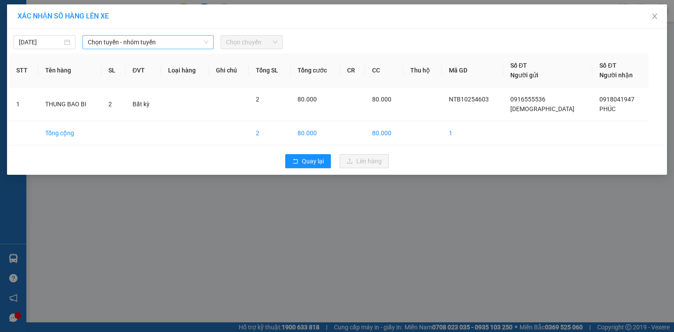
drag, startPoint x: 184, startPoint y: 43, endPoint x: 184, endPoint y: 50, distance: 6.6
click at [184, 45] on span "Chọn tuyến - nhóm tuyến" at bounding box center [148, 42] width 121 height 13
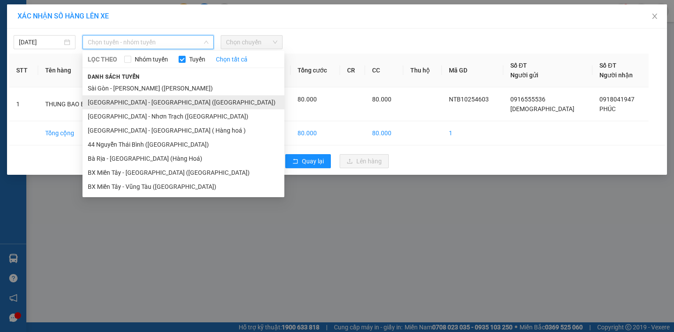
click at [172, 102] on li "Sài Gòn - Bà Rịa (Hàng Hoá)" at bounding box center [184, 102] width 202 height 14
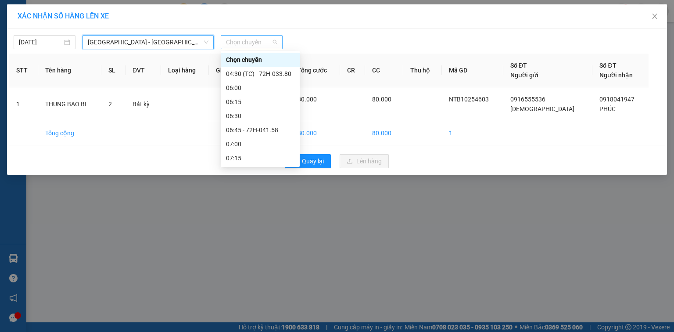
click at [236, 40] on span "Chọn chuyến" at bounding box center [251, 42] width 51 height 13
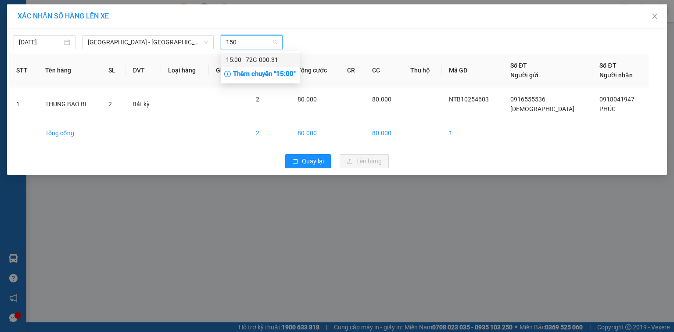
type input "1500"
click at [274, 61] on div "15:00 - 72G-000.31" at bounding box center [260, 60] width 68 height 10
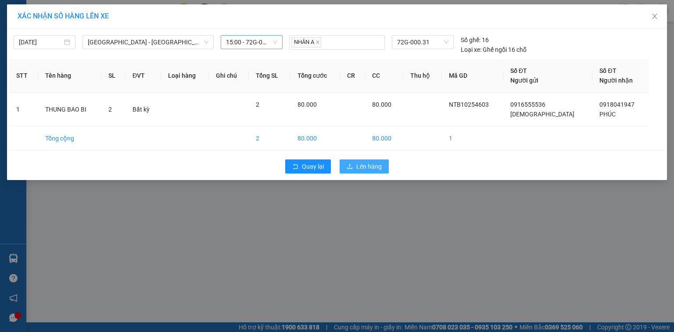
click at [368, 169] on span "Lên hàng" at bounding box center [368, 167] width 25 height 10
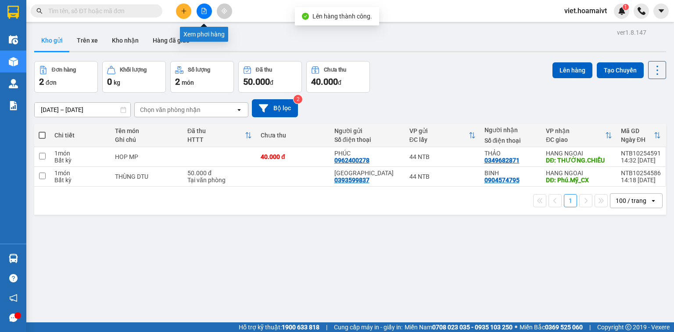
click at [208, 12] on button at bounding box center [204, 11] width 15 height 15
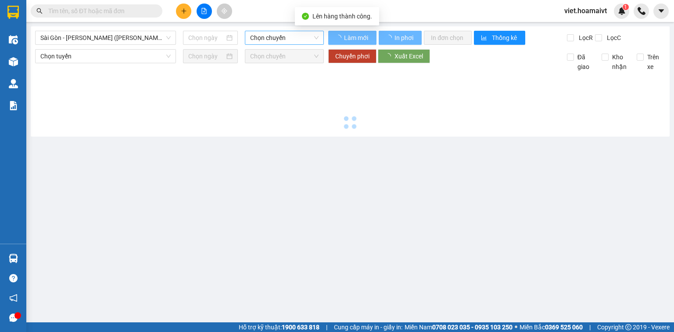
type input "[DATE]"
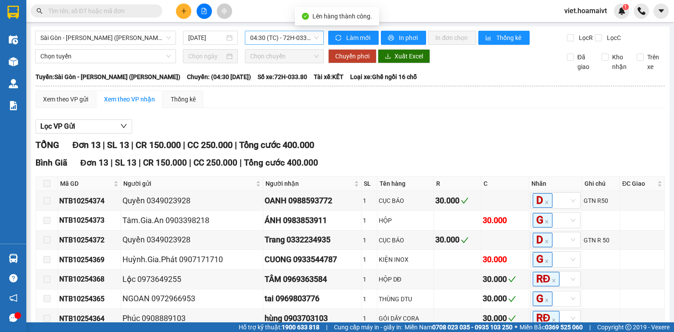
click at [269, 37] on span "04:30 (TC) - 72H-033.80" at bounding box center [284, 37] width 69 height 13
type input "1500"
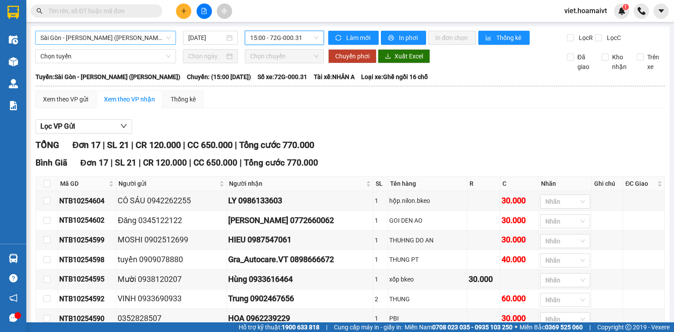
click at [135, 38] on span "Sài Gòn - Vũng Tàu (Hàng Hoá)" at bounding box center [105, 37] width 130 height 13
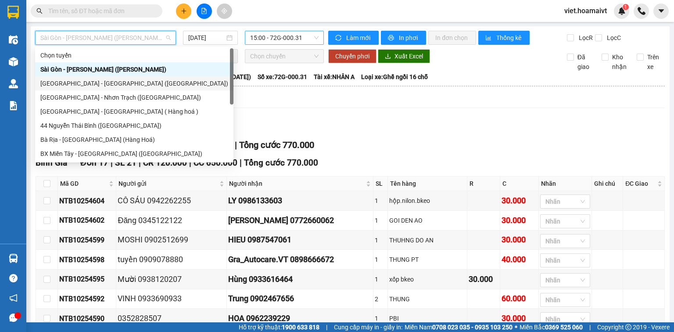
drag, startPoint x: 120, startPoint y: 81, endPoint x: 221, endPoint y: 54, distance: 105.0
click at [120, 82] on div "Sài Gòn - Bà Rịa (Hàng Hoá)" at bounding box center [134, 84] width 188 height 10
type input "[DATE]"
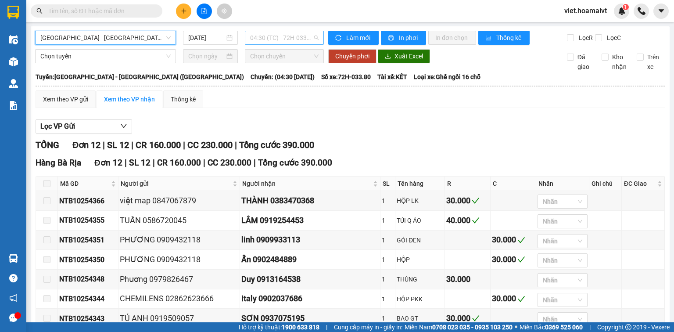
click at [263, 37] on span "04:30 (TC) - 72H-033.80" at bounding box center [284, 37] width 69 height 13
type input "1500"
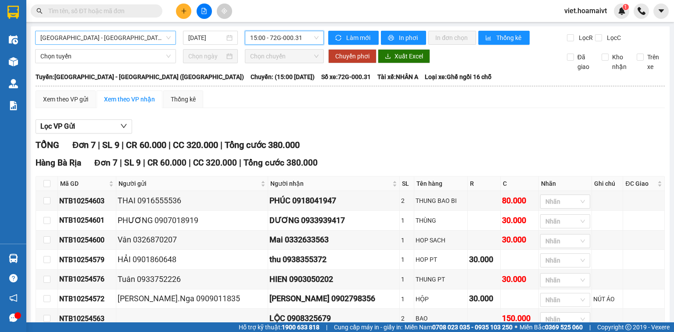
click at [140, 31] on div "Sài Gòn - Bà Rịa (Hàng Hoá)" at bounding box center [105, 38] width 141 height 14
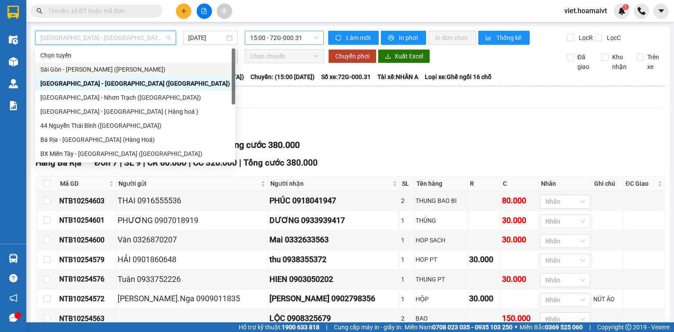
drag, startPoint x: 139, startPoint y: 71, endPoint x: 218, endPoint y: 53, distance: 81.1
click at [139, 70] on div "Sài Gòn - Vũng Tàu (Hàng Hoá)" at bounding box center [135, 70] width 190 height 10
type input "[DATE]"
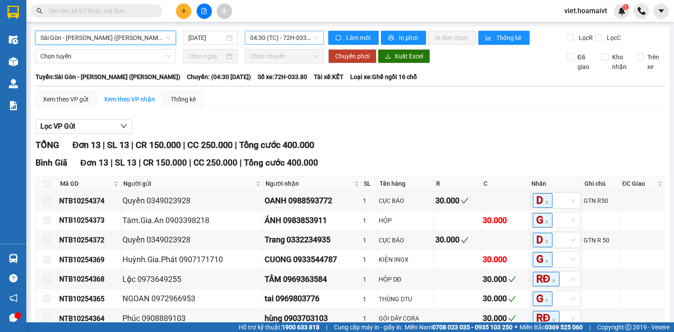
click at [277, 31] on span "04:30 (TC) - 72H-033.80" at bounding box center [284, 37] width 69 height 13
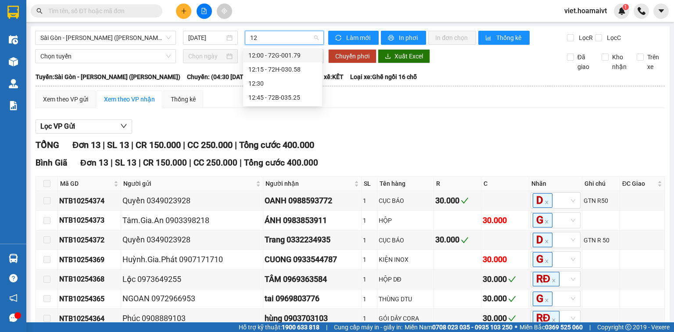
type input "120"
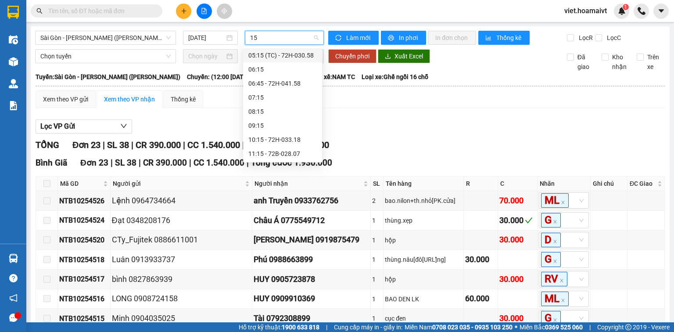
type input "150"
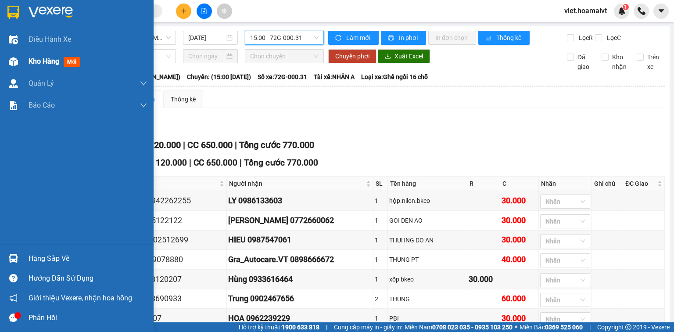
click at [59, 68] on div "Kho hàng mới" at bounding box center [88, 61] width 119 height 22
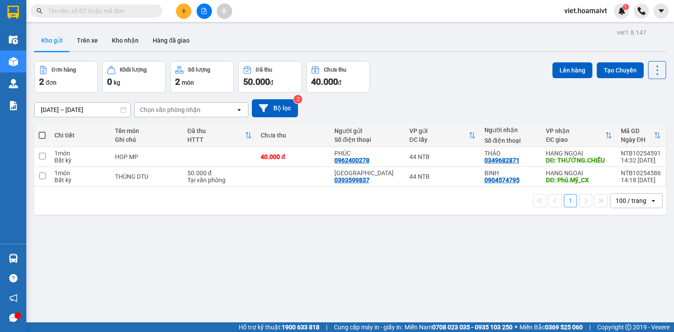
click at [183, 12] on icon "plus" at bounding box center [184, 11] width 6 height 6
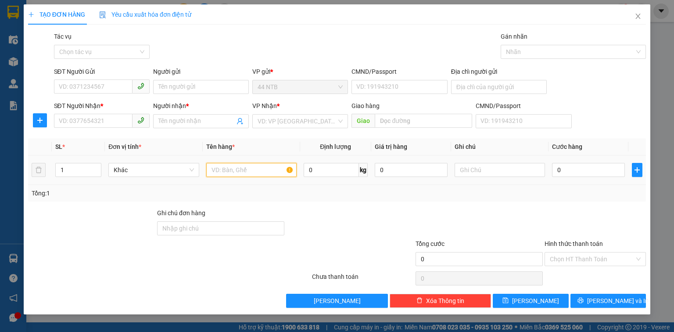
click at [223, 171] on input "text" at bounding box center [251, 170] width 90 height 14
type input "ph.bì.đỏ"
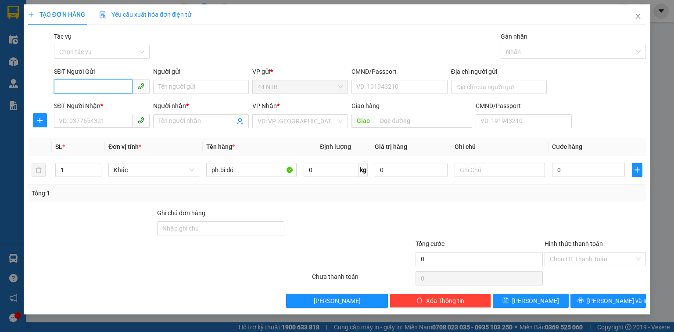
click at [90, 87] on input "SĐT Người Gửi" at bounding box center [93, 86] width 79 height 14
type input "0938017886"
click at [88, 103] on div "0938017886 - Tùng" at bounding box center [101, 105] width 85 height 10
type input "Tùng"
type input "040083004376"
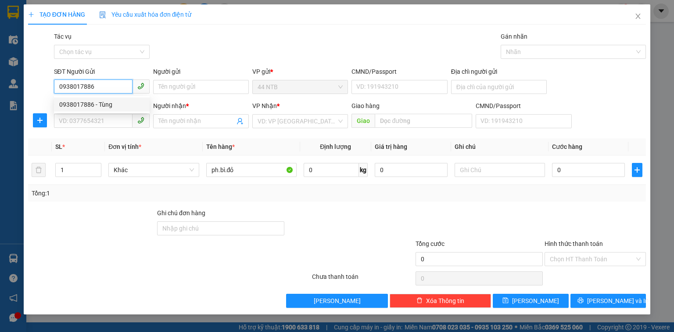
type input "0986588817"
type input "Nhi"
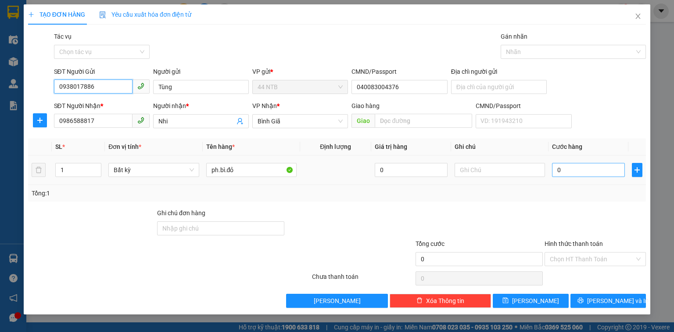
type input "0938017886"
click at [573, 170] on input "0" at bounding box center [588, 170] width 73 height 14
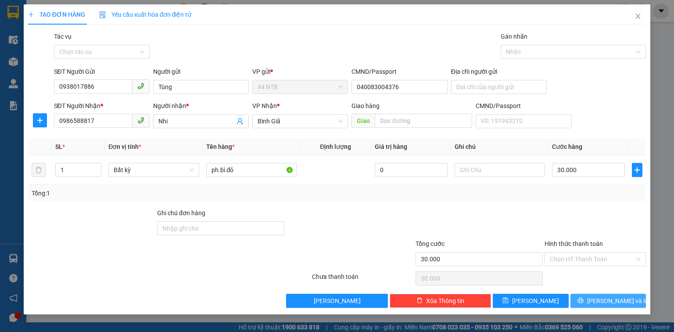
click at [607, 305] on button "Lưu và In" at bounding box center [609, 301] width 76 height 14
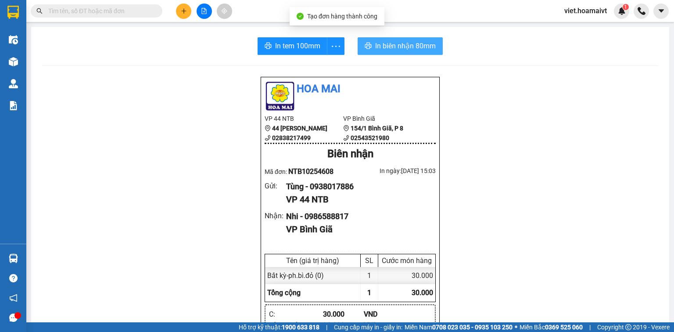
click at [404, 53] on button "In biên nhận 80mm" at bounding box center [400, 46] width 85 height 18
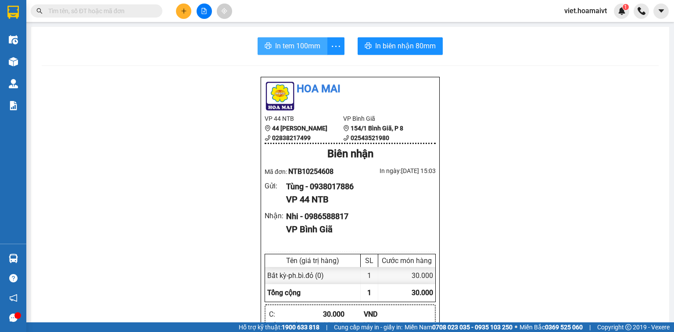
click at [308, 41] on span "In tem 100mm" at bounding box center [297, 45] width 45 height 11
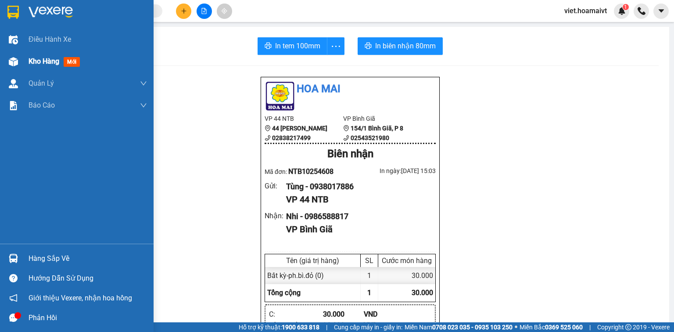
click at [31, 63] on span "Kho hàng" at bounding box center [44, 61] width 31 height 8
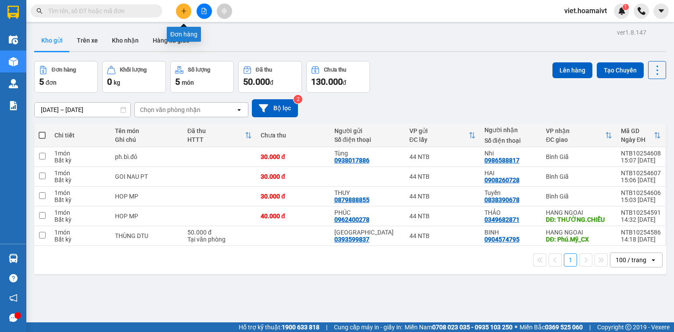
click at [182, 8] on icon "plus" at bounding box center [184, 11] width 6 height 6
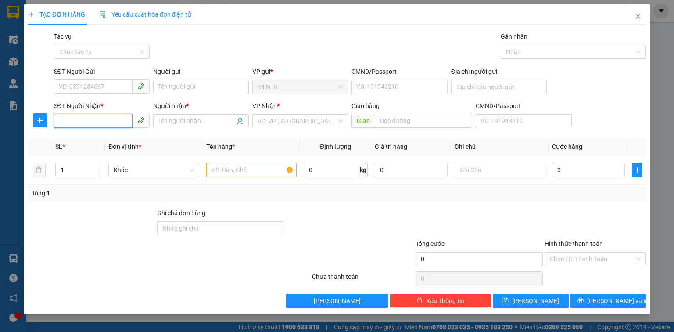
click at [107, 119] on input "SĐT Người Nhận *" at bounding box center [93, 121] width 79 height 14
click at [59, 124] on input "7988" at bounding box center [93, 121] width 79 height 14
type input "0888397988"
click at [120, 141] on div "0888397988 - loc" at bounding box center [101, 139] width 85 height 10
type input "loc"
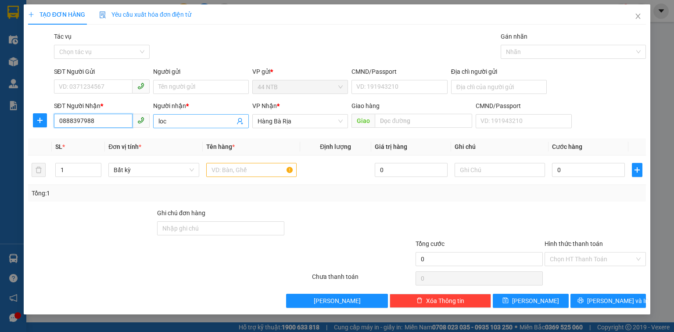
type input "0888397988"
drag, startPoint x: 171, startPoint y: 124, endPoint x: 137, endPoint y: 130, distance: 34.9
click at [137, 130] on div "SĐT Người Nhận * 0888397988 Người nhận * loc loc VP Nhận * Hàng Bà Rịa Giao …" at bounding box center [350, 116] width 596 height 31
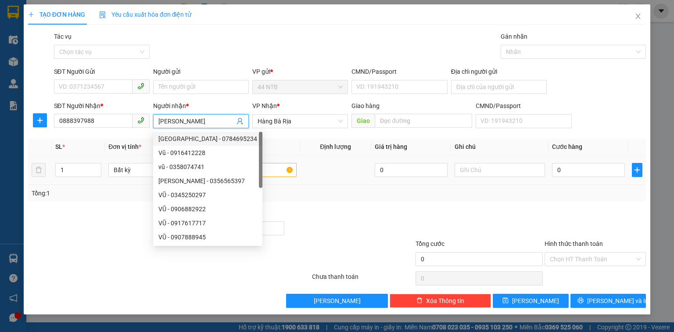
type input "Vũ"
click at [279, 169] on input "text" at bounding box center [251, 170] width 90 height 14
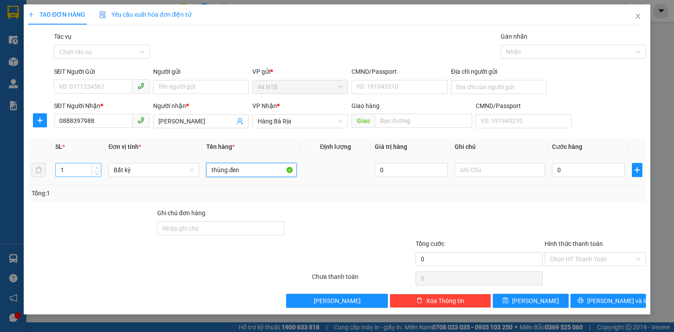
type input "thùng.đen"
type input "2"
click at [97, 166] on icon "up" at bounding box center [96, 167] width 3 height 3
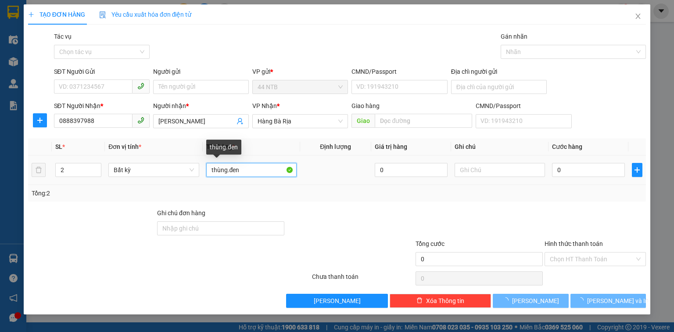
click at [209, 173] on input "thùng.đen" at bounding box center [251, 170] width 90 height 14
click at [256, 171] on input "thùng.đen" at bounding box center [251, 170] width 90 height 14
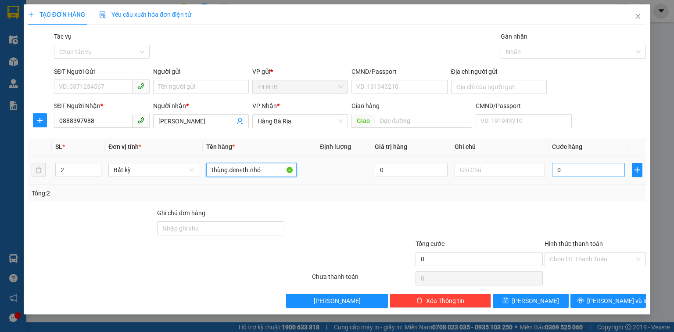
type input "thùng.đen+th.nhỏ"
click at [588, 169] on input "0" at bounding box center [588, 170] width 73 height 14
type input "6"
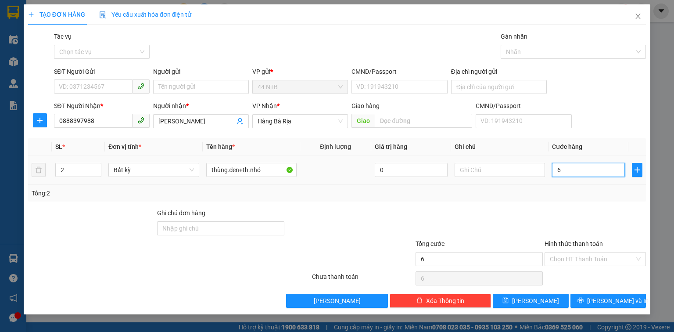
type input "60"
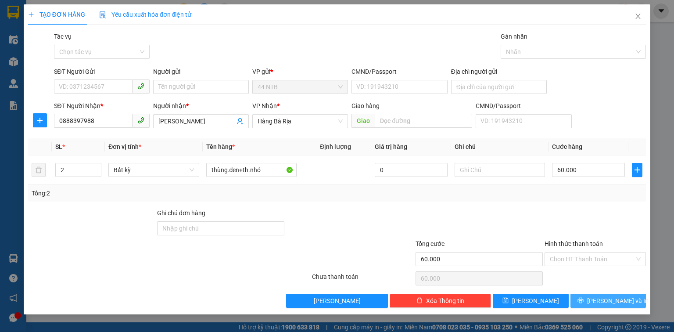
click at [599, 303] on button "Lưu và In" at bounding box center [609, 301] width 76 height 14
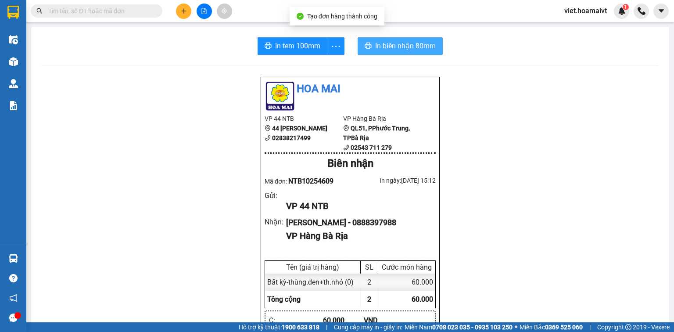
click at [413, 46] on span "In biên nhận 80mm" at bounding box center [405, 45] width 61 height 11
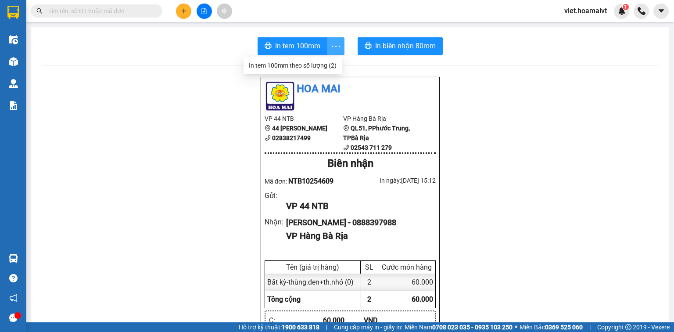
click at [335, 43] on icon "more" at bounding box center [336, 46] width 11 height 11
click at [320, 65] on div "In tem 100mm theo số lượng (2)" at bounding box center [293, 66] width 88 height 10
click at [180, 9] on button at bounding box center [183, 11] width 15 height 15
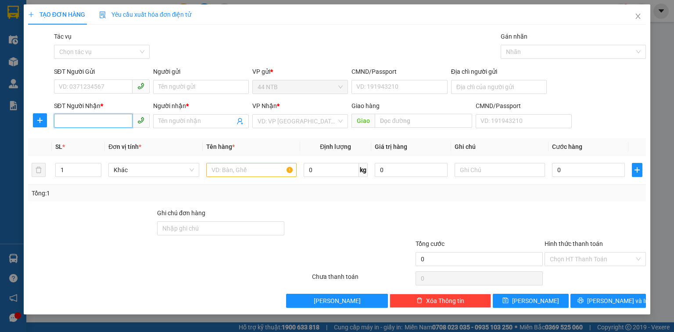
click at [109, 124] on input "SĐT Người Nhận *" at bounding box center [93, 121] width 79 height 14
type input "0919664272"
click at [114, 135] on div "0919664272 - VŨ" at bounding box center [102, 139] width 86 height 10
type input "VŨ"
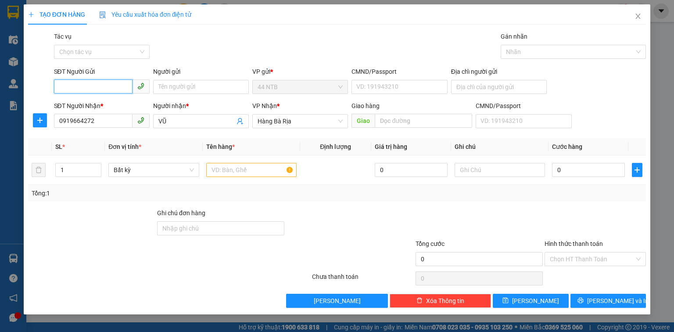
click at [102, 84] on input "SĐT Người Gửi" at bounding box center [93, 86] width 79 height 14
click at [107, 105] on div "0909025000 - LŨ" at bounding box center [101, 105] width 85 height 10
click at [244, 172] on input "text" at bounding box center [251, 170] width 90 height 14
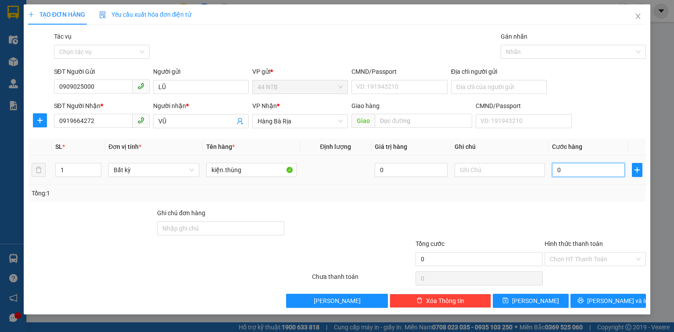
click at [572, 172] on input "0" at bounding box center [588, 170] width 73 height 14
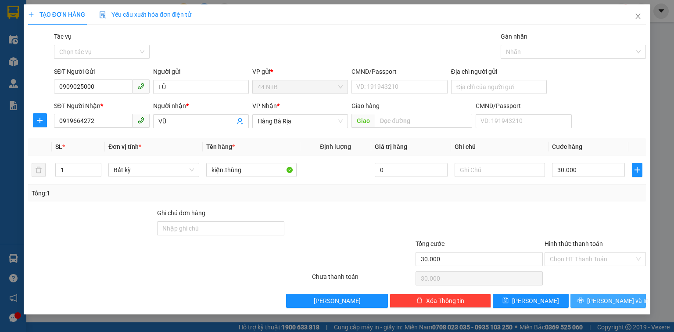
drag, startPoint x: 590, startPoint y: 304, endPoint x: 574, endPoint y: 302, distance: 16.9
click at [590, 304] on button "Lưu và In" at bounding box center [609, 301] width 76 height 14
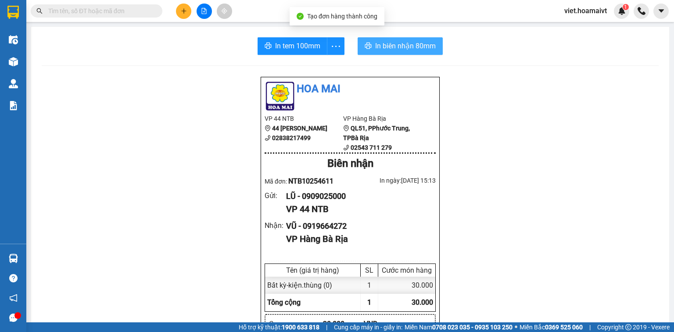
click at [401, 50] on span "In biên nhận 80mm" at bounding box center [405, 45] width 61 height 11
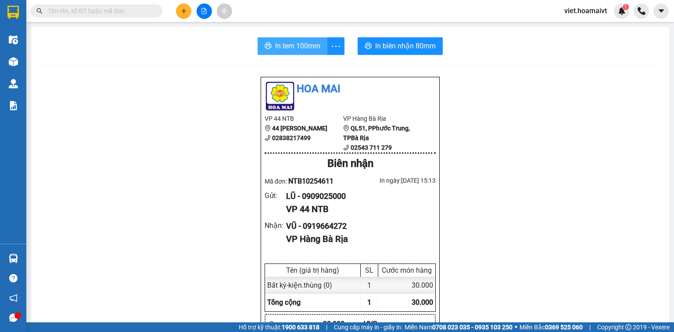
click at [296, 47] on span "In tem 100mm" at bounding box center [297, 45] width 45 height 11
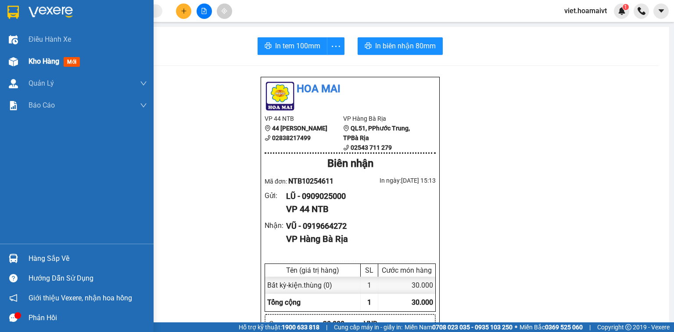
click at [33, 65] on span "Kho hàng" at bounding box center [44, 61] width 31 height 8
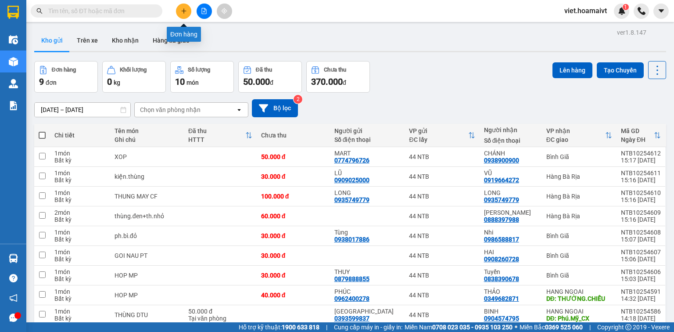
click at [184, 16] on button at bounding box center [183, 11] width 15 height 15
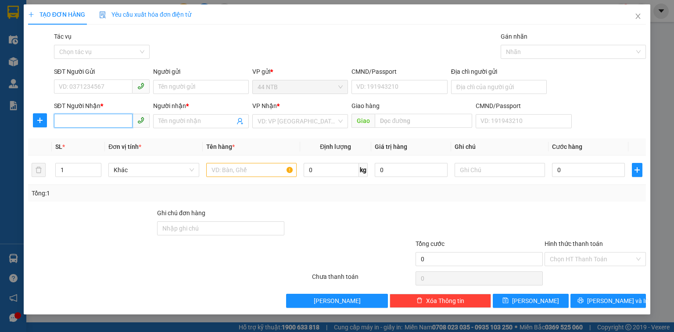
click at [113, 124] on input "SĐT Người Nhận *" at bounding box center [93, 121] width 79 height 14
click at [115, 135] on div "0982201218 - Khôi" at bounding box center [101, 139] width 85 height 10
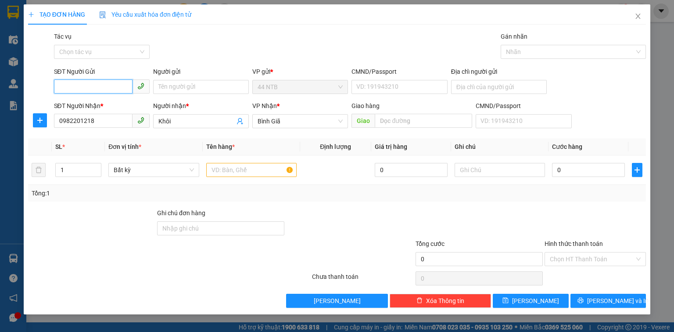
click at [115, 81] on input "SĐT Người Gửi" at bounding box center [93, 86] width 79 height 14
click at [118, 104] on div "0965060698 - NHẬT" at bounding box center [101, 105] width 85 height 10
click at [183, 87] on input "NHẬT" at bounding box center [201, 87] width 96 height 14
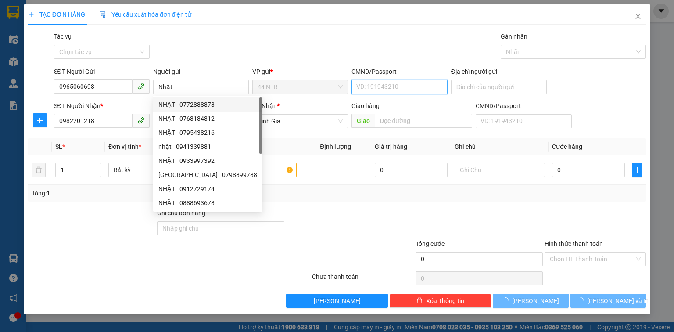
click at [369, 83] on input "CMND/Passport" at bounding box center [400, 87] width 96 height 14
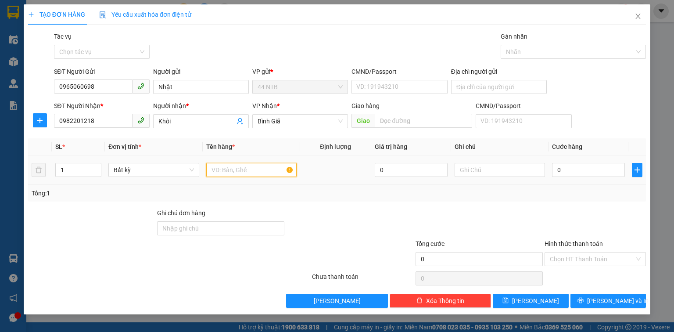
click at [232, 169] on input "text" at bounding box center [251, 170] width 90 height 14
click at [376, 86] on input "CMND/Passport" at bounding box center [400, 87] width 96 height 14
click at [263, 169] on input "text" at bounding box center [251, 170] width 90 height 14
click at [578, 174] on input "0" at bounding box center [588, 170] width 73 height 14
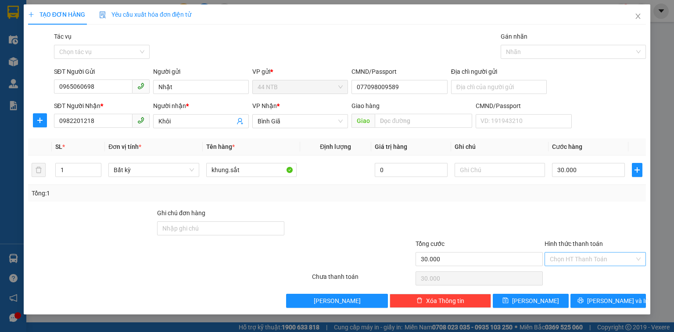
click at [589, 256] on input "Hình thức thanh toán" at bounding box center [592, 258] width 85 height 13
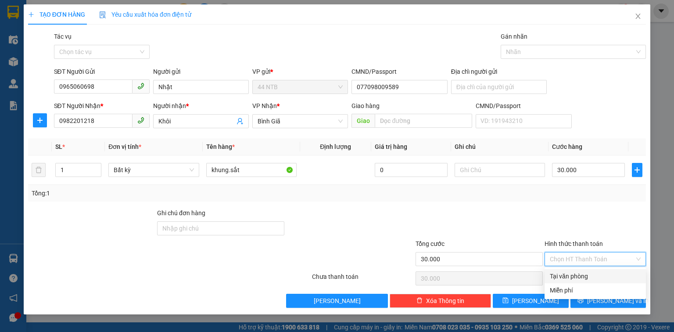
click at [587, 275] on div "Tại văn phòng" at bounding box center [595, 276] width 91 height 10
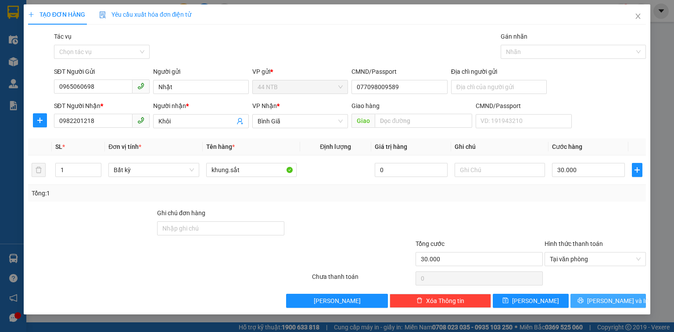
click at [618, 300] on span "Lưu và In" at bounding box center [617, 301] width 61 height 10
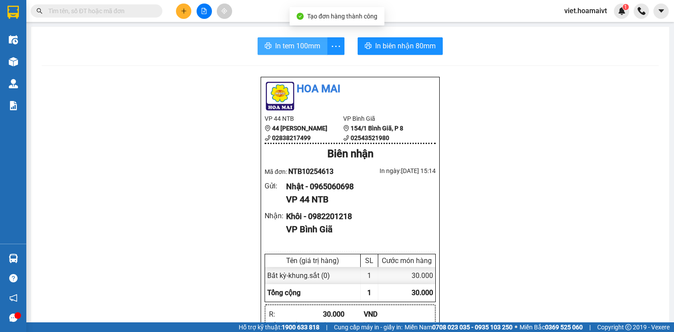
click at [298, 43] on span "In tem 100mm" at bounding box center [297, 45] width 45 height 11
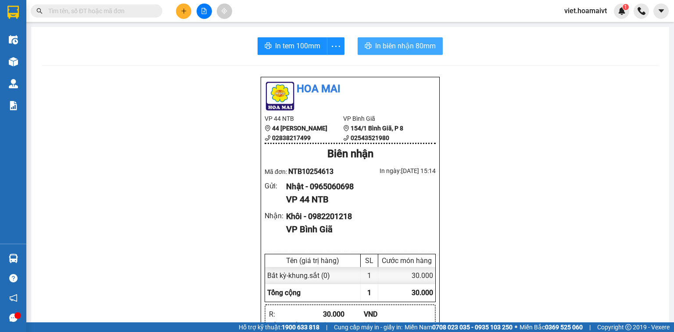
drag, startPoint x: 405, startPoint y: 44, endPoint x: 405, endPoint y: 51, distance: 6.6
click at [405, 45] on span "In biên nhận 80mm" at bounding box center [405, 45] width 61 height 11
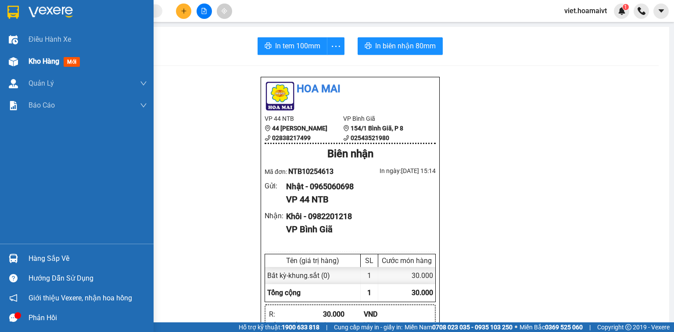
click at [36, 65] on span "Kho hàng" at bounding box center [44, 61] width 31 height 8
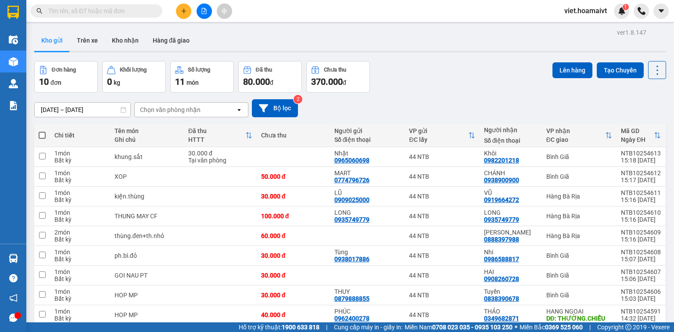
click at [133, 14] on input "text" at bounding box center [100, 11] width 104 height 10
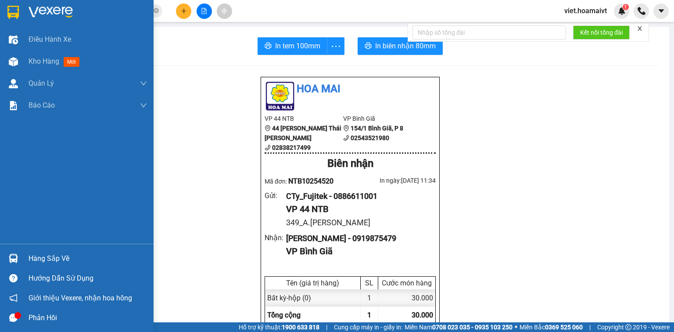
click at [30, 19] on div at bounding box center [77, 14] width 154 height 29
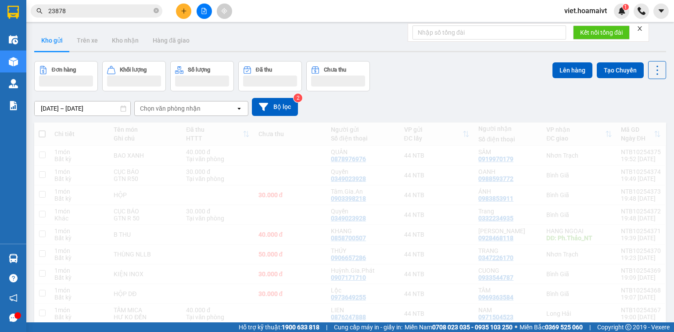
click at [384, 114] on div "[DATE] – [DATE] Press the down arrow key to interact with the calendar and sele…" at bounding box center [350, 107] width 632 height 18
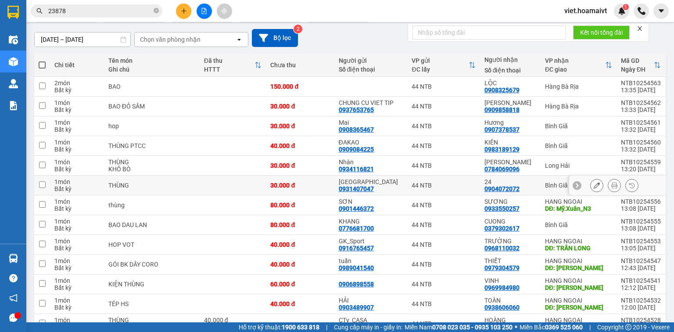
scroll to position [35, 0]
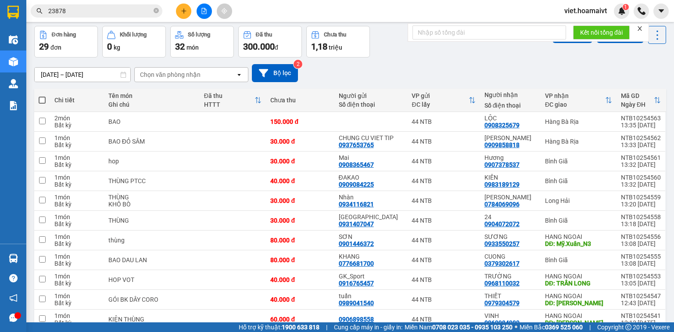
click at [171, 72] on div "Chọn văn phòng nhận" at bounding box center [170, 74] width 61 height 9
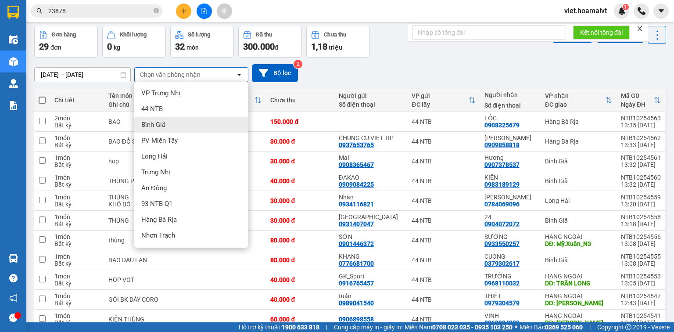
click at [187, 119] on div "Bình Giã" at bounding box center [191, 125] width 114 height 16
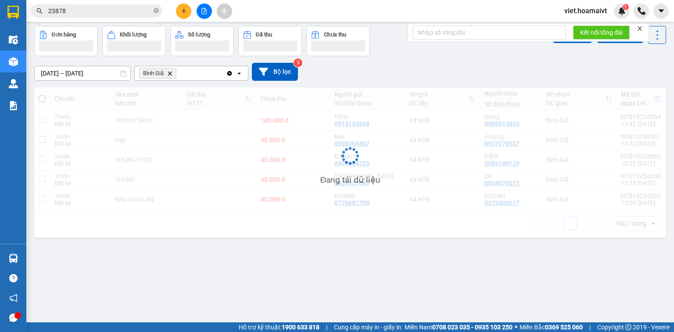
click at [357, 70] on div "[DATE] – [DATE] Press the down arrow key to interact with the calendar and sele…" at bounding box center [350, 72] width 632 height 18
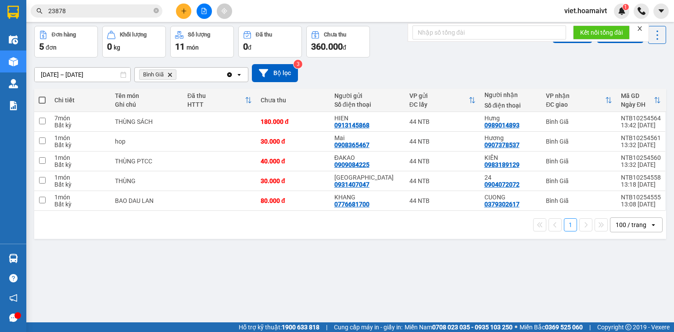
click at [357, 70] on div "[DATE] – [DATE] Press the down arrow key to interact with the calendar and sele…" at bounding box center [350, 73] width 632 height 18
click at [357, 72] on div "[DATE] – [DATE] Press the down arrow key to interact with the calendar and sele…" at bounding box center [350, 73] width 632 height 18
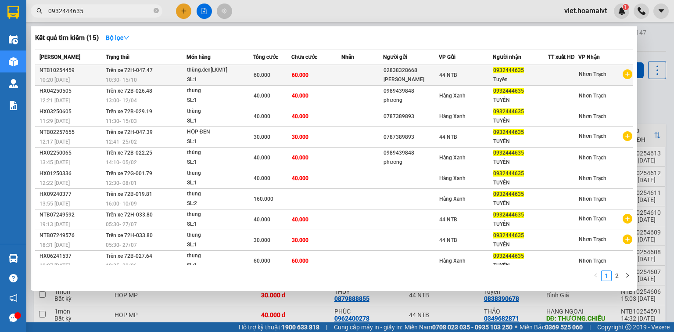
type input "0932444635"
click at [623, 75] on icon "plus-circle" at bounding box center [628, 74] width 10 height 10
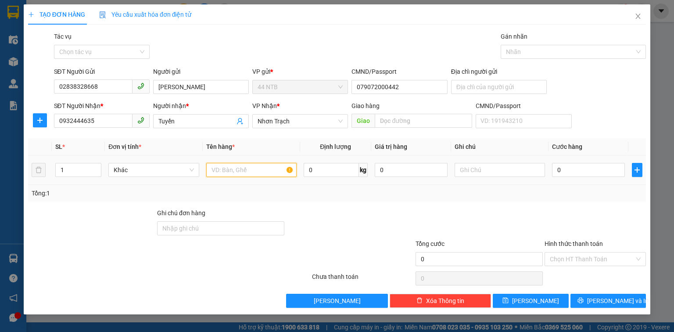
click at [262, 169] on input "text" at bounding box center [251, 170] width 90 height 14
type input "thùng"
click at [576, 167] on input "0" at bounding box center [588, 170] width 73 height 14
type input "3"
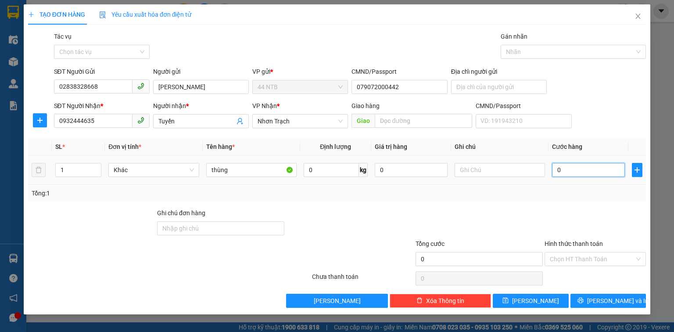
type input "3"
type input "30"
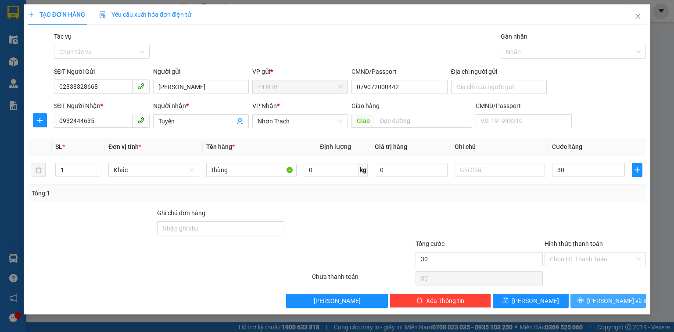
type input "30.000"
click at [601, 302] on span "Lưu và In" at bounding box center [617, 301] width 61 height 10
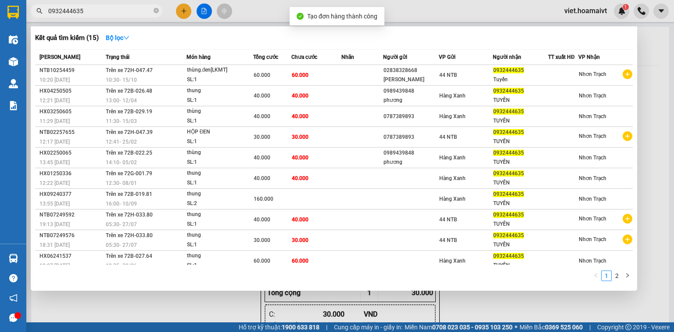
drag, startPoint x: 478, startPoint y: 317, endPoint x: 195, endPoint y: 206, distance: 303.4
click at [478, 316] on div at bounding box center [337, 166] width 674 height 332
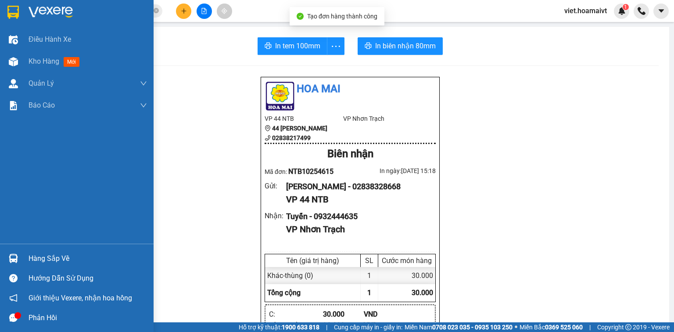
drag, startPoint x: 35, startPoint y: 61, endPoint x: 54, endPoint y: 69, distance: 20.7
click at [56, 64] on span "Kho hàng" at bounding box center [44, 61] width 31 height 8
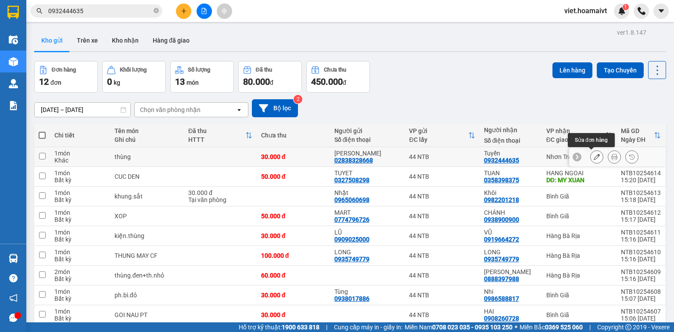
click at [593, 161] on button at bounding box center [597, 156] width 12 height 15
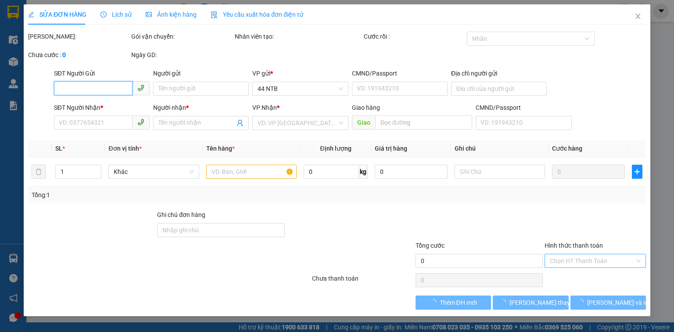
type input "02838328668"
type input "Lê Phụng"
type input "079072000442"
type input "0932444635"
type input "Tuyến"
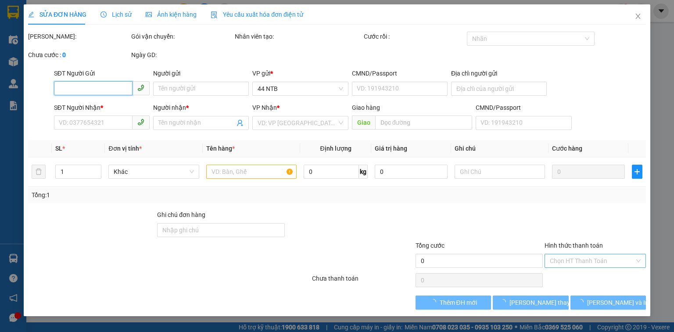
type input "30.000"
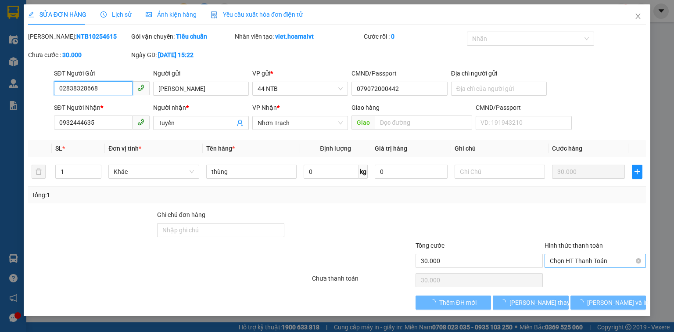
click at [569, 257] on span "Chọn HT Thanh Toán" at bounding box center [595, 260] width 91 height 13
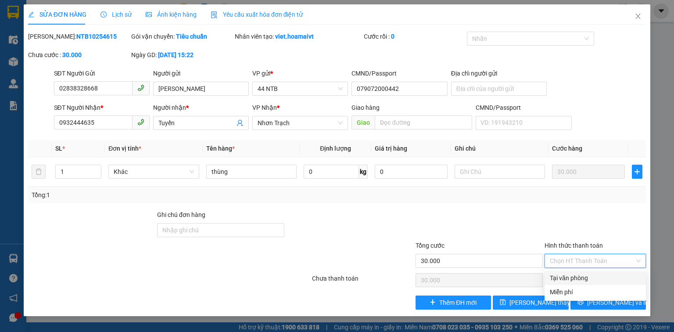
click at [563, 279] on div "Tại văn phòng" at bounding box center [595, 278] width 91 height 10
type input "0"
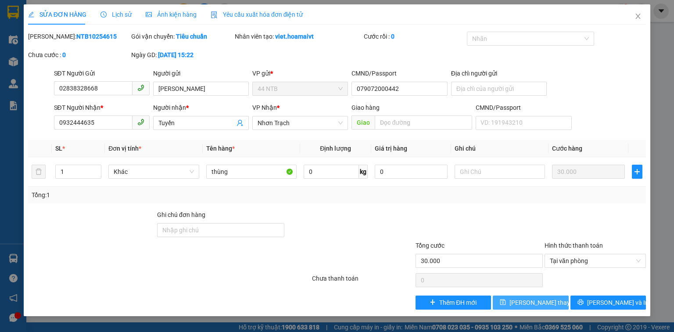
click at [521, 302] on span "Lưu thay đổi" at bounding box center [545, 303] width 70 height 10
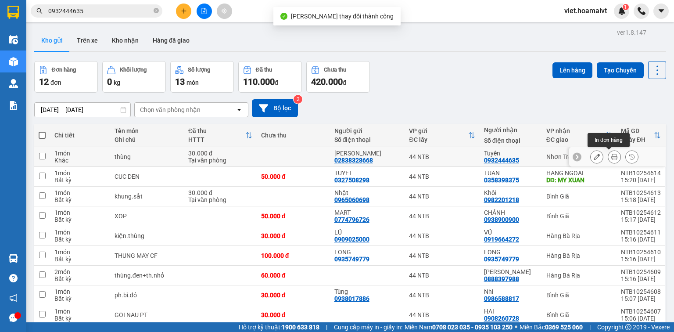
click at [613, 158] on button at bounding box center [614, 156] width 12 height 15
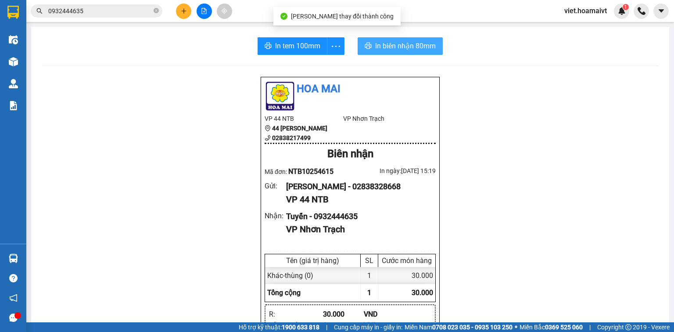
click at [403, 50] on span "In biên nhận 80mm" at bounding box center [405, 45] width 61 height 11
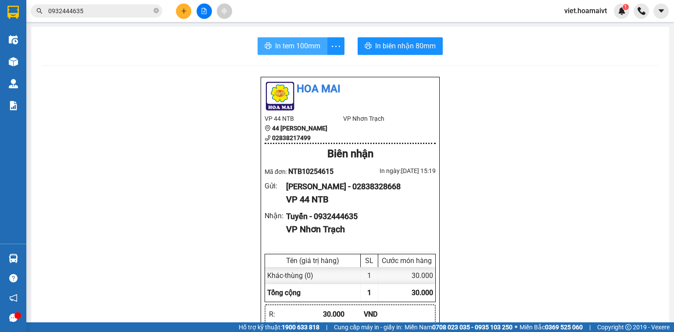
click at [288, 49] on span "In tem 100mm" at bounding box center [297, 45] width 45 height 11
click at [181, 8] on icon "plus" at bounding box center [184, 11] width 6 height 6
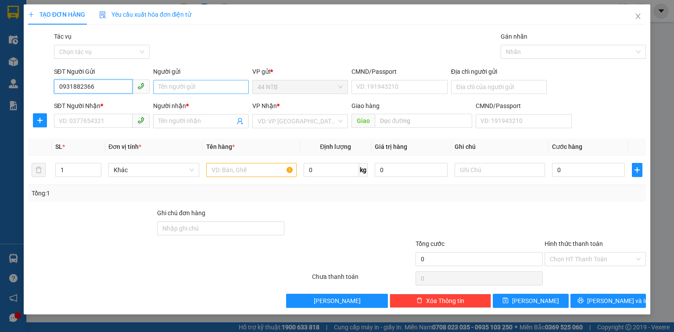
type input "0931882366"
click at [195, 86] on input "Người gửi" at bounding box center [201, 87] width 96 height 14
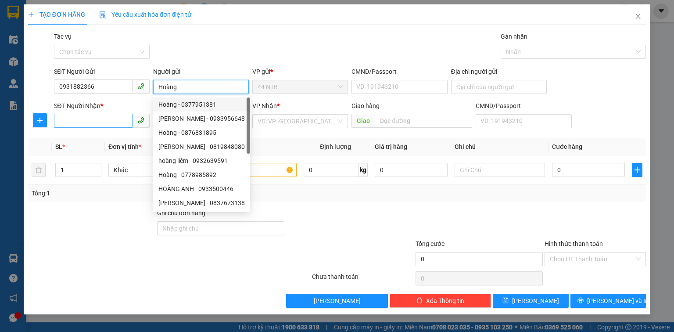
type input "Hoàng"
click at [111, 119] on input "SĐT Người Nhận *" at bounding box center [93, 121] width 79 height 14
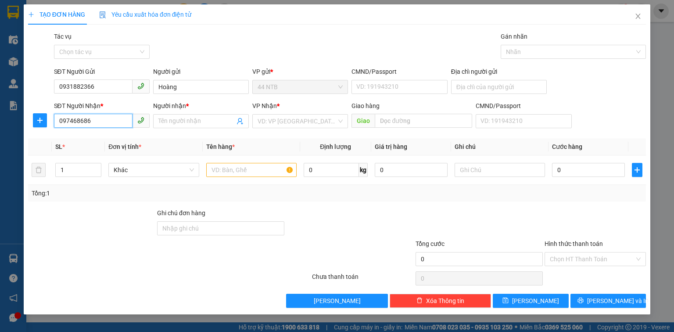
type input "0974686864"
click at [123, 137] on div "0974686864 - THỦY" at bounding box center [101, 139] width 85 height 10
type input "THỦY"
type input "0974686864"
click at [188, 124] on input "THỦY" at bounding box center [196, 121] width 76 height 10
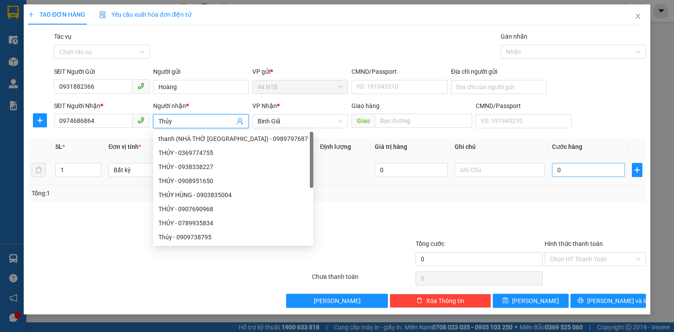
type input "Thủy"
click at [572, 167] on input "0" at bounding box center [588, 170] width 73 height 14
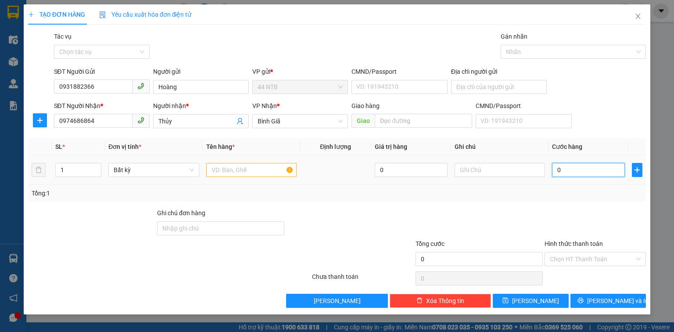
type input "3"
type input "30"
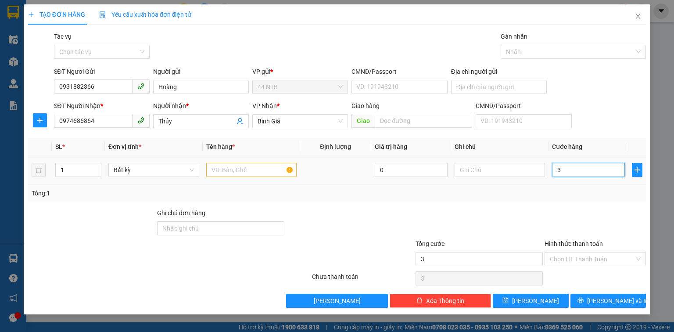
type input "30"
type input "30.000"
click at [257, 174] on input "text" at bounding box center [251, 170] width 90 height 14
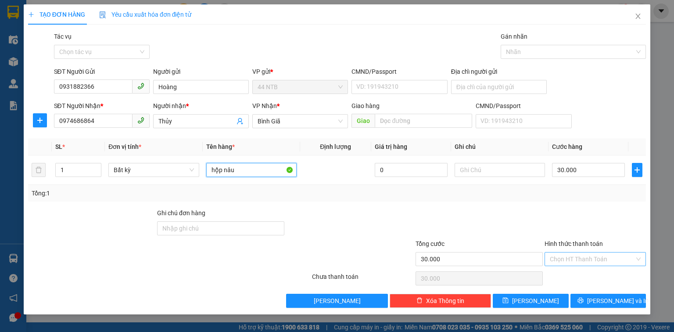
type input "hộp nâu"
click at [572, 254] on input "Hình thức thanh toán" at bounding box center [592, 258] width 85 height 13
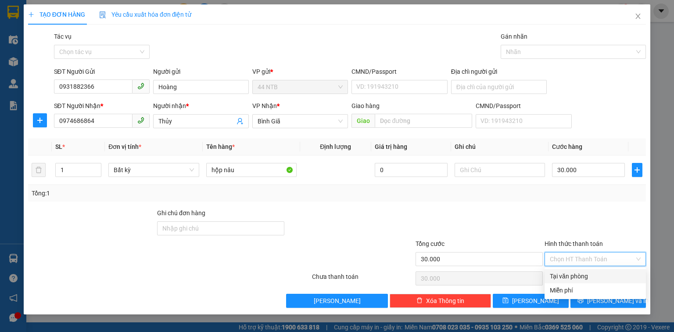
click at [576, 277] on div "Tại văn phòng" at bounding box center [595, 276] width 91 height 10
type input "0"
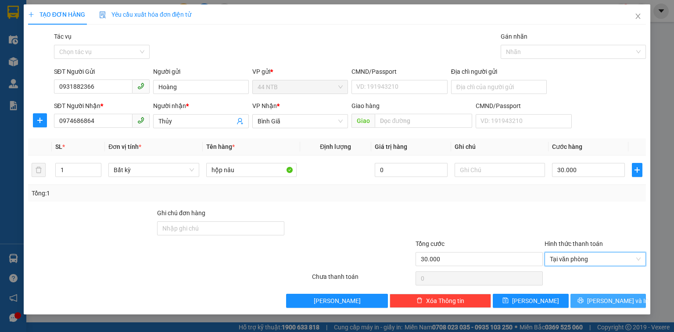
click at [605, 302] on span "Lưu và In" at bounding box center [617, 301] width 61 height 10
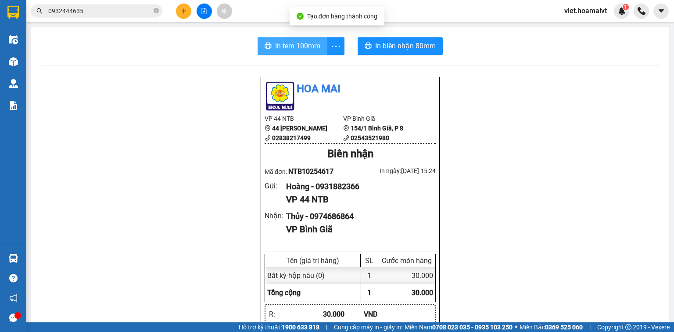
click at [294, 53] on button "In tem 100mm" at bounding box center [293, 46] width 70 height 18
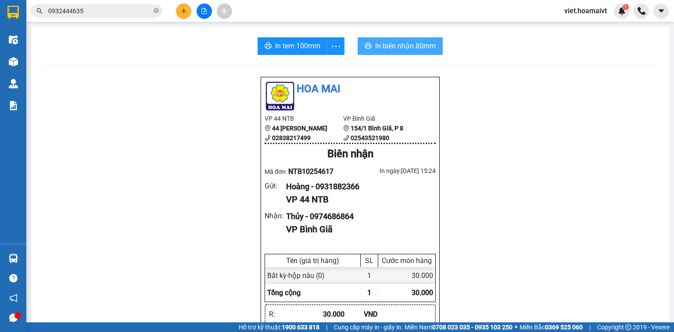
click at [376, 52] on button "In biên nhận 80mm" at bounding box center [400, 46] width 85 height 18
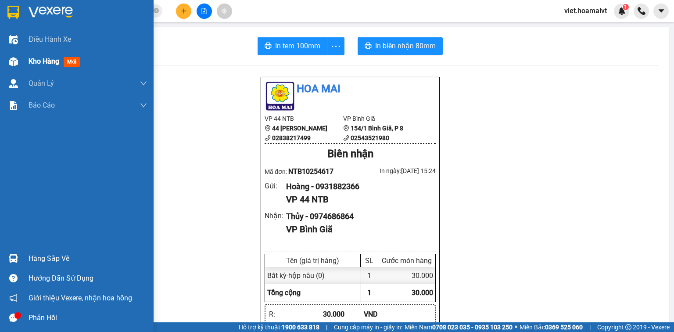
click at [22, 63] on div "Kho hàng mới" at bounding box center [77, 61] width 154 height 22
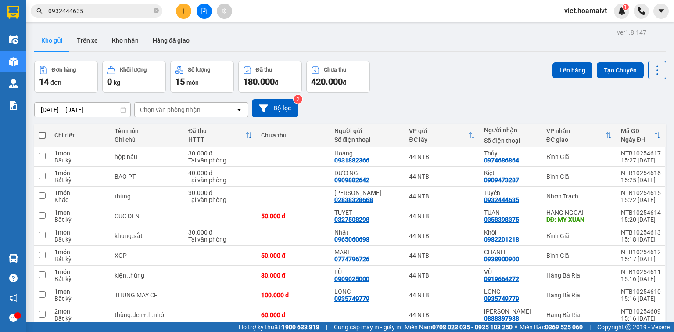
click at [160, 108] on div "Chọn văn phòng nhận" at bounding box center [170, 109] width 61 height 9
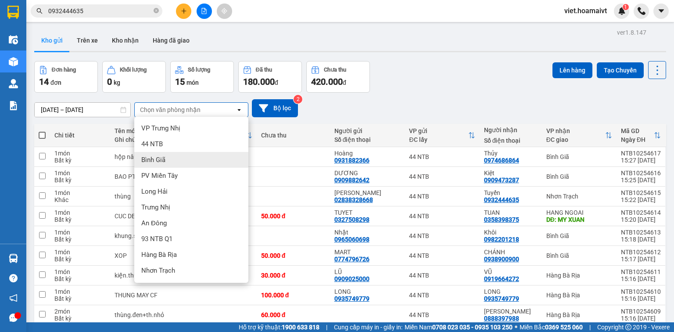
click at [167, 158] on div "Bình Giã" at bounding box center [191, 160] width 114 height 16
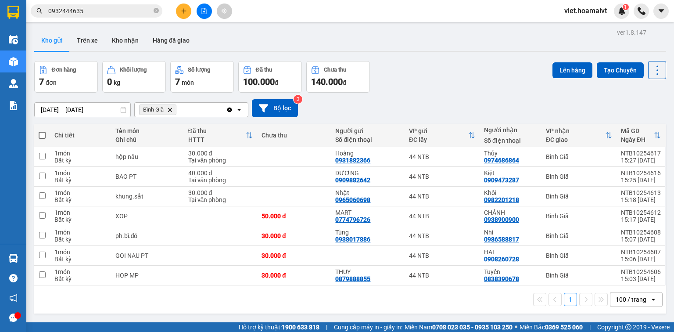
click at [43, 136] on span at bounding box center [42, 135] width 7 height 7
click at [42, 131] on input "checkbox" at bounding box center [42, 131] width 0 height 0
checkbox input "true"
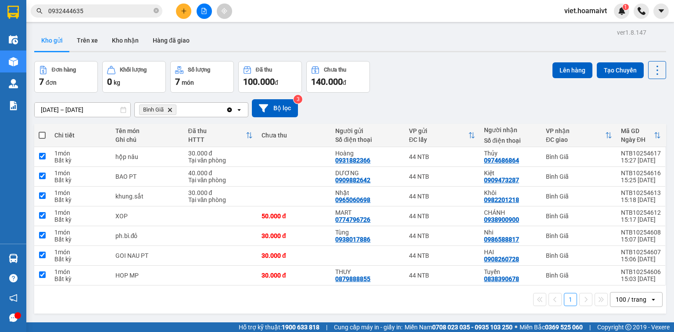
checkbox input "true"
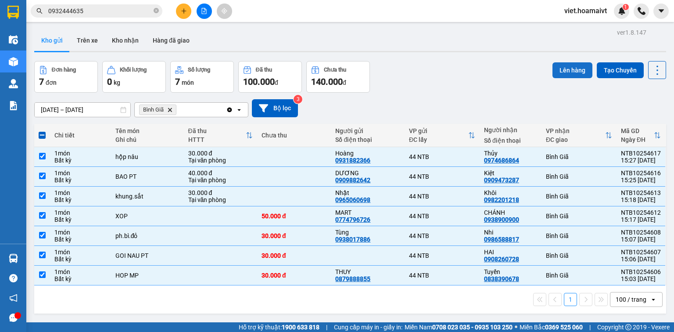
click at [569, 72] on button "Lên hàng" at bounding box center [573, 70] width 40 height 16
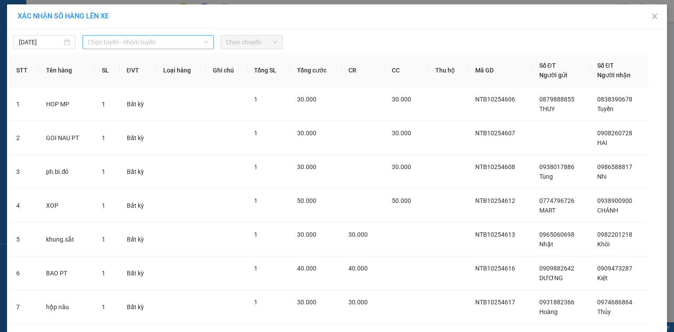
click at [148, 40] on span "Chọn tuyến - nhóm tuyến" at bounding box center [148, 42] width 121 height 13
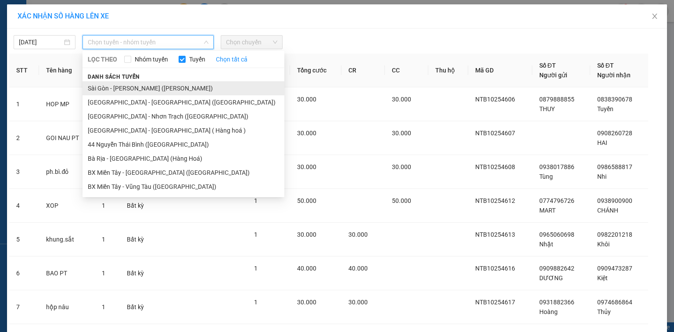
click at [153, 83] on li "Sài Gòn - Vũng Tàu (Hàng Hoá)" at bounding box center [184, 88] width 202 height 14
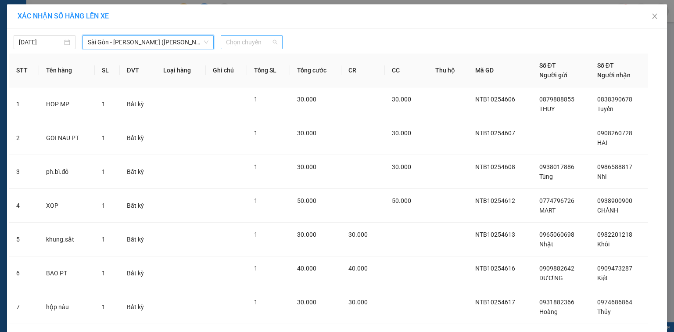
click at [255, 42] on span "Chọn chuyến" at bounding box center [251, 42] width 51 height 13
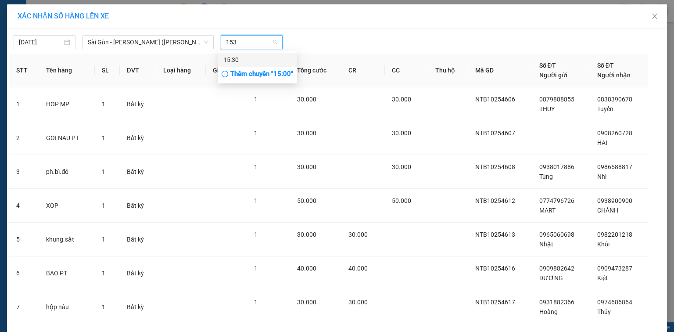
type input "1530"
click at [258, 58] on div "15:30" at bounding box center [257, 60] width 68 height 10
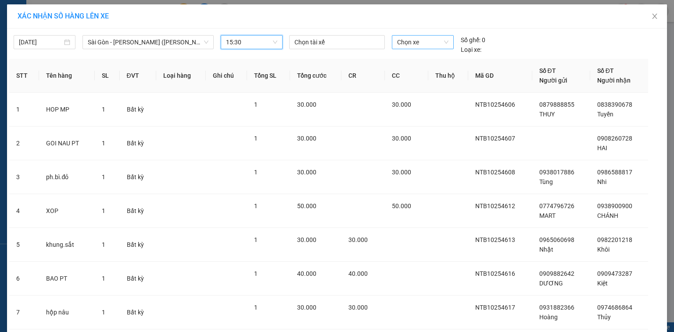
click at [415, 42] on span "Chọn xe" at bounding box center [422, 42] width 51 height 13
type input "00795"
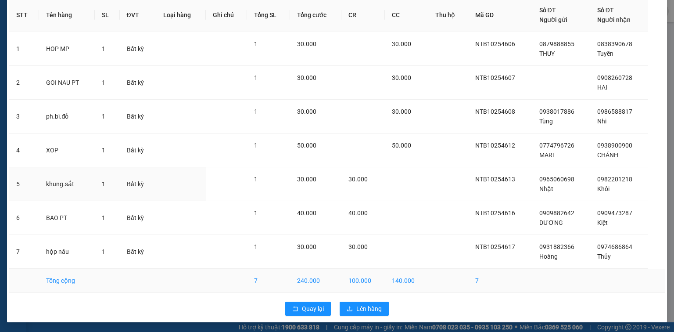
scroll to position [55, 0]
click at [371, 306] on span "Lên hàng" at bounding box center [368, 309] width 25 height 10
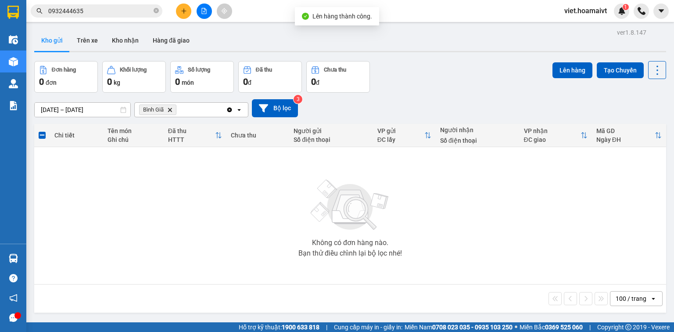
click at [169, 111] on icon "Delete" at bounding box center [169, 109] width 5 height 5
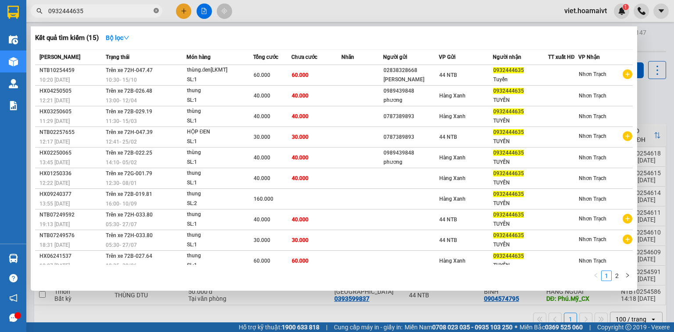
click at [156, 13] on icon "close-circle" at bounding box center [156, 10] width 5 height 5
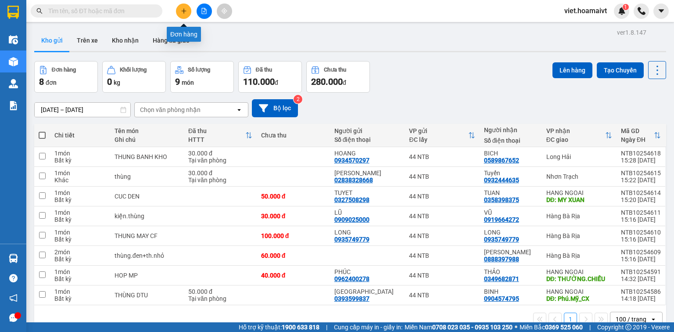
click at [188, 9] on button at bounding box center [183, 11] width 15 height 15
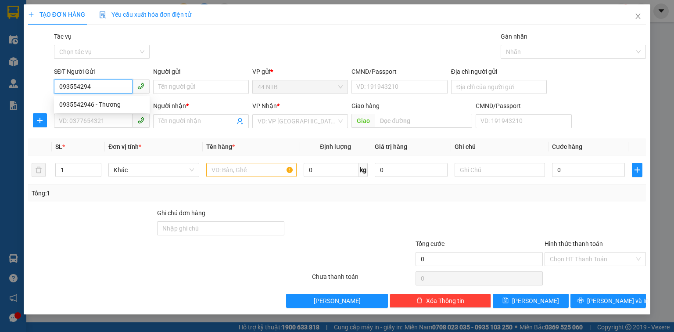
type input "0935542946"
click at [135, 102] on div "0935542946 - Thương" at bounding box center [101, 105] width 85 height 10
type input "Thương"
type input "0979886878"
type input "Ngọc Anh"
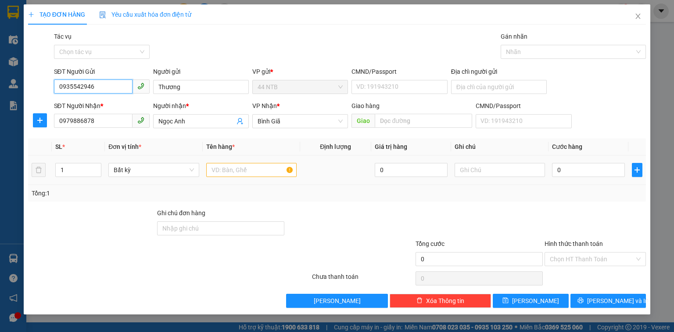
type input "0935542946"
click at [234, 173] on input "text" at bounding box center [251, 170] width 90 height 14
type input "th.nhỏ.nilon"
click at [585, 169] on input "0" at bounding box center [588, 170] width 73 height 14
type input "3"
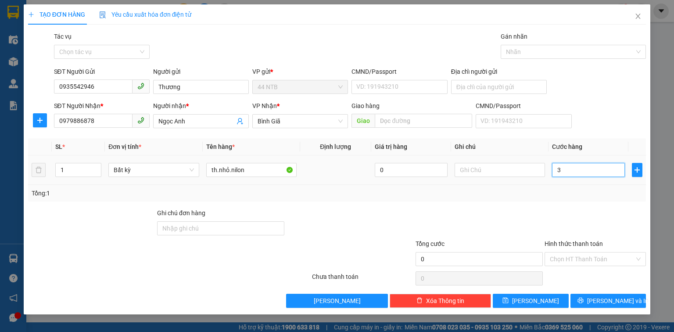
type input "3"
type input "30"
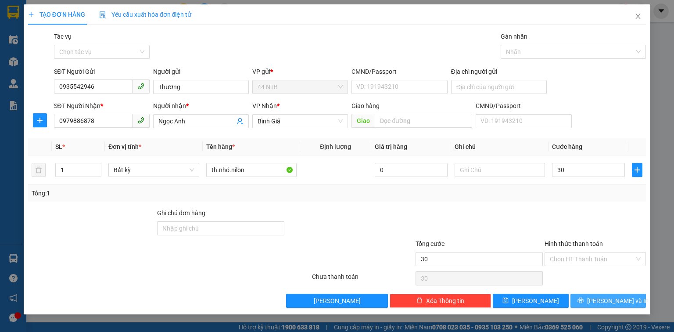
type input "30.000"
click at [601, 302] on span "Lưu và In" at bounding box center [617, 301] width 61 height 10
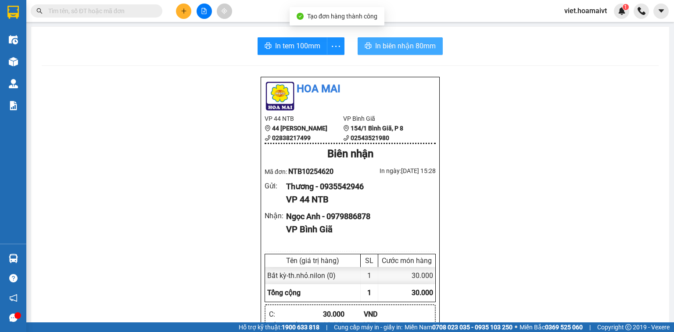
click at [386, 47] on span "In biên nhận 80mm" at bounding box center [405, 45] width 61 height 11
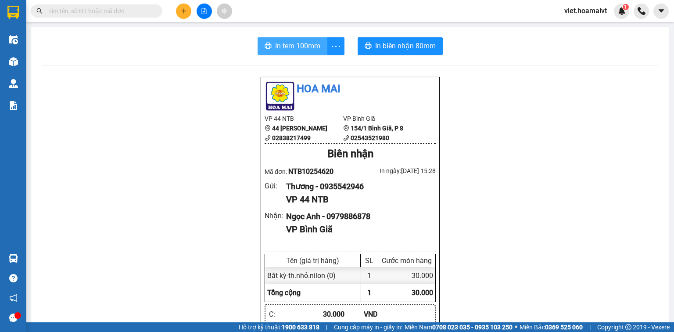
click at [299, 43] on span "In tem 100mm" at bounding box center [297, 45] width 45 height 11
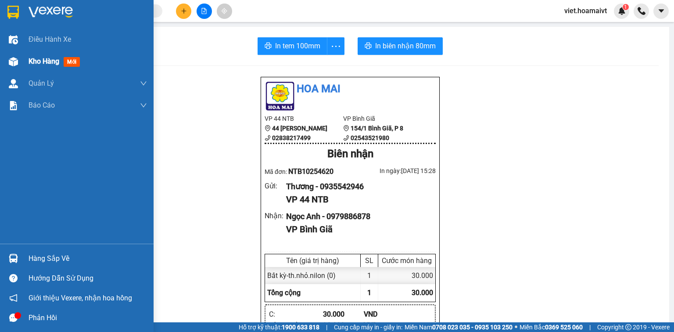
click at [51, 61] on span "Kho hàng" at bounding box center [44, 61] width 31 height 8
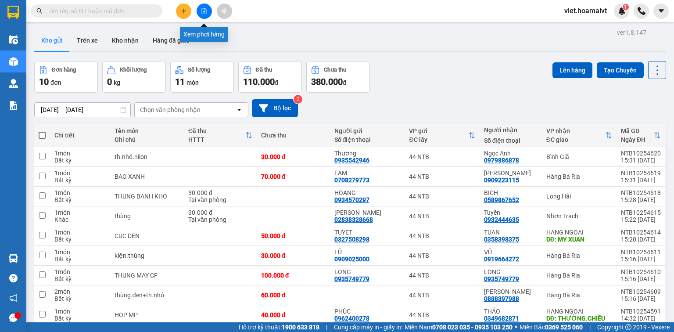
click at [186, 11] on icon "plus" at bounding box center [184, 11] width 6 height 6
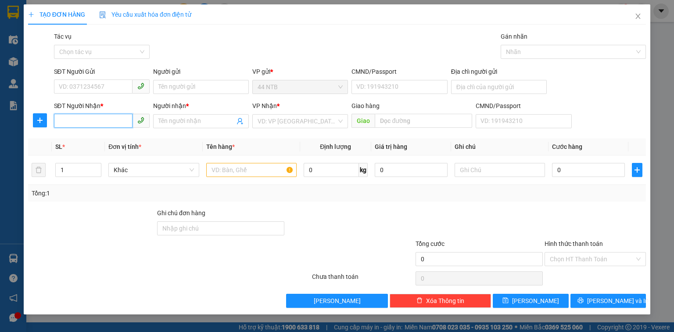
click at [115, 115] on input "SĐT Người Nhận *" at bounding box center [93, 121] width 79 height 14
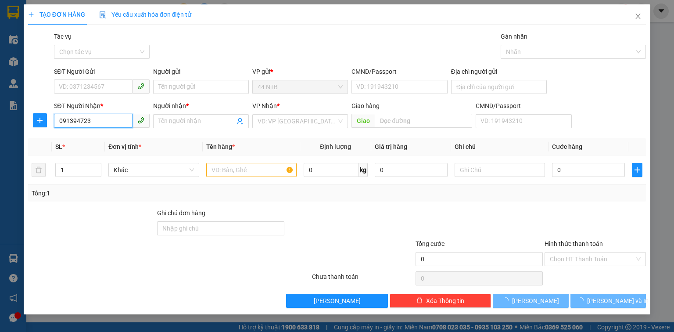
type input "0913947231"
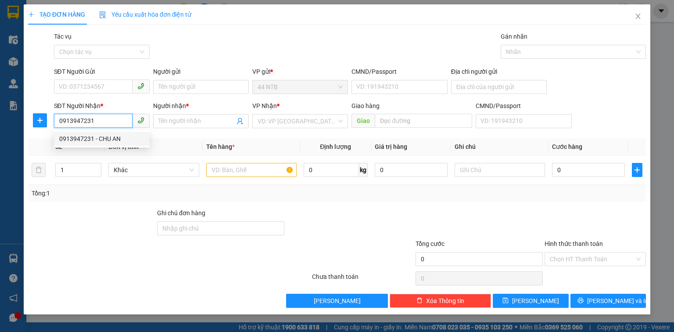
click at [132, 143] on div "0913947231 - CHU AN" at bounding box center [101, 139] width 85 height 10
type input "CHU AN"
type input "0913947231"
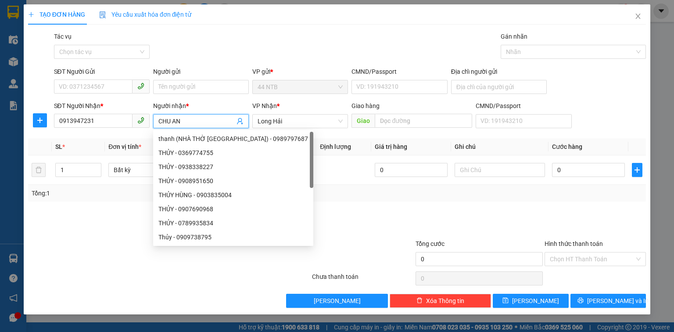
drag, startPoint x: 201, startPoint y: 118, endPoint x: 154, endPoint y: 129, distance: 48.1
click at [154, 129] on div "Người nhận * CHU AN" at bounding box center [201, 116] width 96 height 31
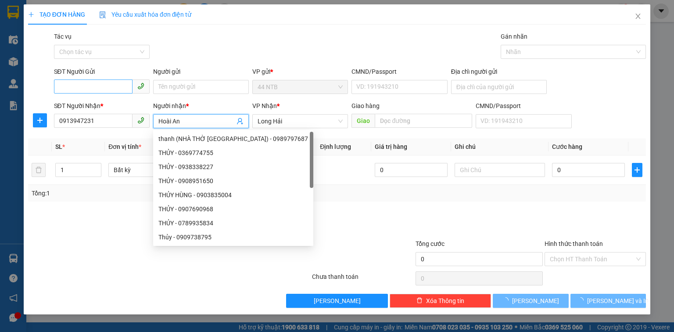
type input "Hoài An"
click at [117, 88] on input "SĐT Người Gửi" at bounding box center [93, 86] width 79 height 14
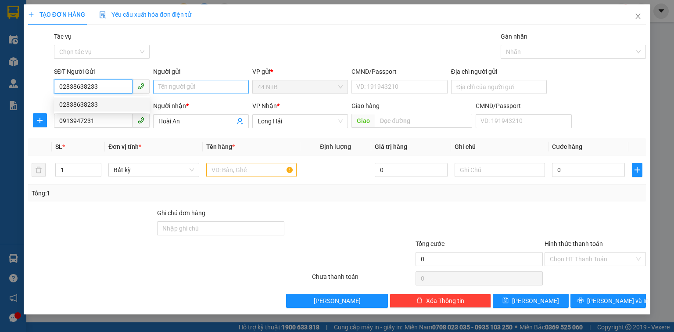
type input "02838638233"
click at [174, 83] on input "Người gửi" at bounding box center [201, 87] width 96 height 14
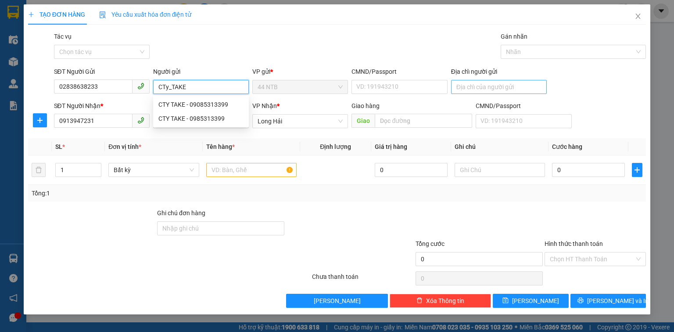
type input "CTy_TAKE"
click at [526, 83] on input "Địa chỉ người gửi" at bounding box center [499, 87] width 96 height 14
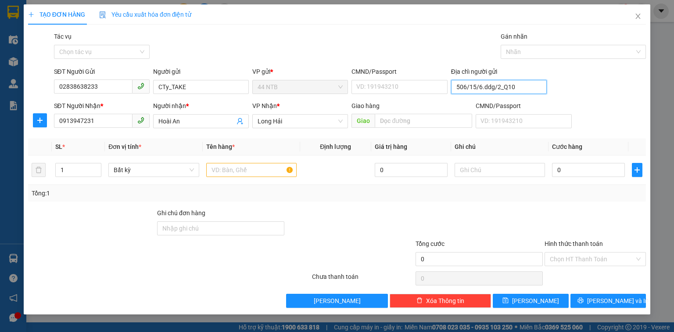
click at [489, 90] on input "506/15/6.ddg/2_Q10" at bounding box center [499, 87] width 96 height 14
click at [490, 90] on input "506/15/6.đg/2_Q10" at bounding box center [499, 87] width 96 height 14
type input "506/15/6.đg.3/2_Q10"
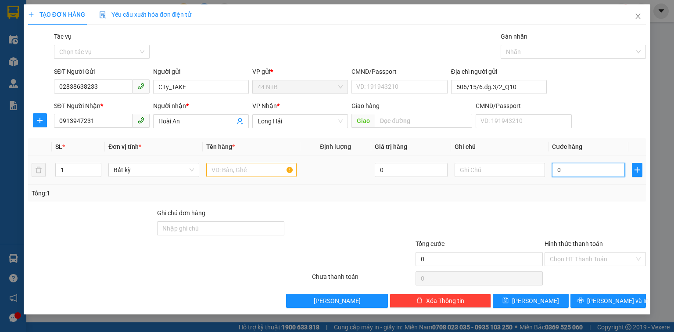
click at [576, 169] on input "0" at bounding box center [588, 170] width 73 height 14
type input "3"
type input "30"
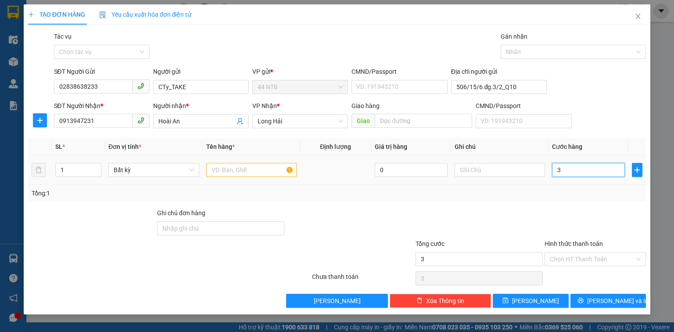
type input "30"
type input "30.000"
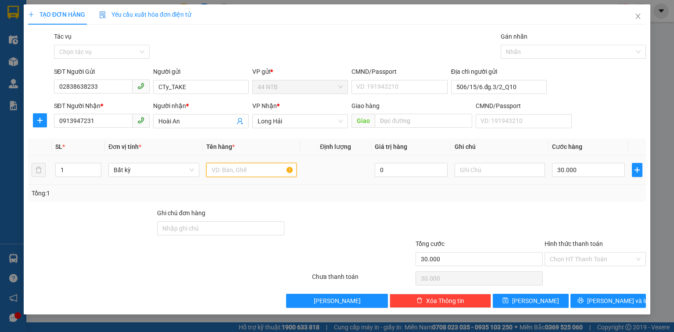
click at [246, 167] on input "text" at bounding box center [251, 170] width 90 height 14
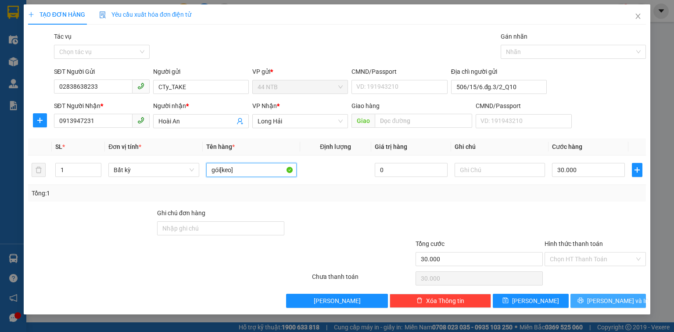
type input "gói[keo]"
click at [587, 305] on button "Lưu và In" at bounding box center [609, 301] width 76 height 14
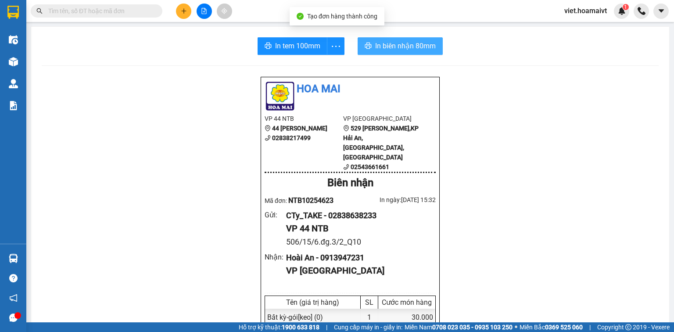
click at [403, 53] on button "In biên nhận 80mm" at bounding box center [400, 46] width 85 height 18
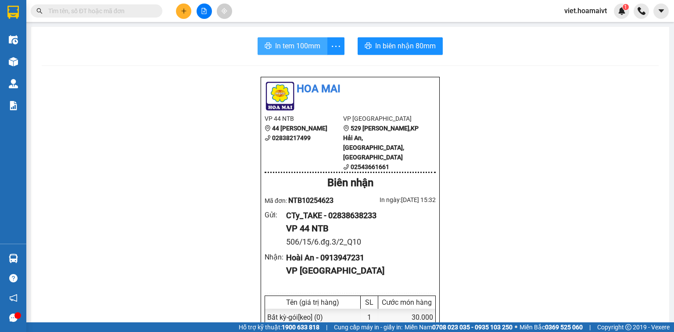
click at [290, 48] on span "In tem 100mm" at bounding box center [297, 45] width 45 height 11
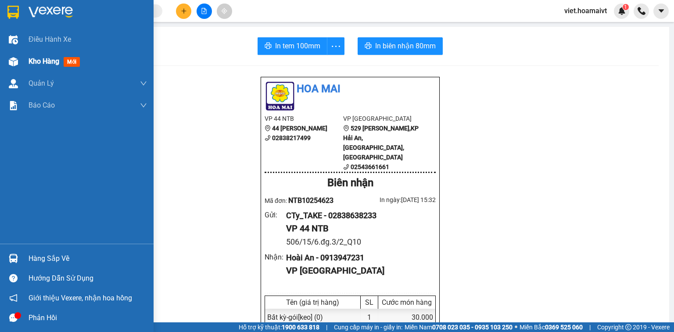
click at [22, 63] on div "Kho hàng mới" at bounding box center [77, 61] width 154 height 22
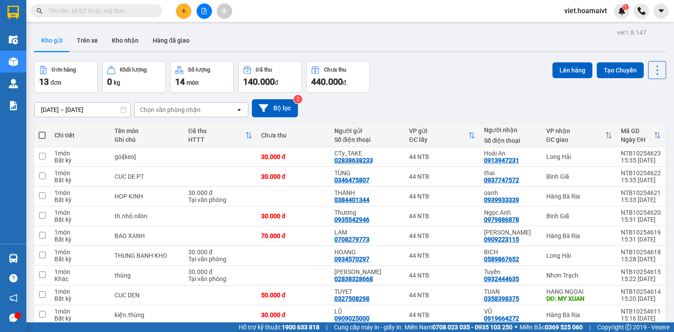
click at [144, 4] on span at bounding box center [97, 10] width 132 height 13
click at [179, 12] on button at bounding box center [183, 11] width 15 height 15
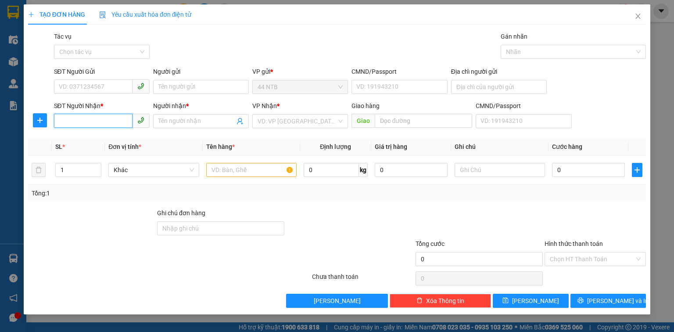
click at [94, 123] on input "SĐT Người Nhận *" at bounding box center [93, 121] width 79 height 14
type input "0903397693"
drag, startPoint x: 108, startPoint y: 141, endPoint x: 174, endPoint y: 124, distance: 67.6
click at [109, 141] on div "0903397693 - LẦU" at bounding box center [101, 139] width 85 height 10
type input "LẦU"
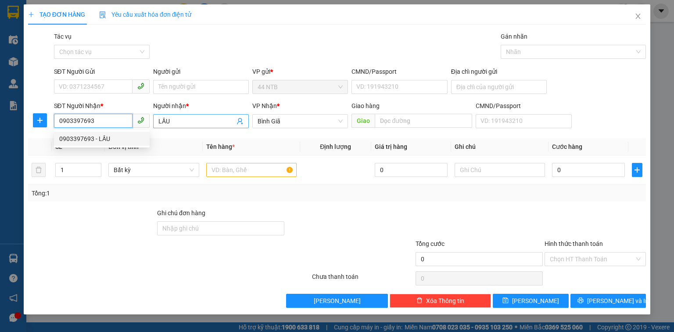
type input "0903397693"
click at [180, 123] on input "LẦU" at bounding box center [196, 121] width 76 height 10
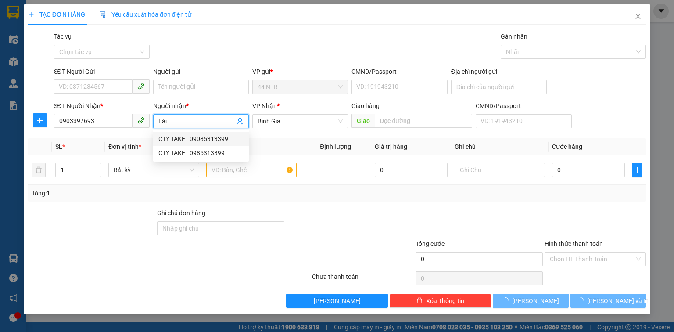
type input "Lầu"
click at [98, 75] on div "SĐT Người Gửi" at bounding box center [102, 72] width 96 height 10
click at [98, 79] on input "SĐT Người Gửi" at bounding box center [93, 86] width 79 height 14
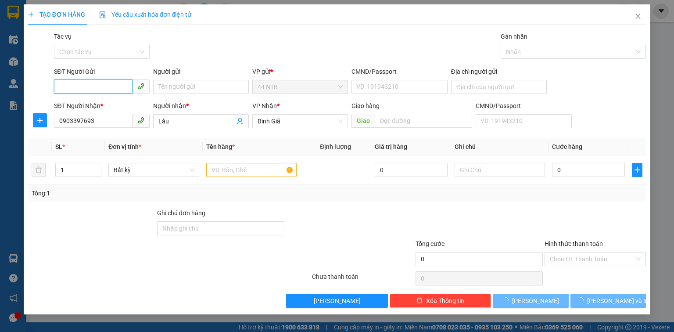
click at [95, 80] on input "SĐT Người Gửi" at bounding box center [93, 86] width 79 height 14
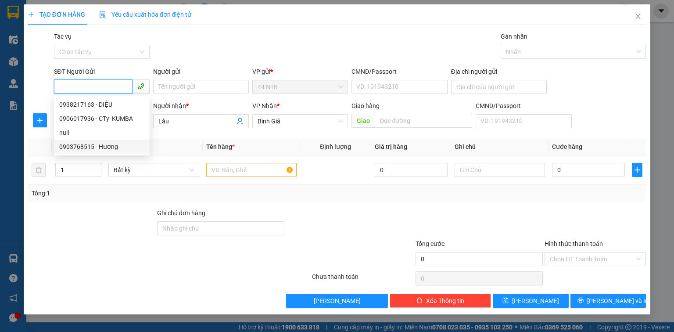
click at [116, 148] on div "0903768515 - Hương" at bounding box center [101, 147] width 85 height 10
type input "0903768515"
type input "Hương"
type input "079189002186"
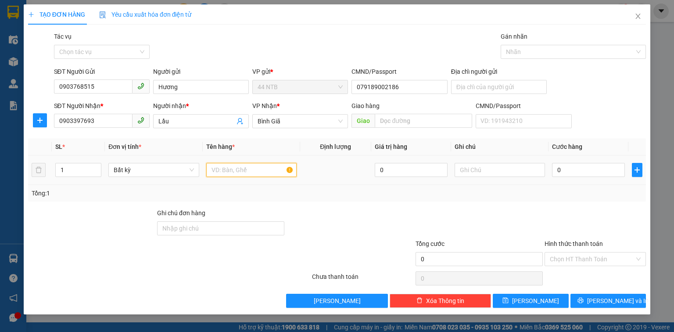
click at [241, 170] on input "text" at bounding box center [251, 170] width 90 height 14
type input "thùng"
click at [592, 171] on input "0" at bounding box center [588, 170] width 73 height 14
type input "3"
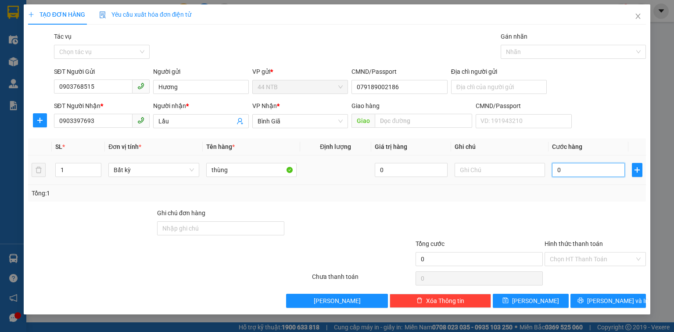
type input "3"
type input "30"
type input "30.000"
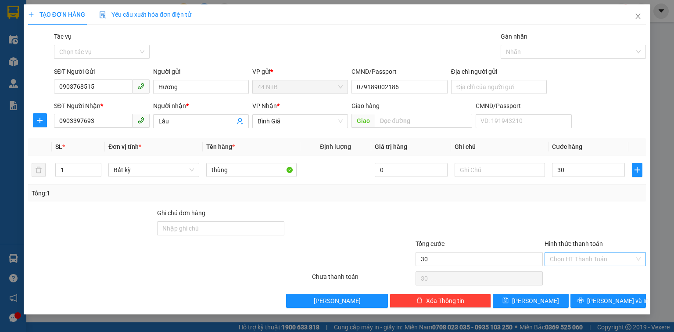
type input "30.000"
click at [581, 259] on input "Hình thức thanh toán" at bounding box center [592, 258] width 85 height 13
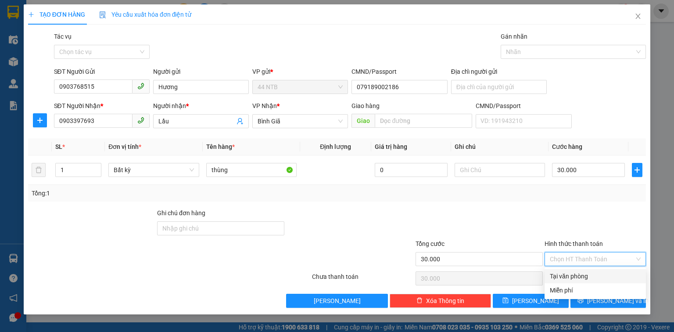
click at [583, 274] on div "Tại văn phòng" at bounding box center [595, 276] width 91 height 10
type input "0"
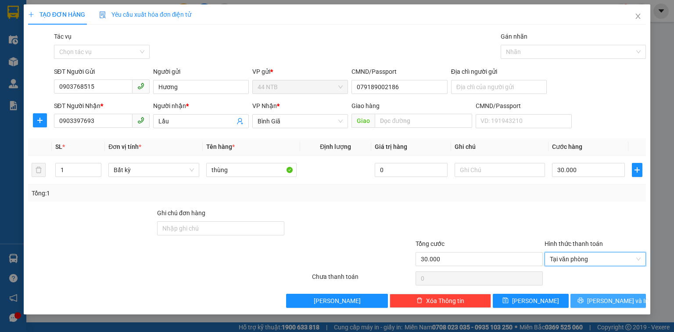
click at [602, 304] on span "Lưu và In" at bounding box center [617, 301] width 61 height 10
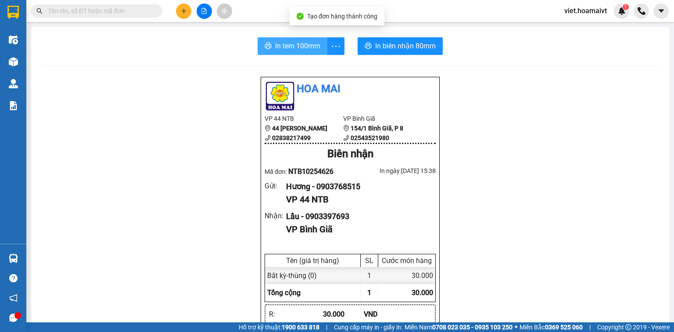
drag, startPoint x: 300, startPoint y: 47, endPoint x: 313, endPoint y: 51, distance: 13.3
click at [300, 48] on span "In tem 100mm" at bounding box center [297, 45] width 45 height 11
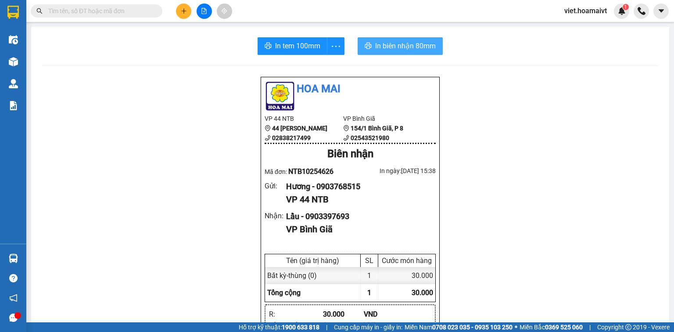
click at [377, 51] on button "In biên nhận 80mm" at bounding box center [400, 46] width 85 height 18
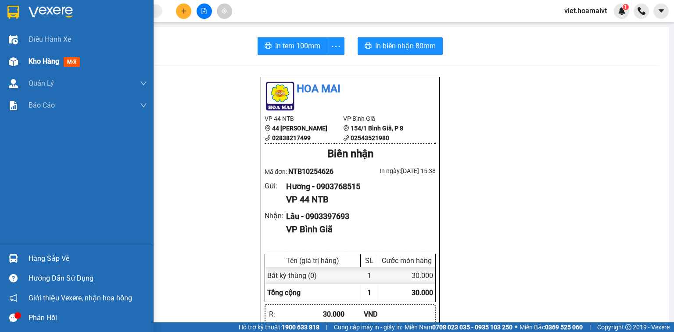
click at [35, 62] on span "Kho hàng" at bounding box center [44, 61] width 31 height 8
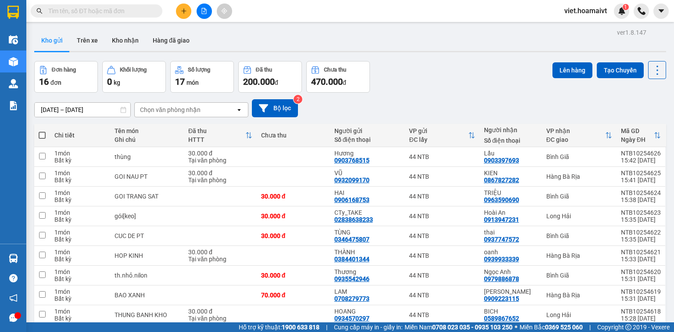
click at [195, 105] on div "Chọn văn phòng nhận" at bounding box center [170, 109] width 61 height 9
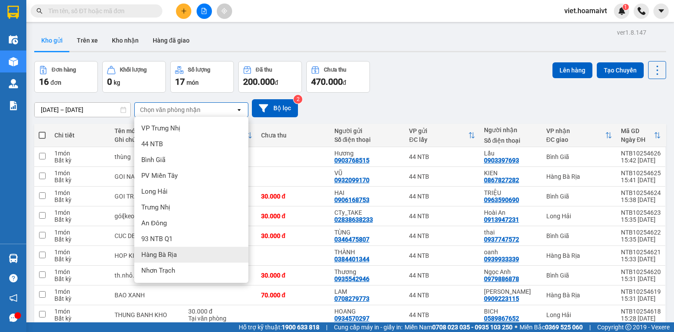
drag, startPoint x: 181, startPoint y: 257, endPoint x: 184, endPoint y: 221, distance: 36.6
click at [181, 257] on div "Hàng Bà Rịa" at bounding box center [191, 255] width 114 height 16
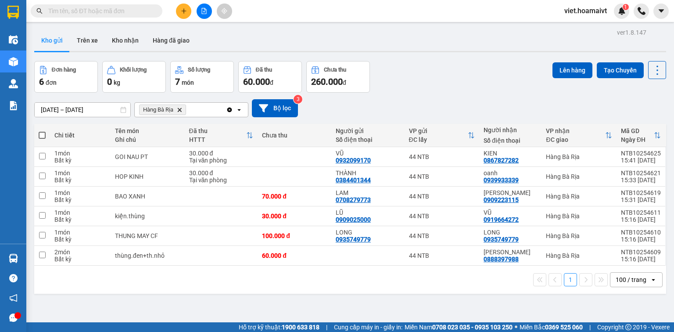
click at [39, 133] on span at bounding box center [42, 135] width 7 height 7
click at [42, 131] on input "checkbox" at bounding box center [42, 131] width 0 height 0
checkbox input "true"
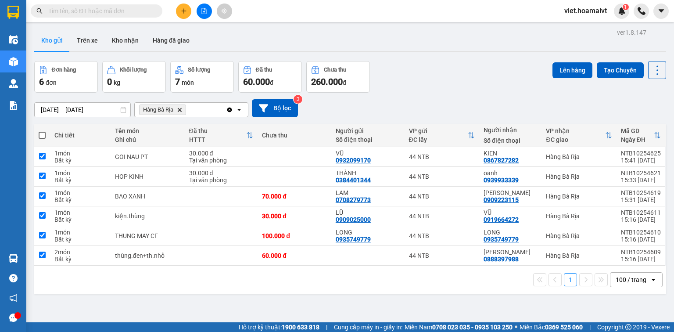
checkbox input "true"
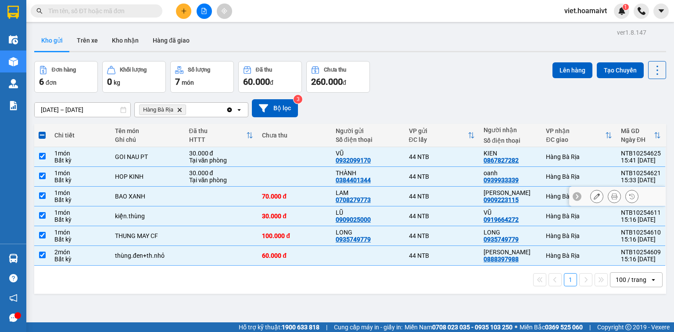
click at [99, 190] on div "1 món" at bounding box center [80, 192] width 52 height 7
checkbox input "false"
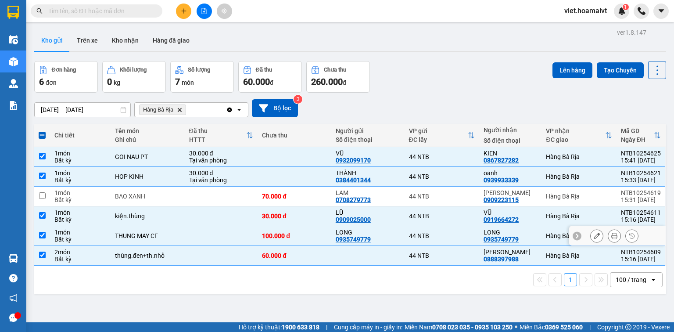
drag, startPoint x: 117, startPoint y: 236, endPoint x: 330, endPoint y: 213, distance: 214.6
click at [163, 224] on tbody "1 món Bất kỳ GOI NAU PT 30.000 đ Tại văn phòng VŨ 0932099170 44 NTB KIEN 086782…" at bounding box center [350, 206] width 632 height 119
click at [242, 232] on td at bounding box center [221, 236] width 73 height 20
checkbox input "false"
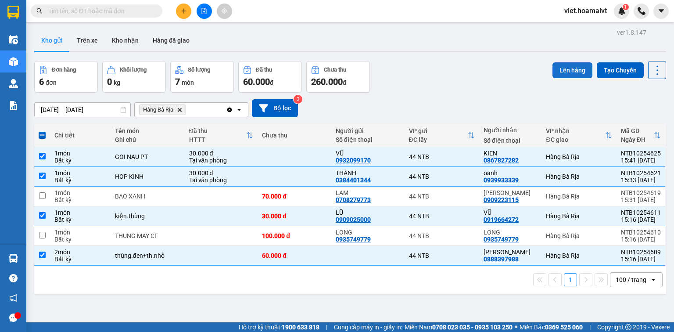
click at [576, 68] on button "Lên hàng" at bounding box center [573, 70] width 40 height 16
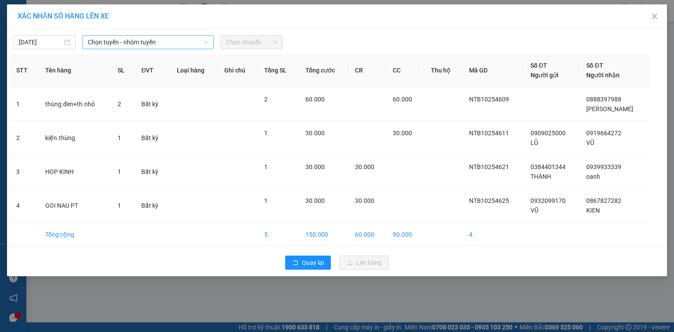
click at [152, 40] on span "Chọn tuyến - nhóm tuyến" at bounding box center [148, 42] width 121 height 13
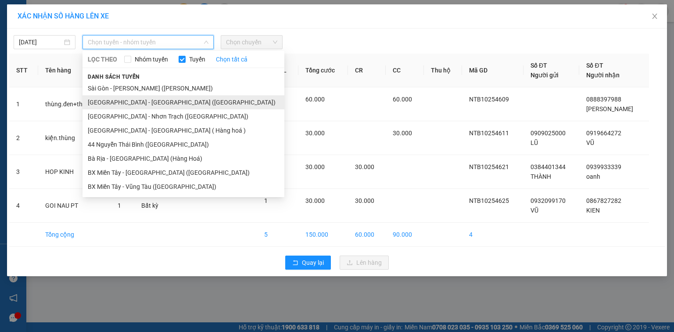
click at [151, 106] on li "Sài Gòn - Bà Rịa (Hàng Hoá)" at bounding box center [184, 102] width 202 height 14
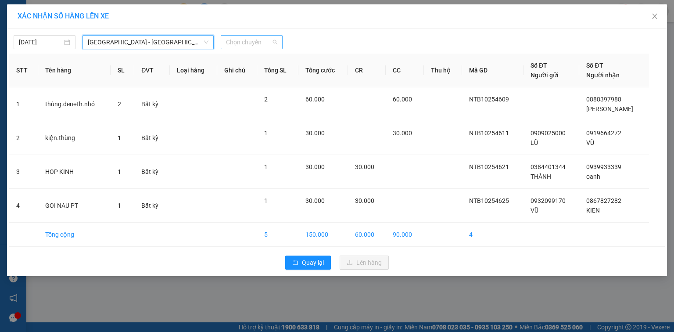
click at [241, 42] on span "Chọn chuyến" at bounding box center [251, 42] width 51 height 13
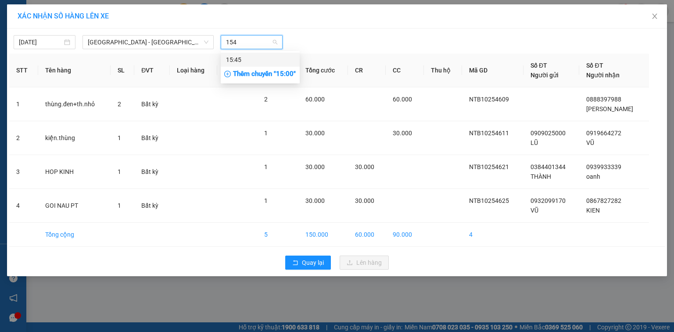
type input "1545"
click at [254, 62] on div "15:45" at bounding box center [260, 60] width 68 height 10
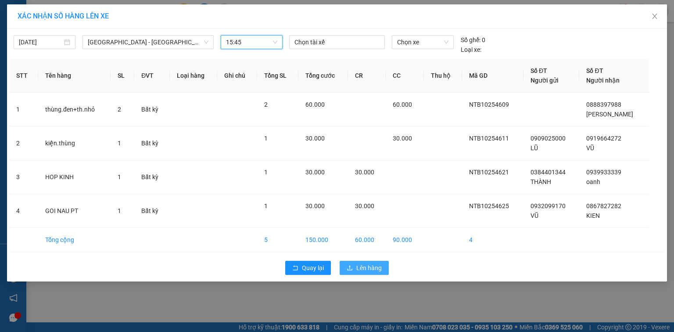
click at [375, 266] on span "Lên hàng" at bounding box center [368, 268] width 25 height 10
